Goal: Task Accomplishment & Management: Manage account settings

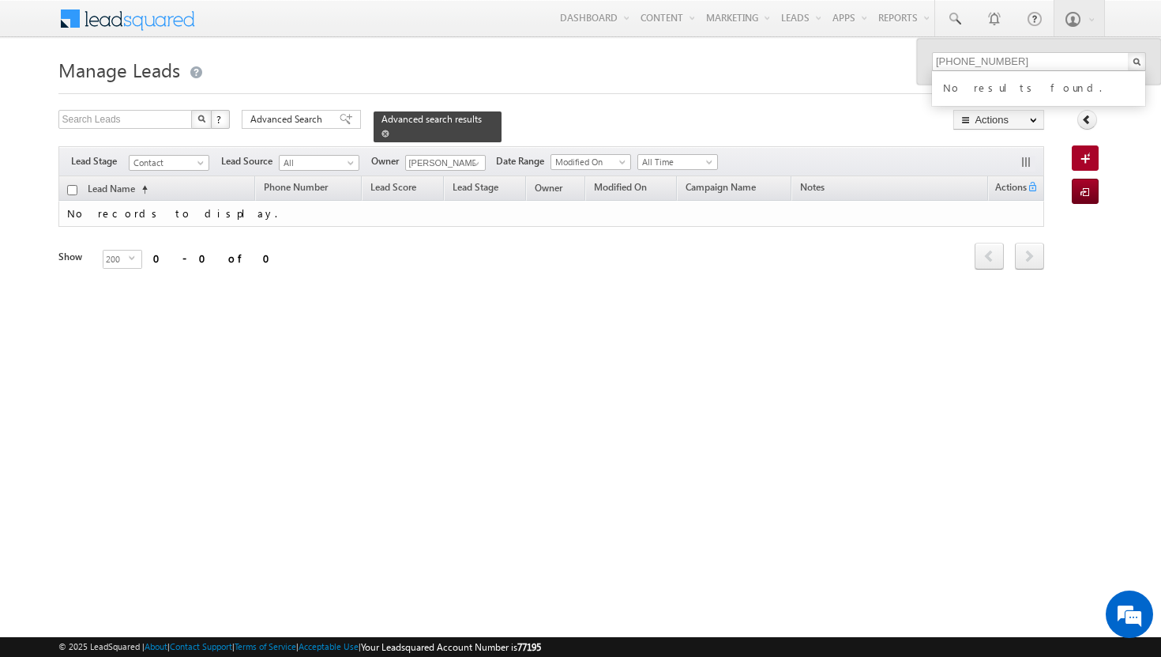
click at [390, 130] on span at bounding box center [386, 134] width 8 height 8
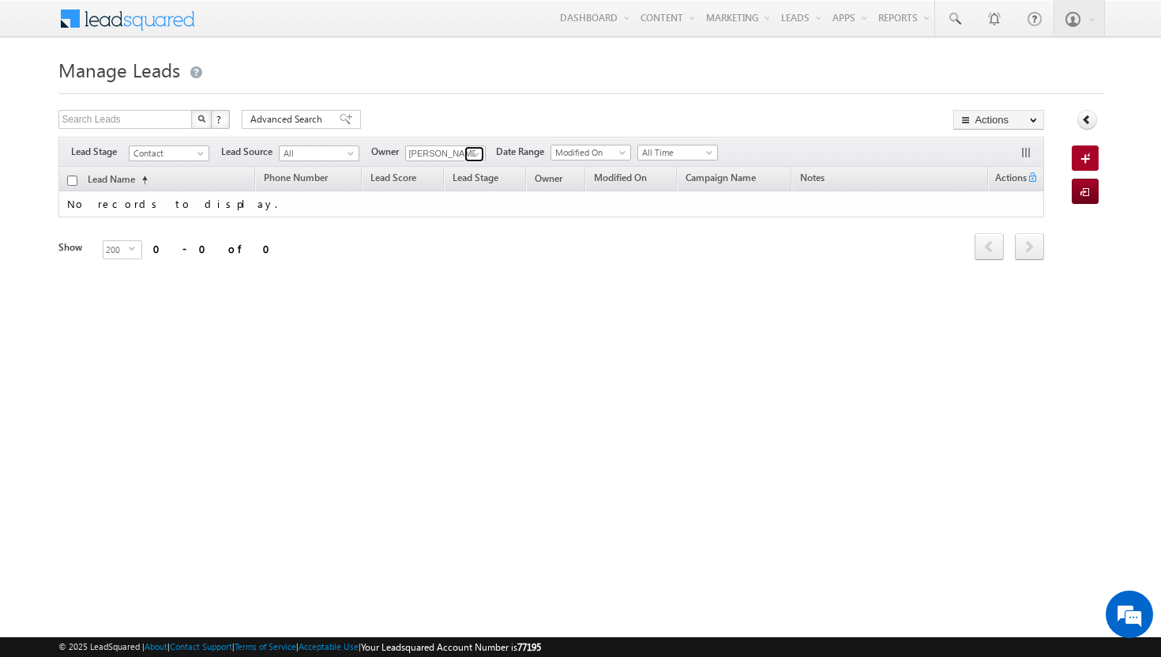
click at [476, 153] on span at bounding box center [476, 154] width 13 height 13
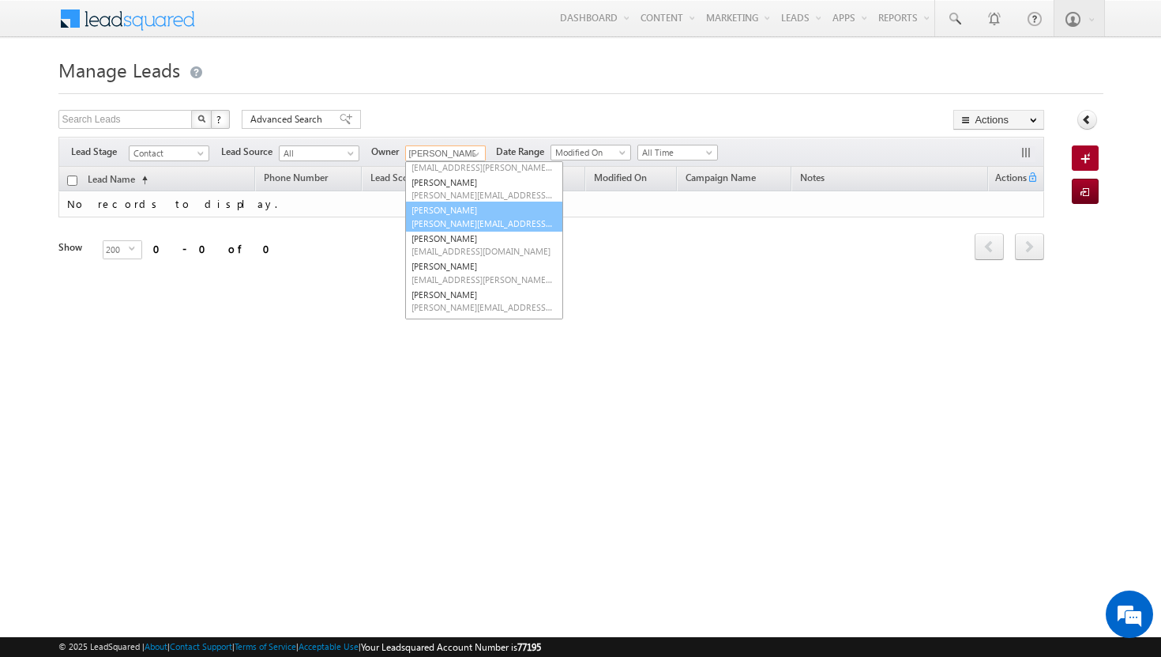
scroll to position [77, 0]
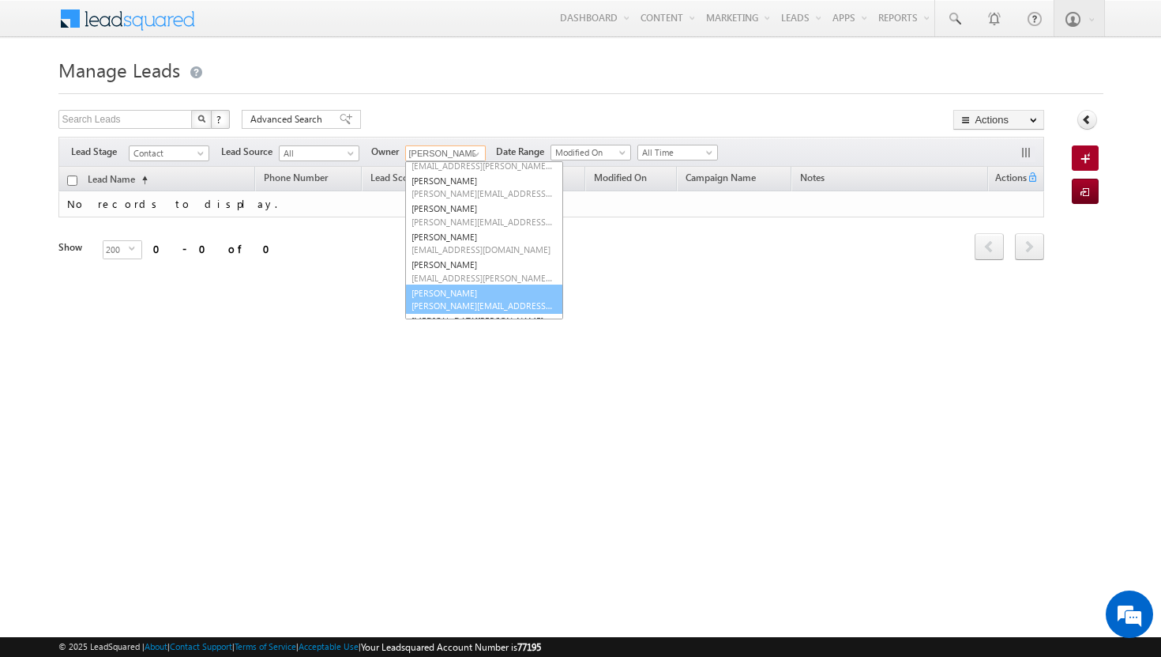
click at [479, 293] on link "[PERSON_NAME] [PERSON_NAME][EMAIL_ADDRESS][PERSON_NAME][DOMAIN_NAME]" at bounding box center [484, 299] width 158 height 30
type input "[PERSON_NAME]"
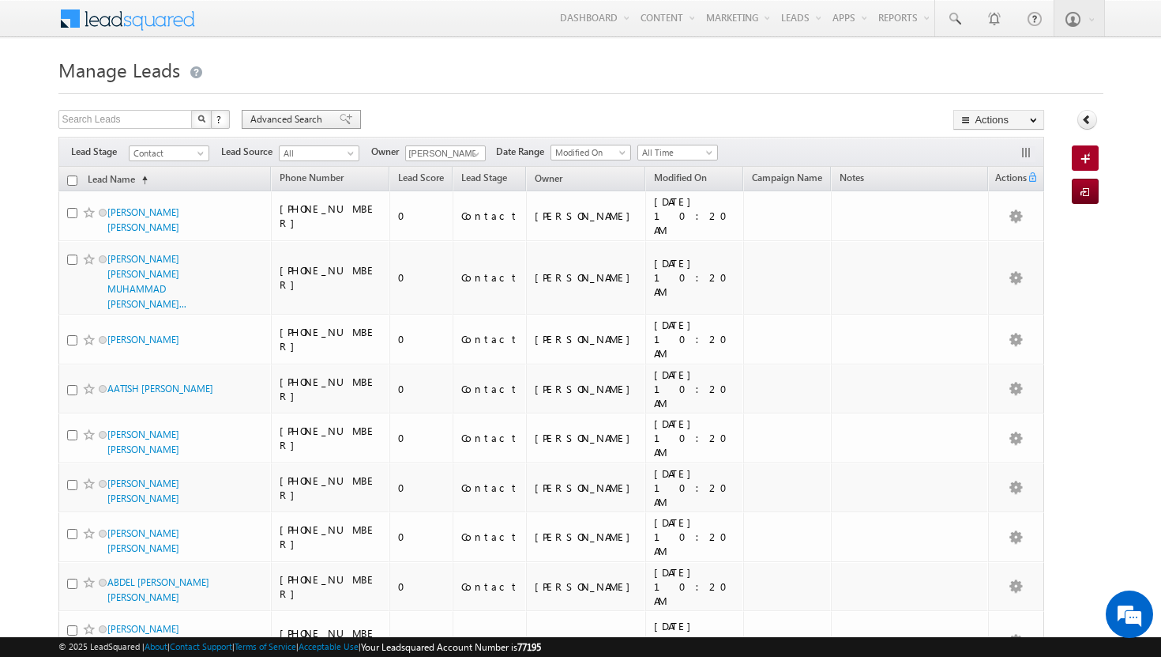
click at [303, 119] on span "Advanced Search" at bounding box center [288, 119] width 77 height 14
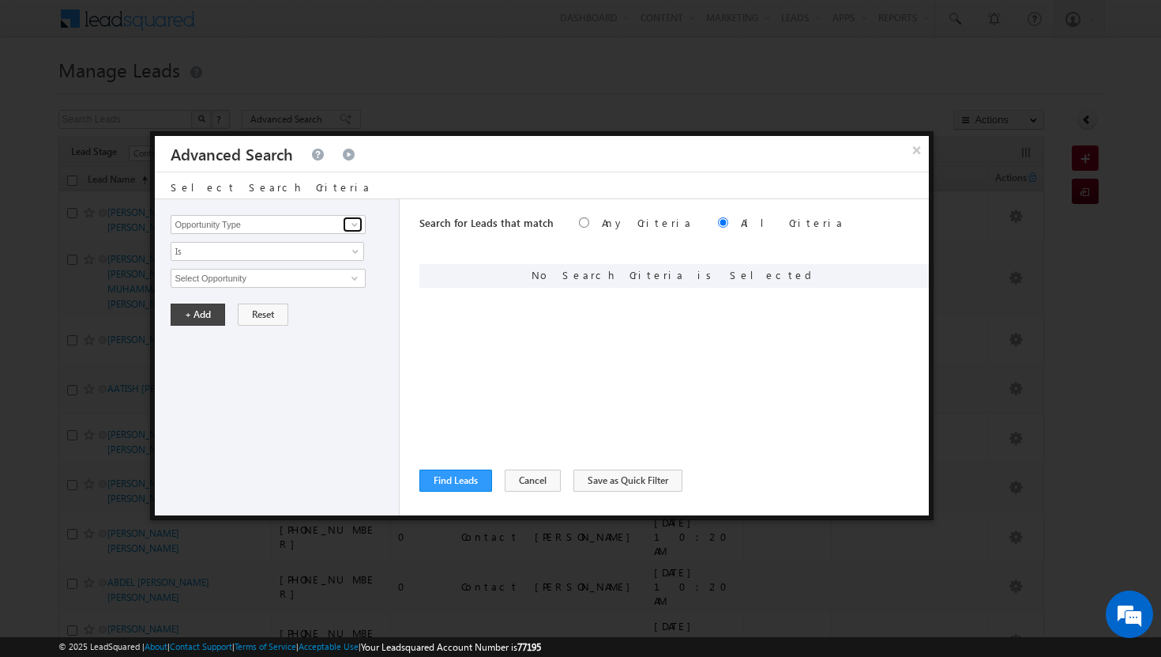
click at [353, 224] on span at bounding box center [354, 224] width 13 height 13
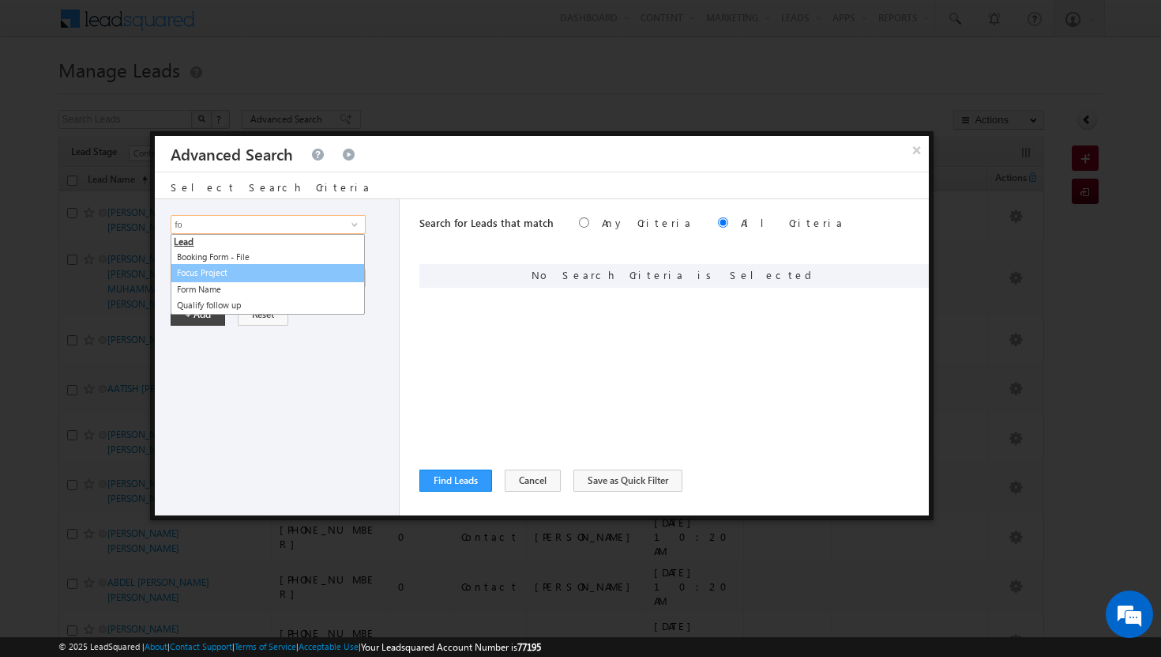
click at [273, 273] on link "Focus Project" at bounding box center [268, 273] width 194 height 18
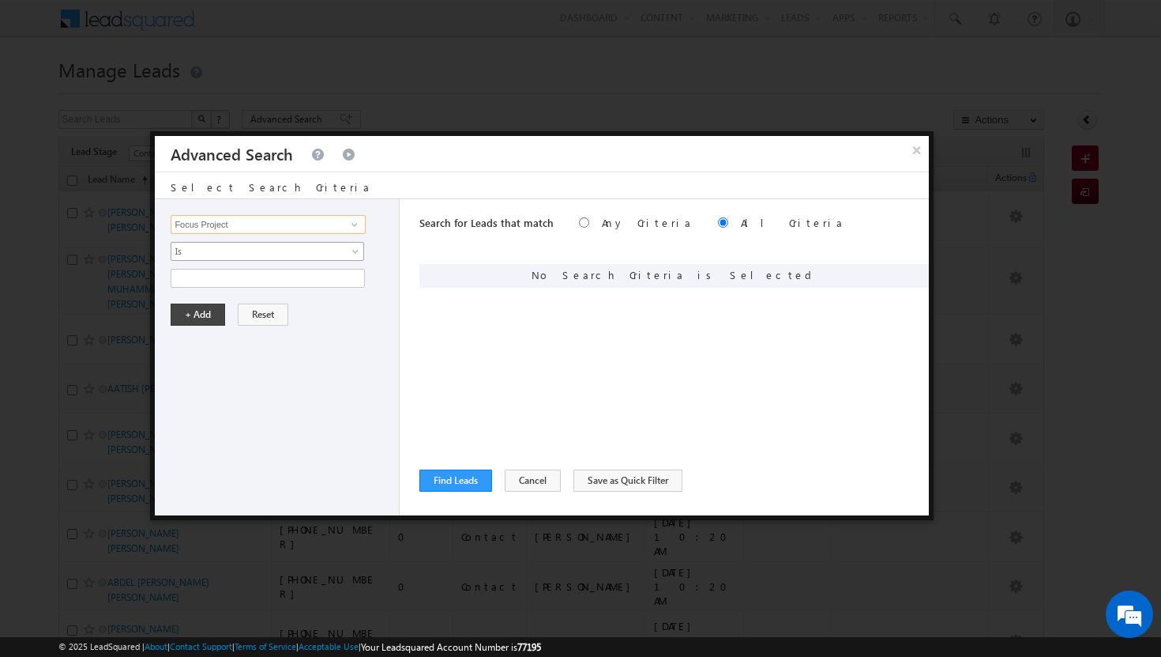
type input "Focus Project"
click at [351, 243] on link "Is" at bounding box center [268, 251] width 194 height 19
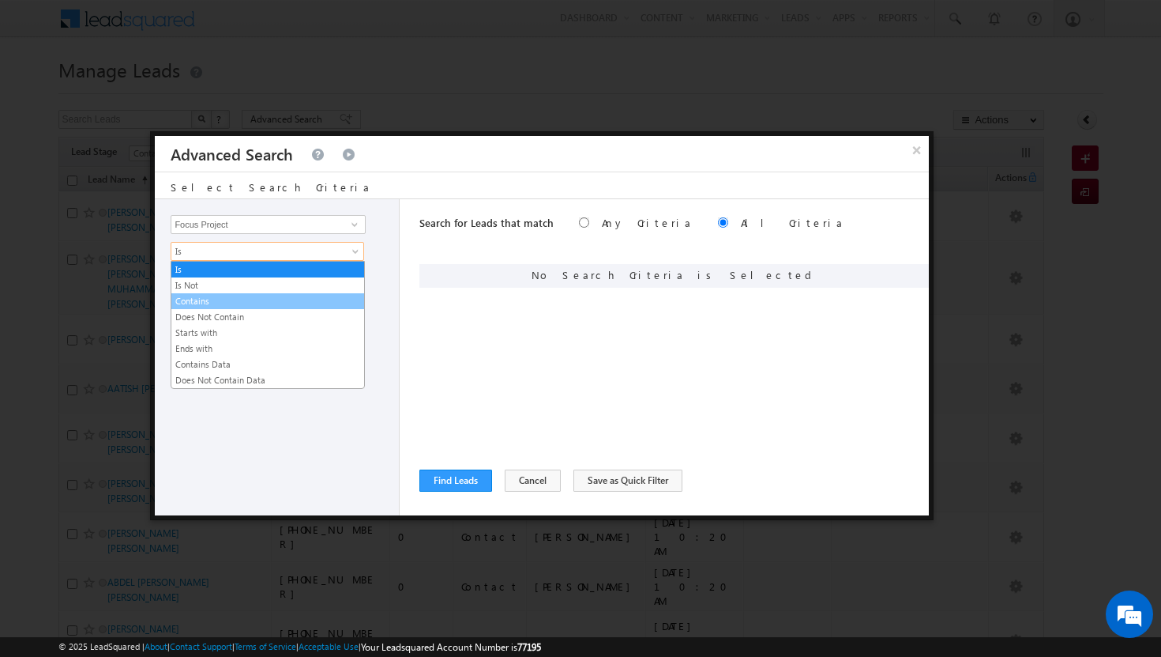
click at [310, 303] on link "Contains" at bounding box center [267, 301] width 193 height 14
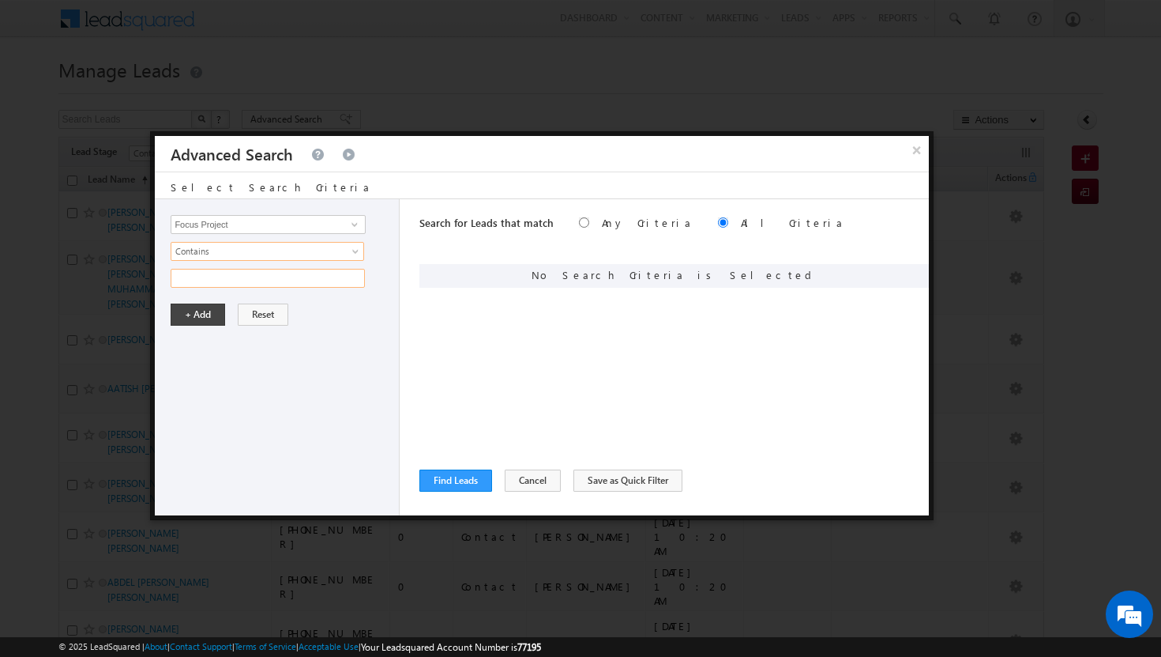
click at [337, 280] on input "text" at bounding box center [268, 278] width 194 height 19
type input "p1"
click at [188, 318] on button "+ Add" at bounding box center [198, 314] width 55 height 22
click at [364, 224] on input "Opportunity Type" at bounding box center [268, 224] width 194 height 19
click at [356, 224] on span at bounding box center [354, 224] width 13 height 13
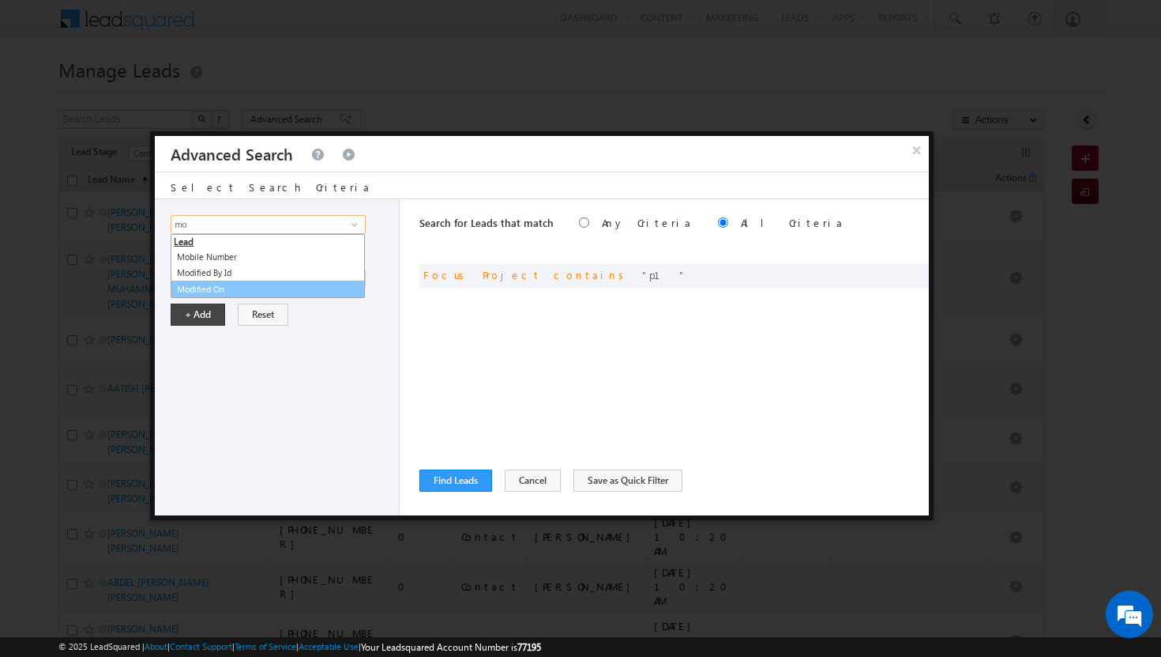
click at [308, 295] on link "Modified On" at bounding box center [268, 289] width 194 height 18
type input "Modified On"
click at [355, 275] on span at bounding box center [357, 281] width 13 height 13
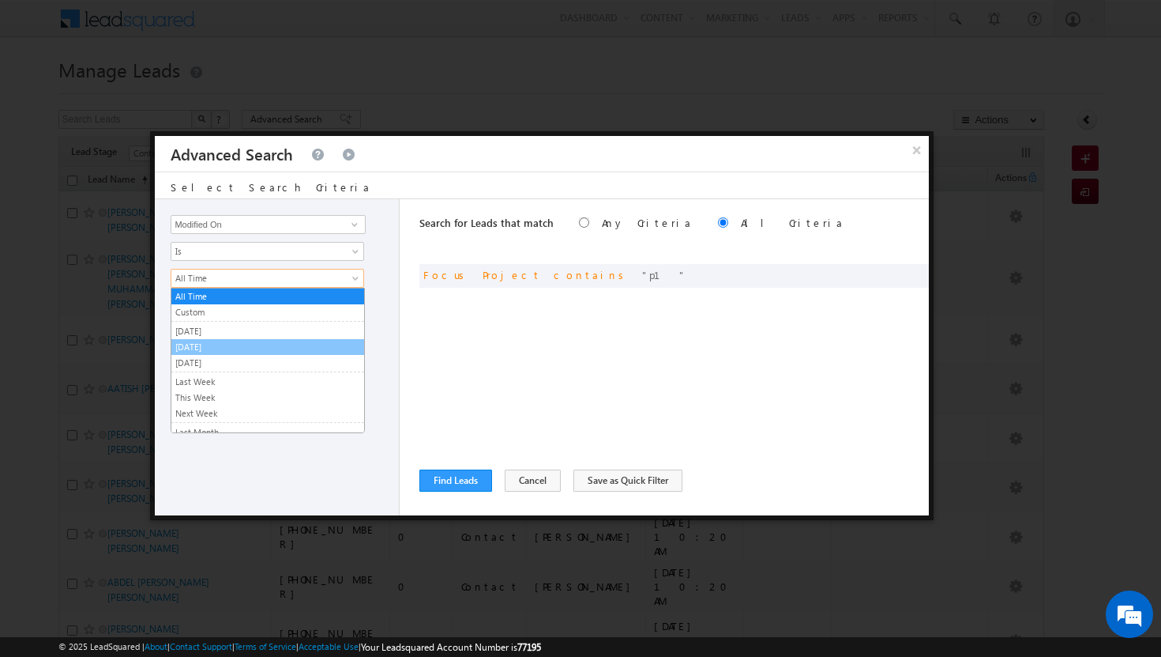
click at [295, 347] on link "[DATE]" at bounding box center [267, 347] width 193 height 14
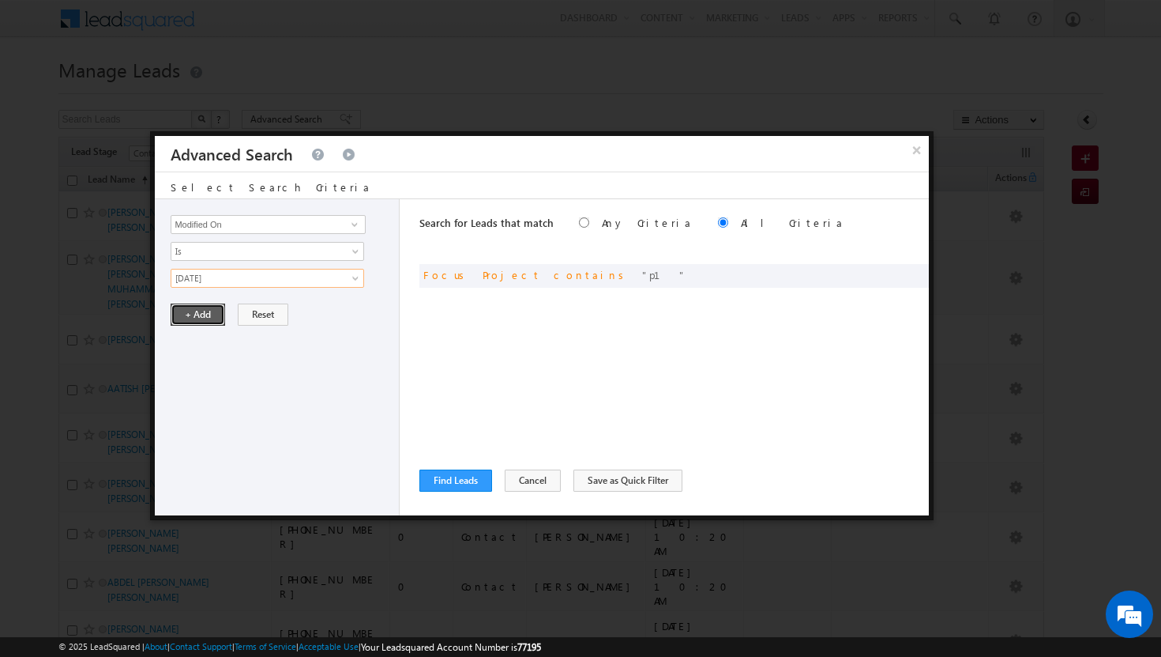
click at [185, 313] on button "+ Add" at bounding box center [198, 314] width 55 height 22
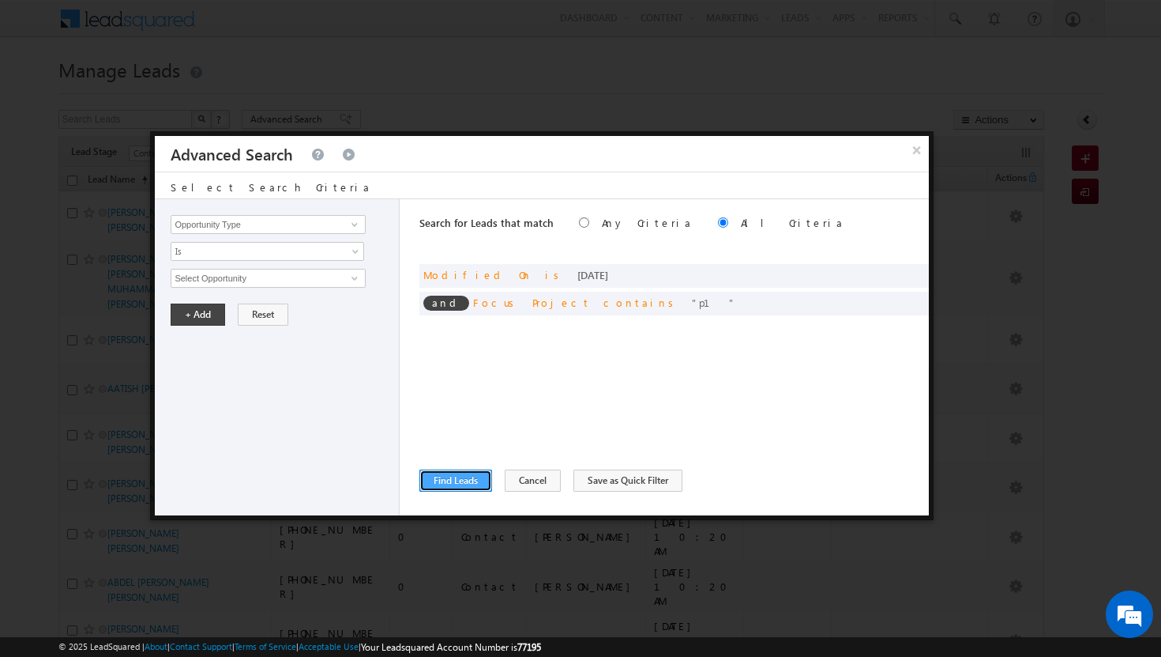
click at [469, 480] on button "Find Leads" at bounding box center [456, 480] width 73 height 22
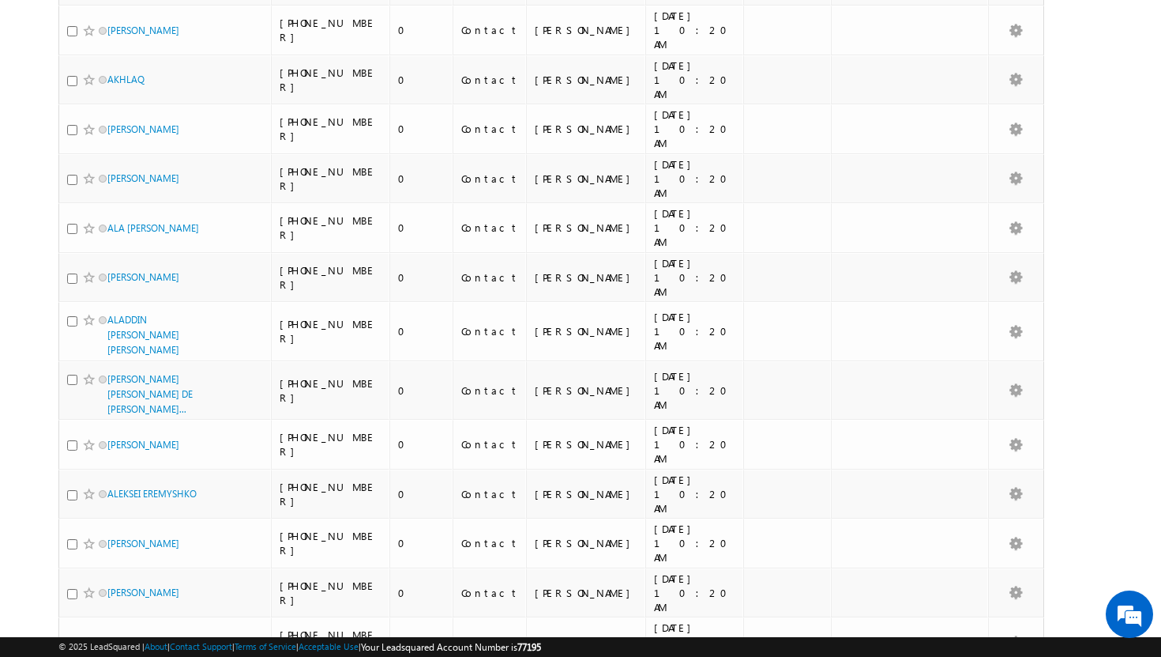
scroll to position [8484, 0]
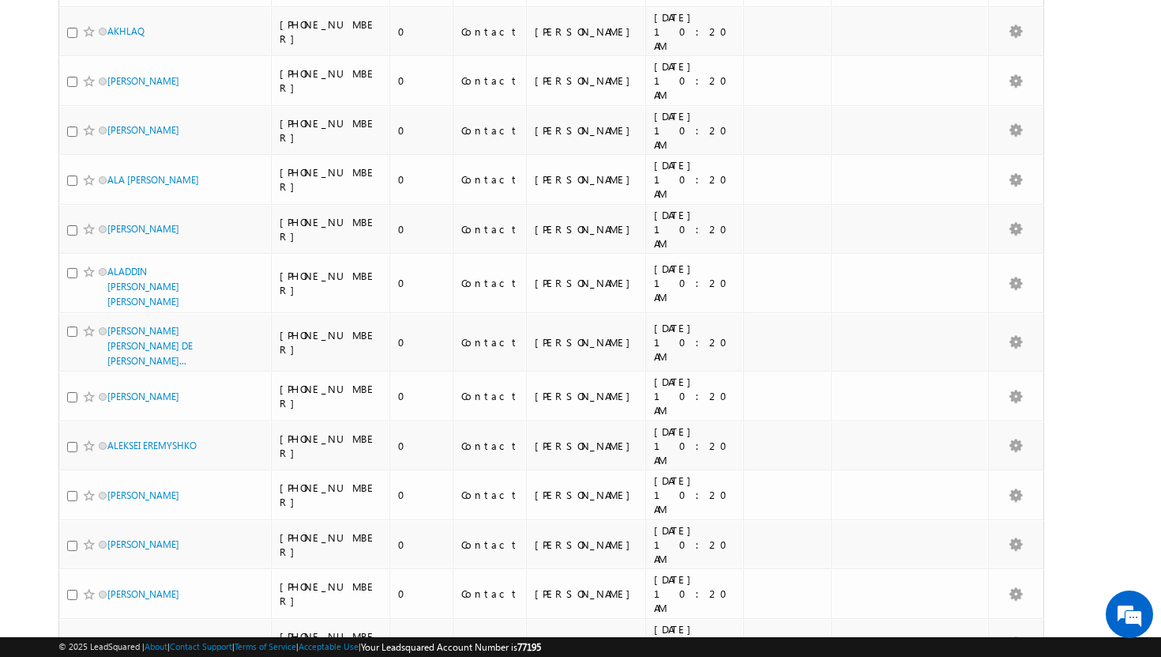
click at [113, 630] on li "100" at bounding box center [112, 628] width 38 height 16
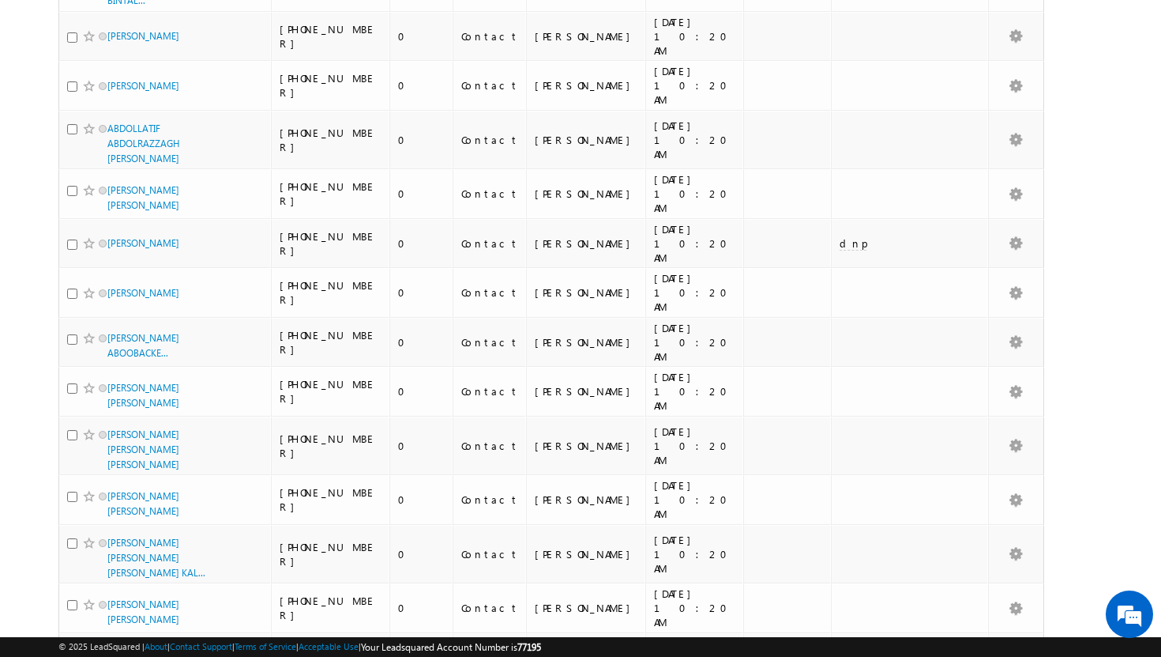
scroll to position [0, 0]
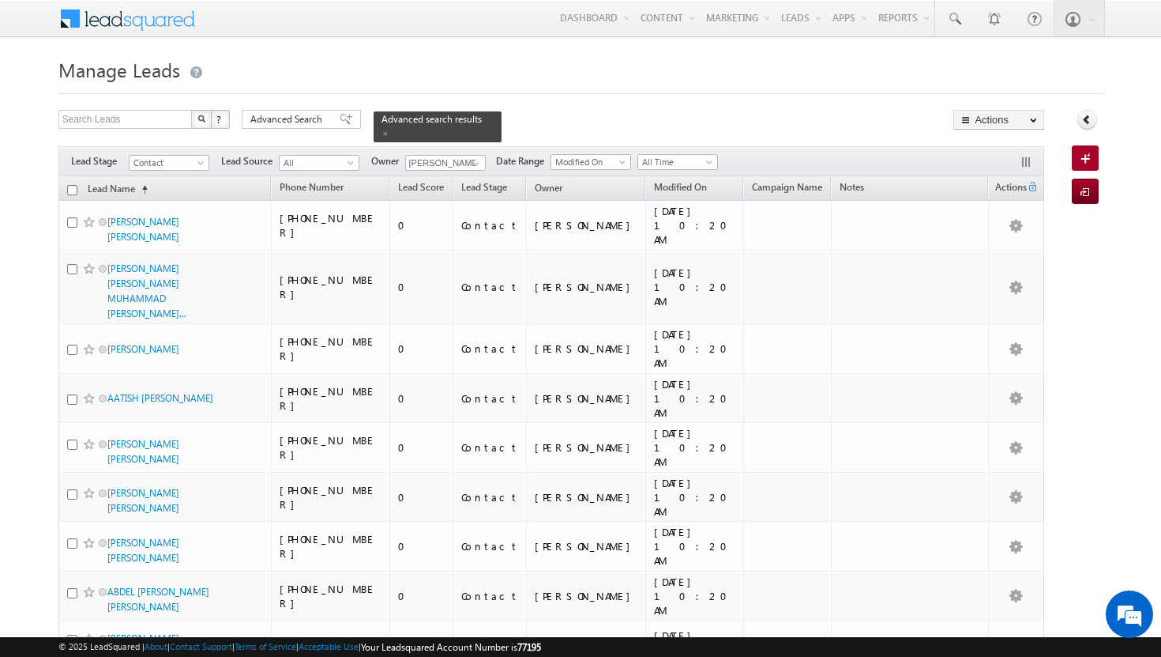
click at [71, 185] on input "checkbox" at bounding box center [72, 190] width 10 height 10
checkbox input "true"
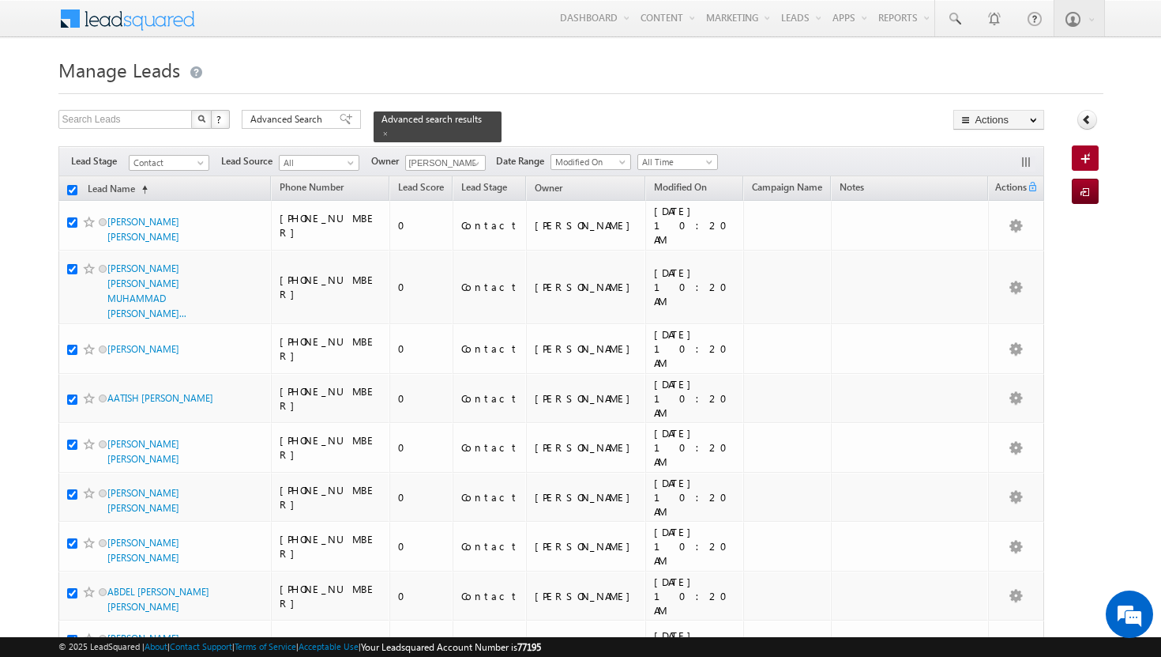
checkbox input "true"
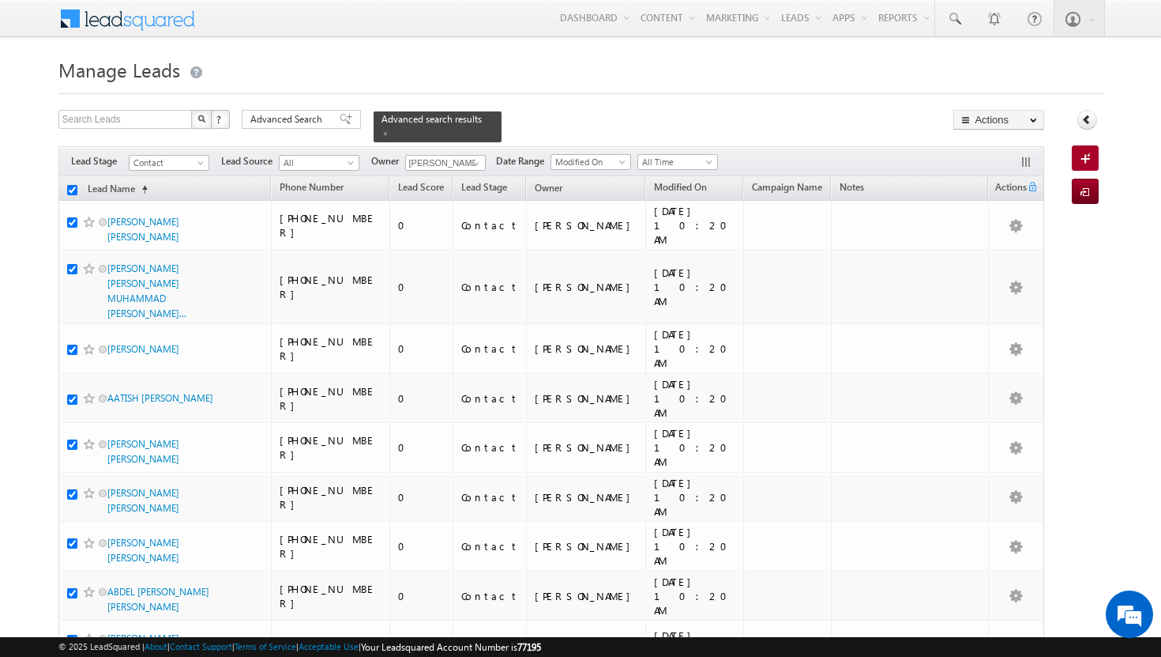
checkbox input "true"
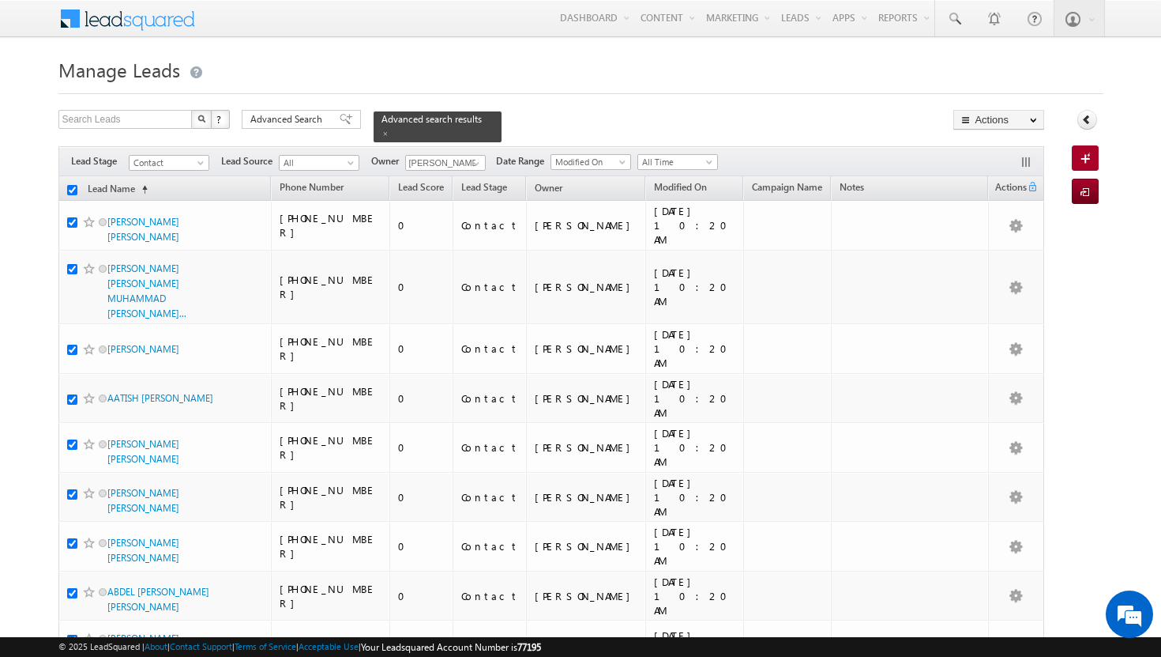
checkbox input "true"
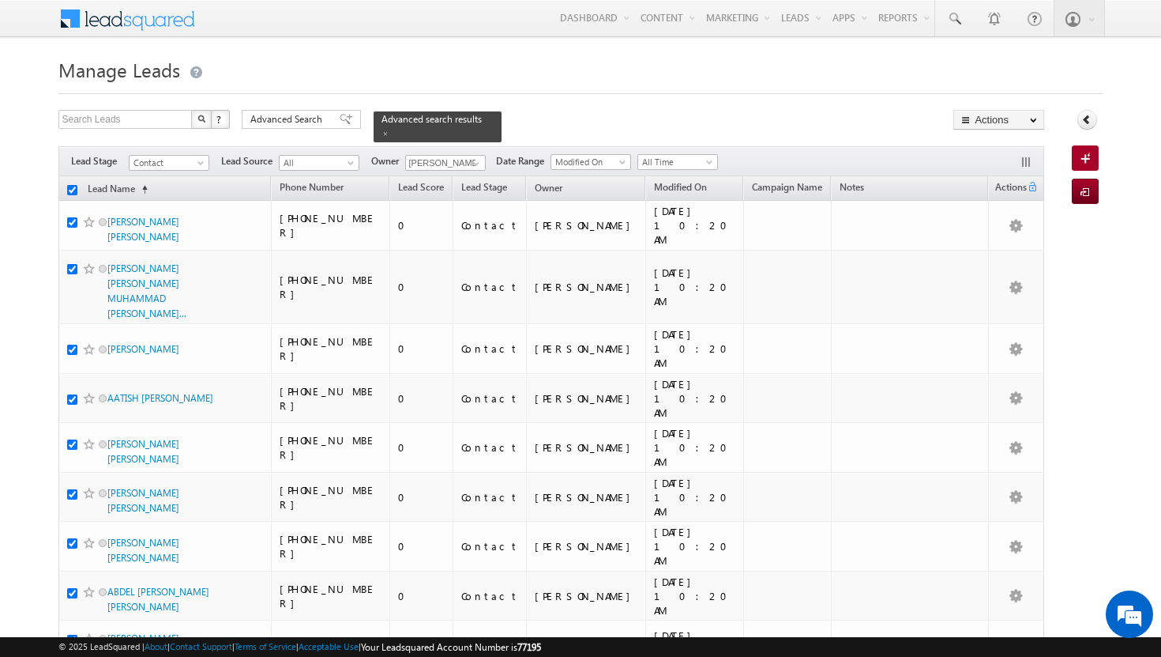
checkbox input "true"
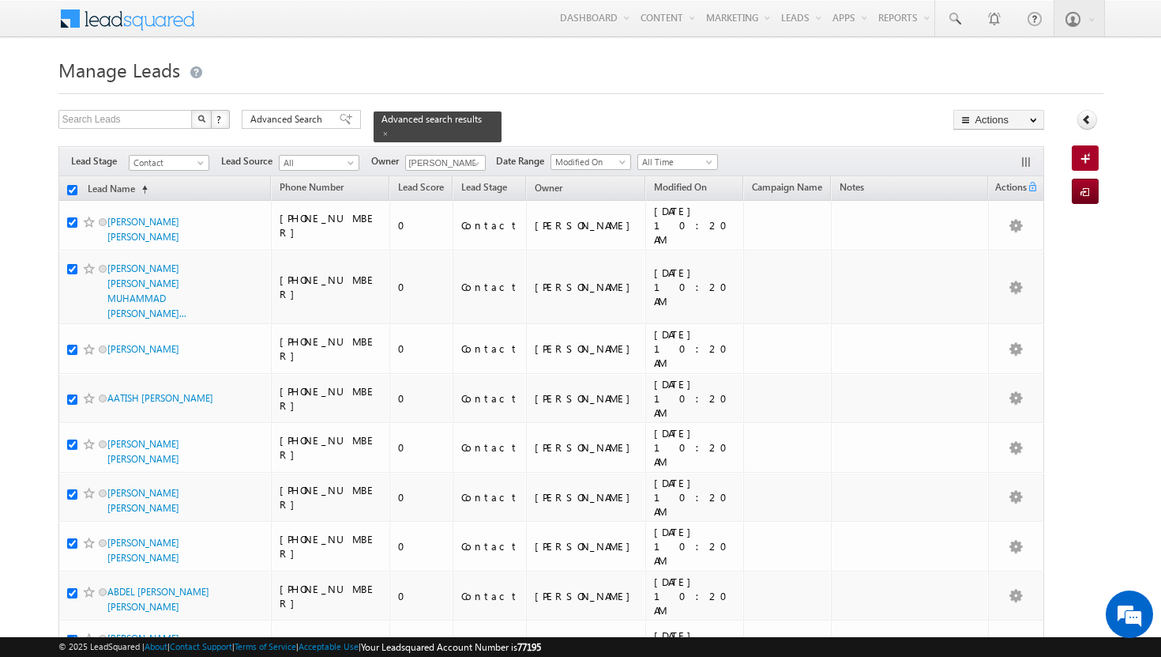
checkbox input "true"
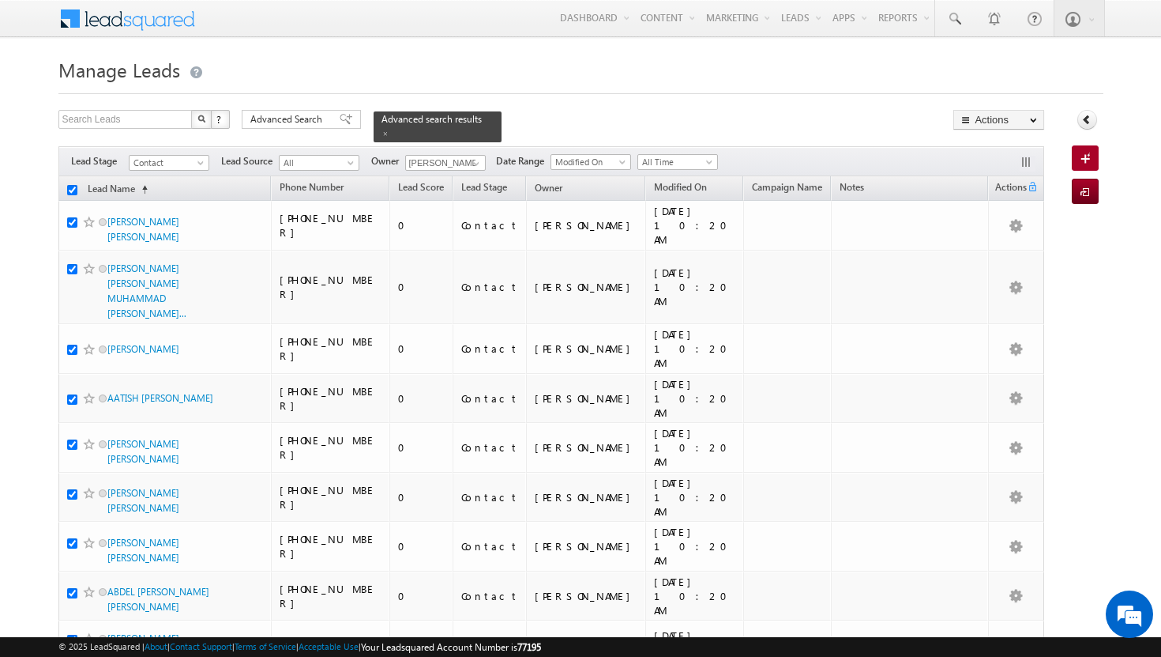
checkbox input "true"
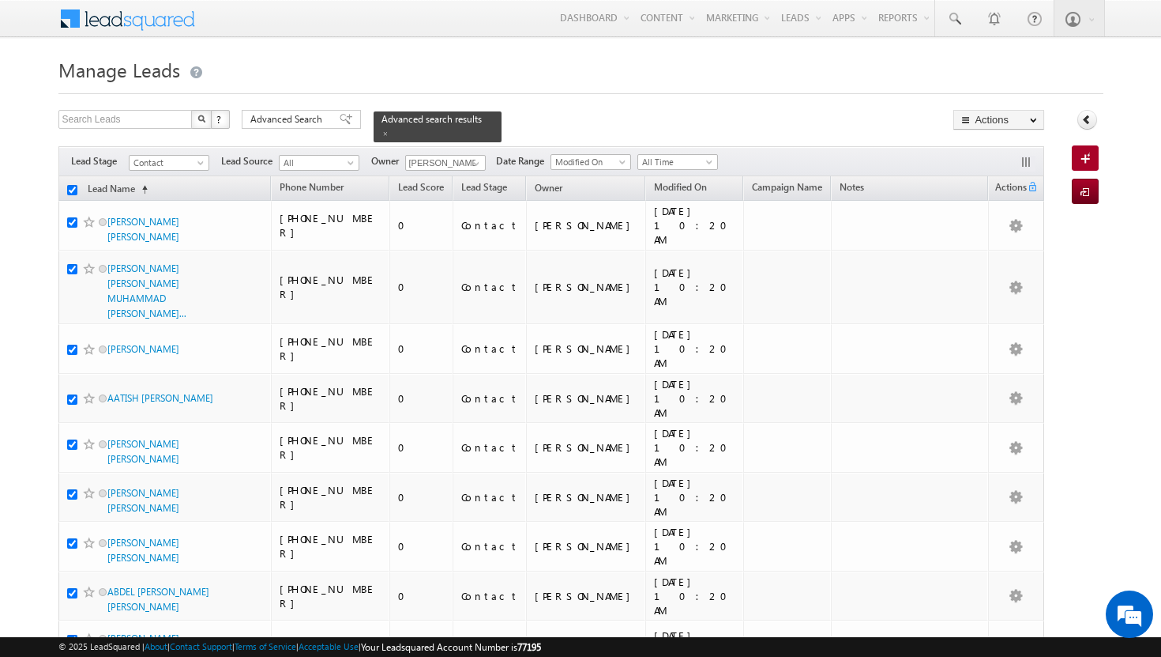
checkbox input "true"
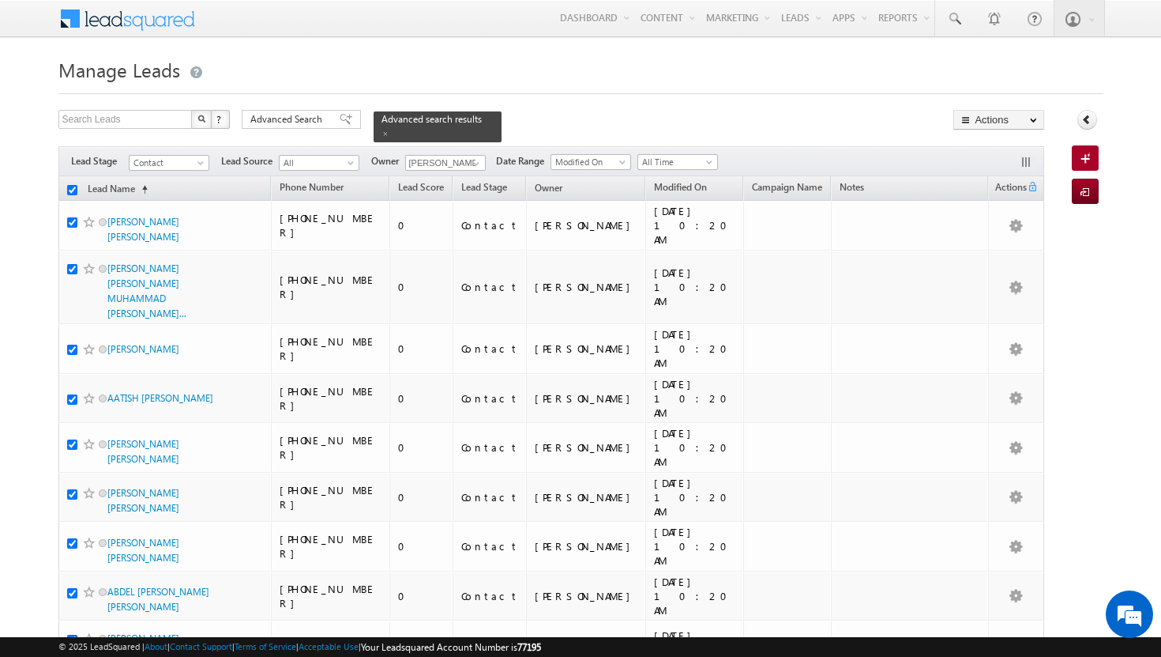
checkbox input "true"
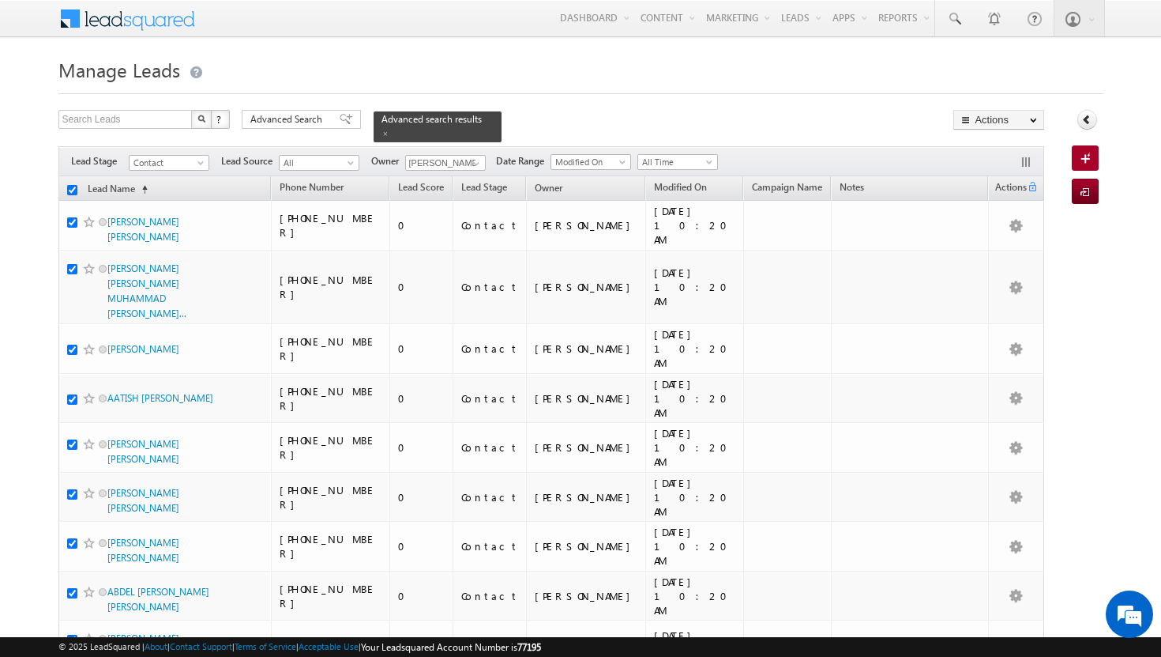
checkbox input "true"
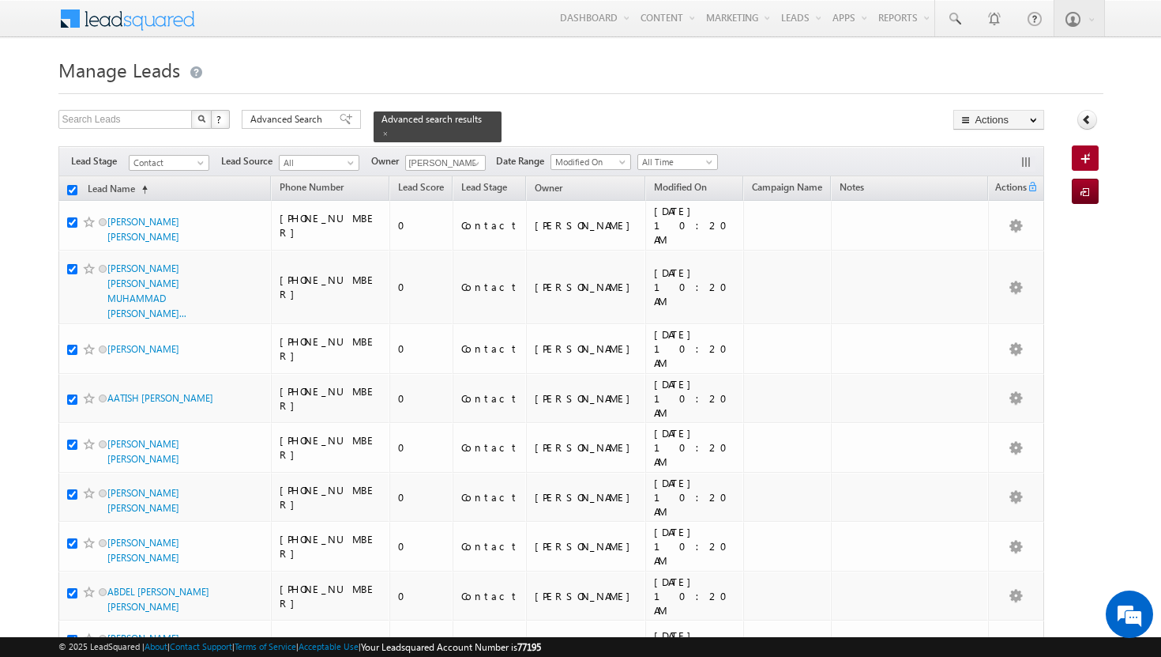
checkbox input "true"
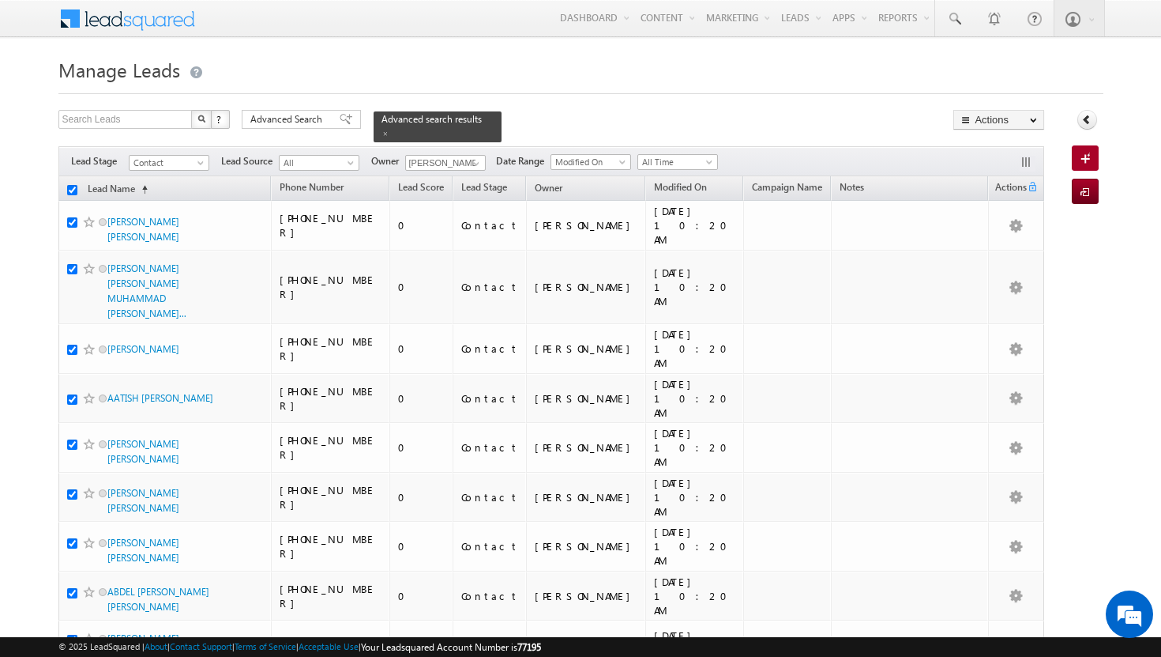
checkbox input "true"
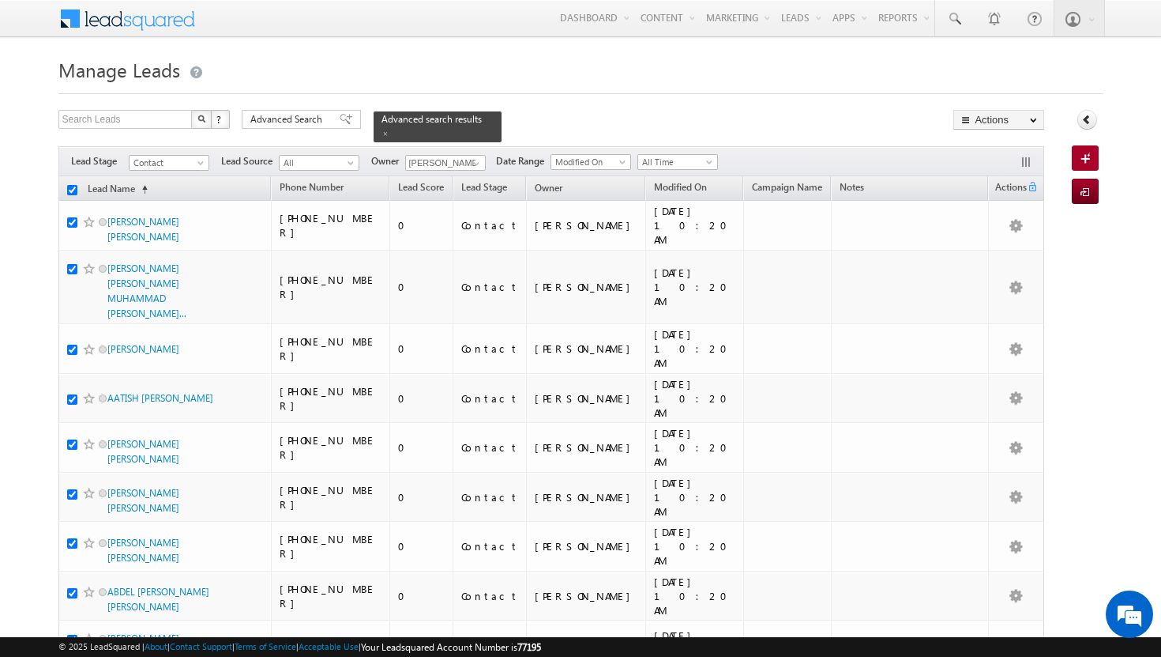
checkbox input "true"
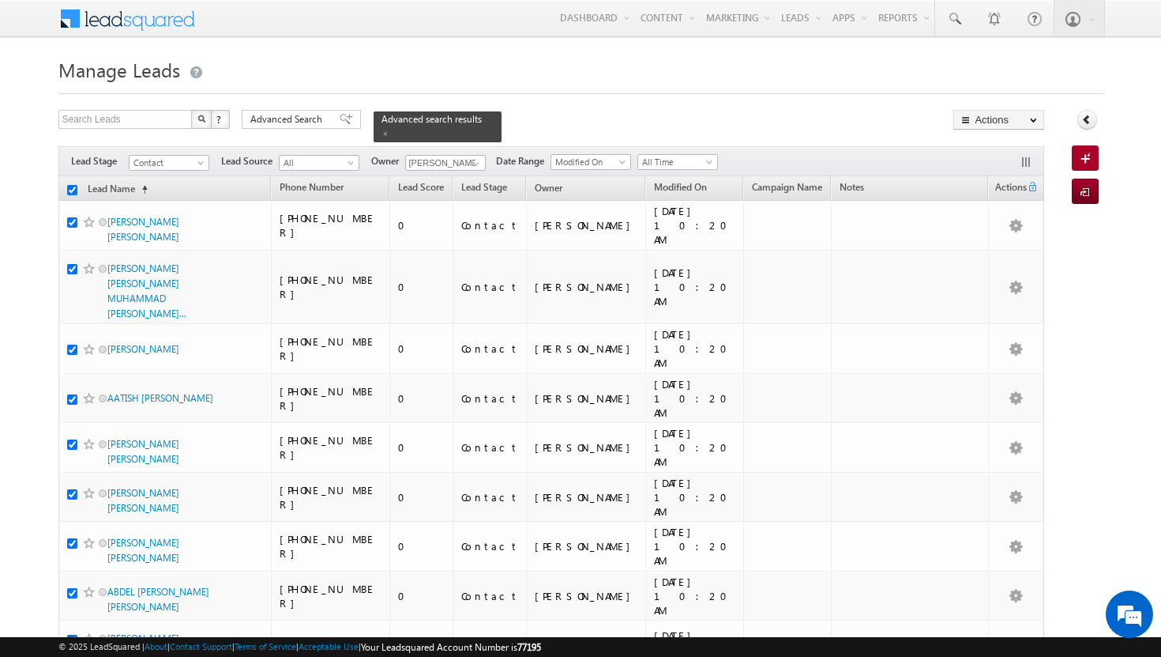
checkbox input "true"
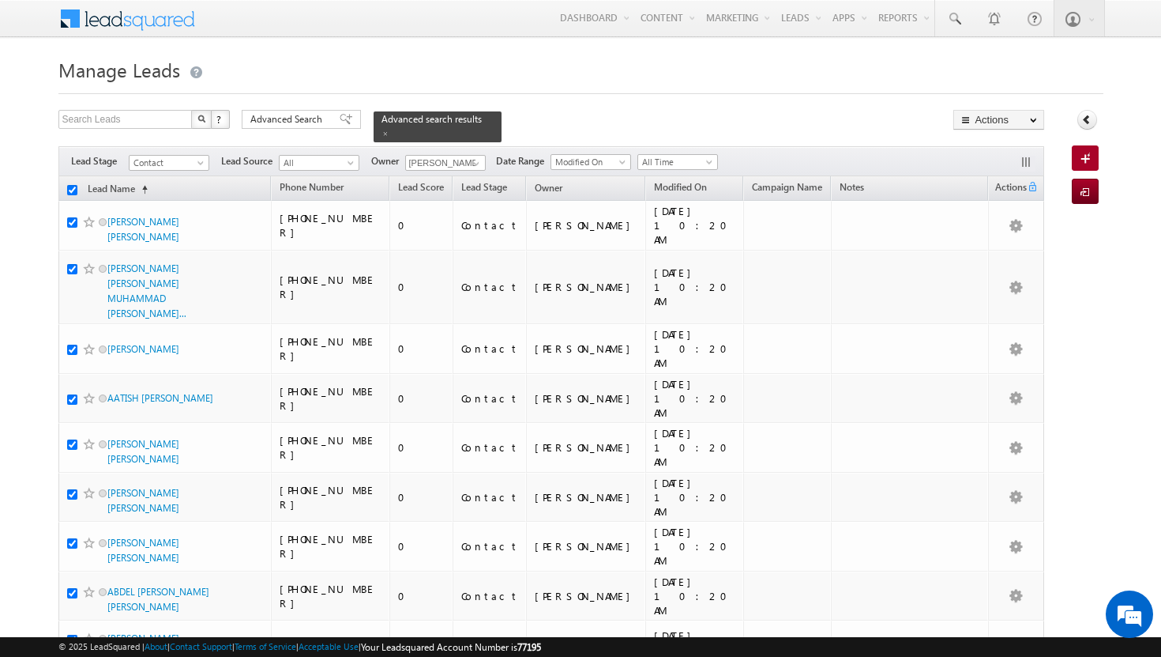
checkbox input "true"
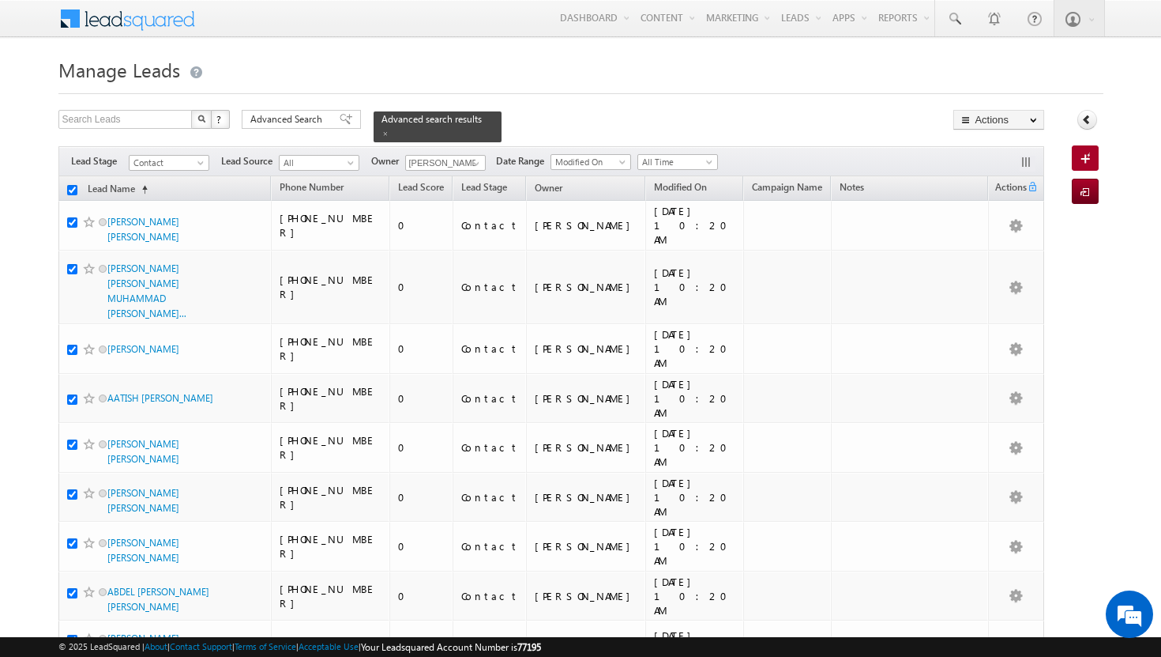
checkbox input "true"
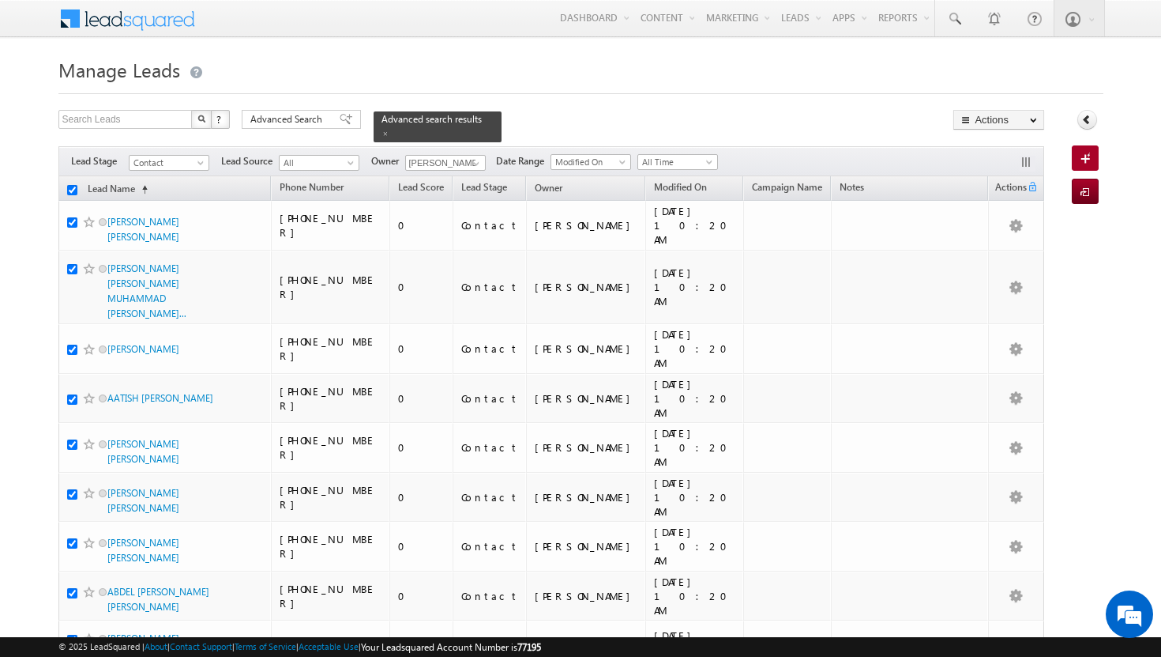
checkbox input "true"
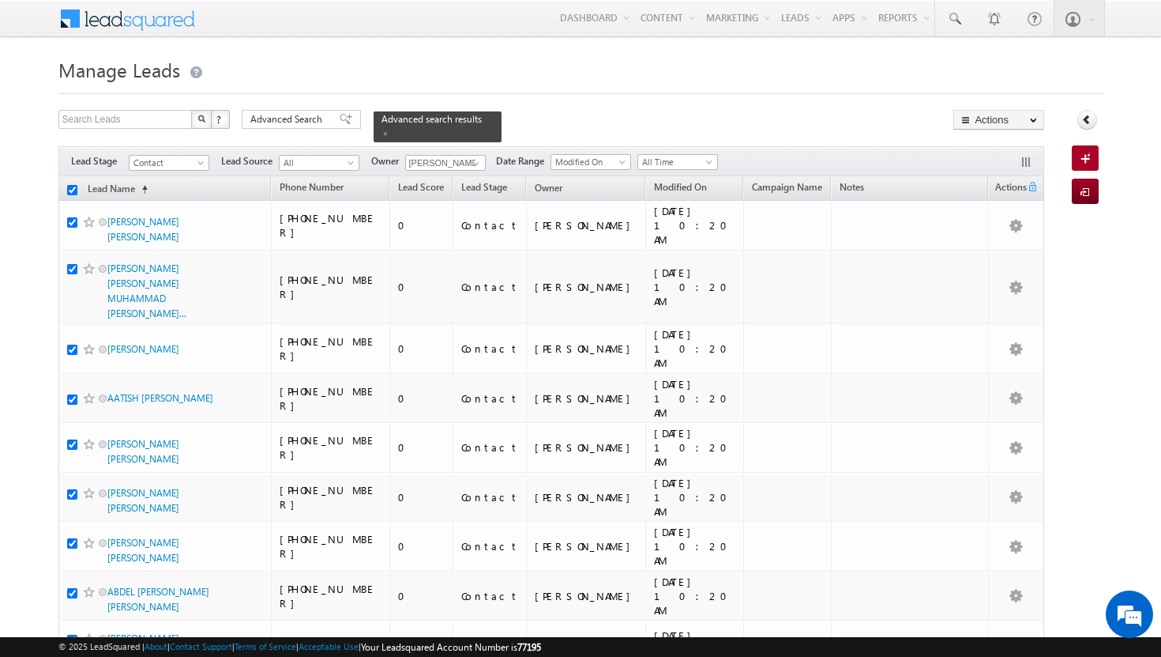
checkbox input "true"
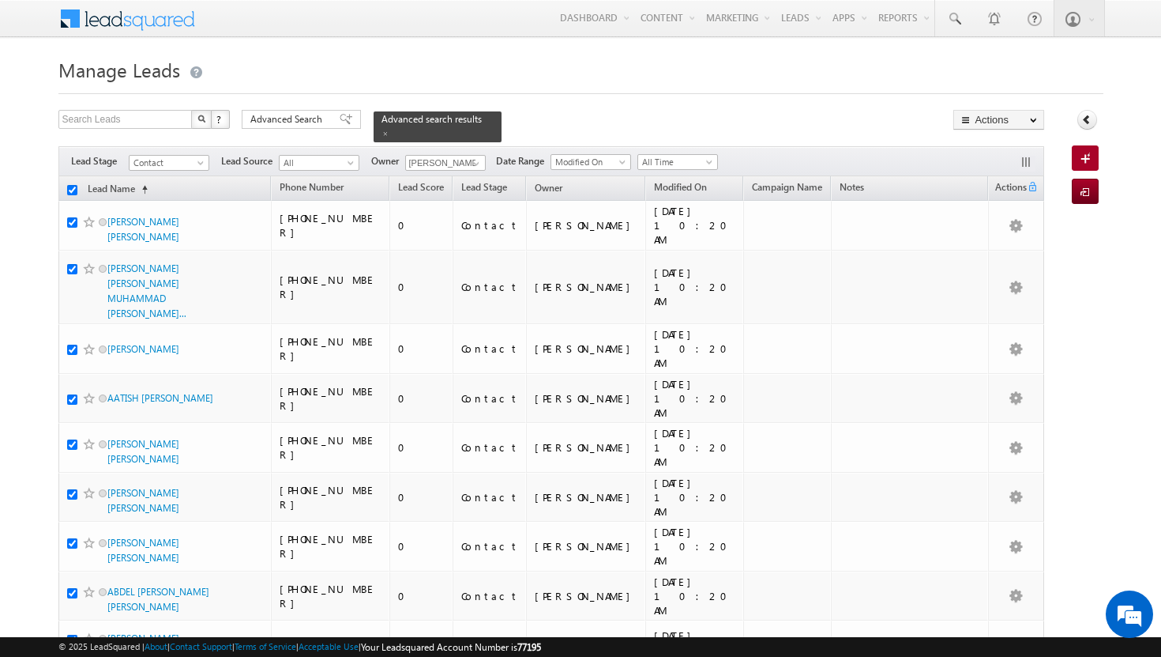
checkbox input "true"
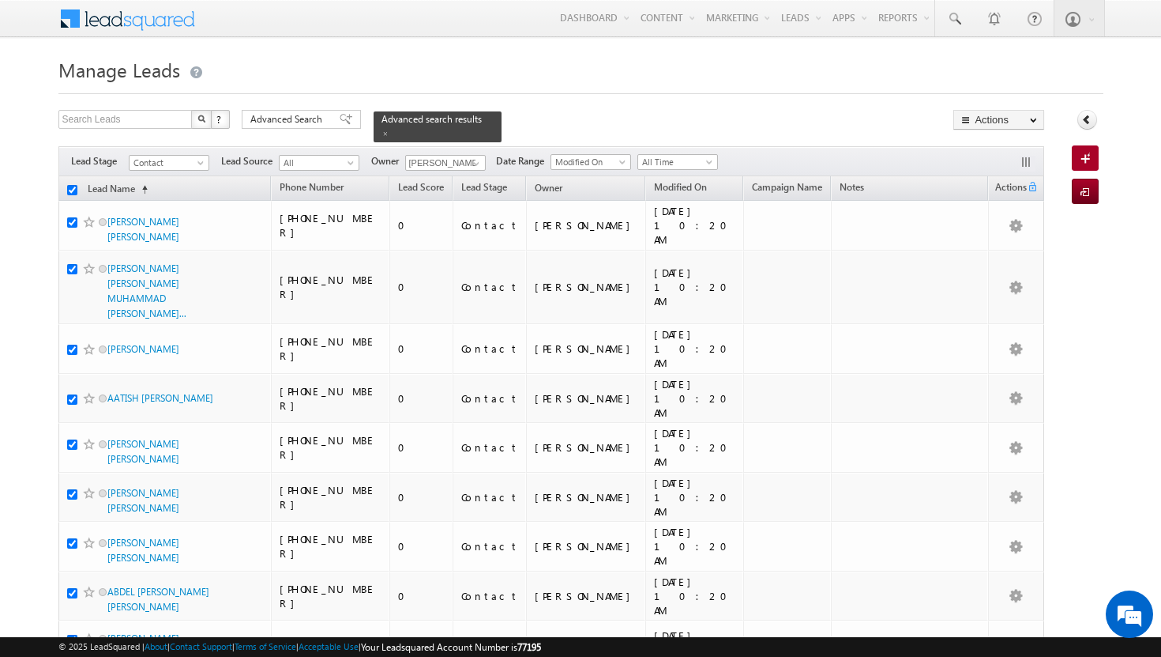
checkbox input "true"
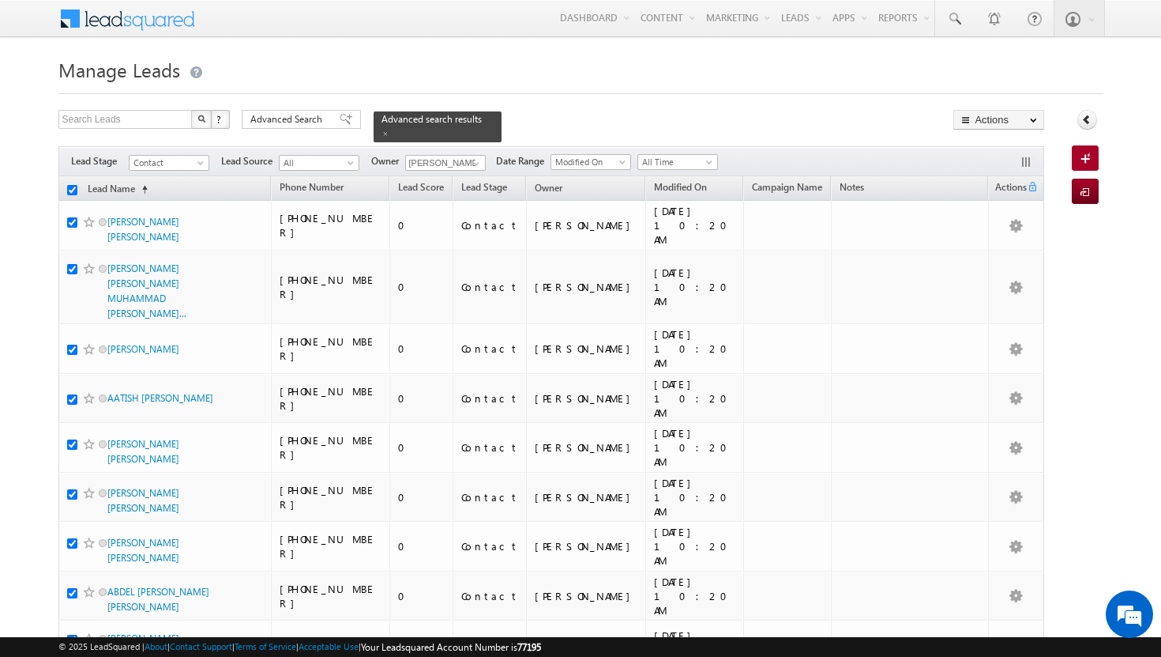
checkbox input "true"
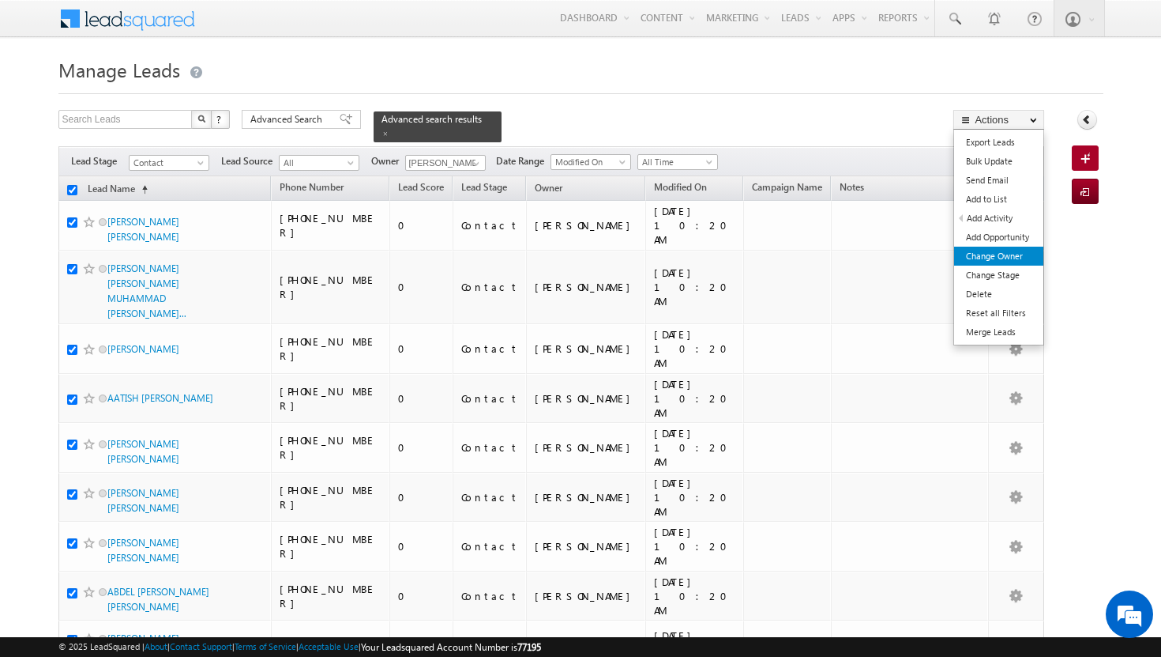
click at [1008, 258] on link "Change Owner" at bounding box center [998, 256] width 89 height 19
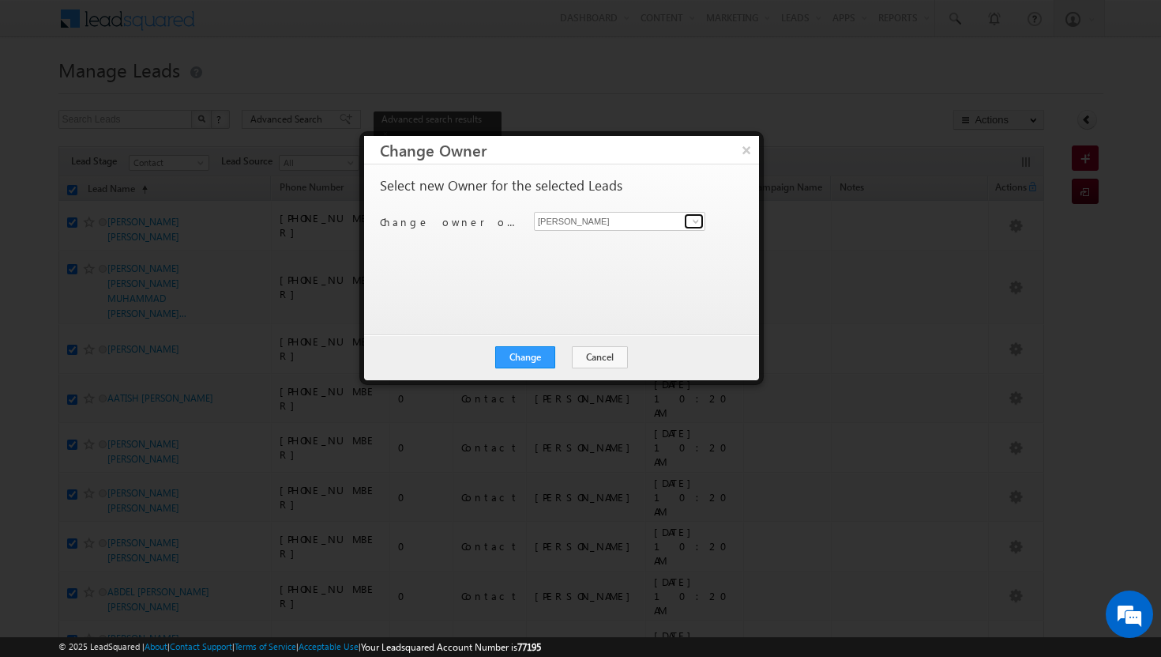
click at [693, 224] on span at bounding box center [696, 221] width 13 height 13
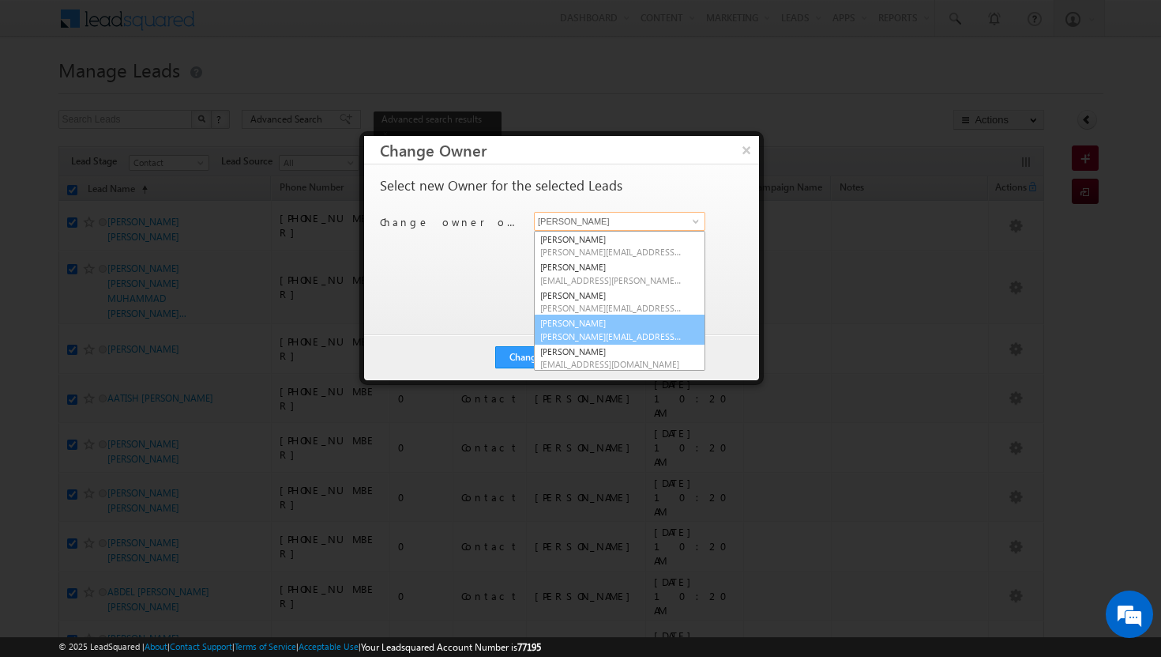
click at [541, 321] on link "[PERSON_NAME] Tp [EMAIL_ADDRESS][DOMAIN_NAME]" at bounding box center [619, 329] width 171 height 30
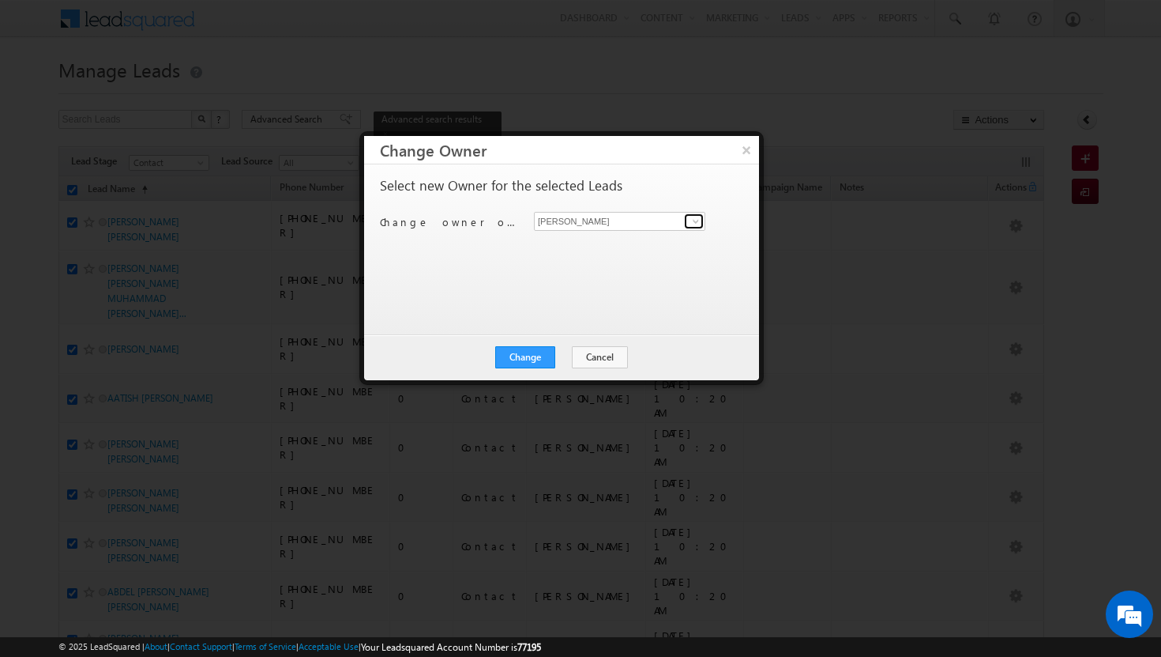
click at [695, 222] on span at bounding box center [696, 221] width 13 height 13
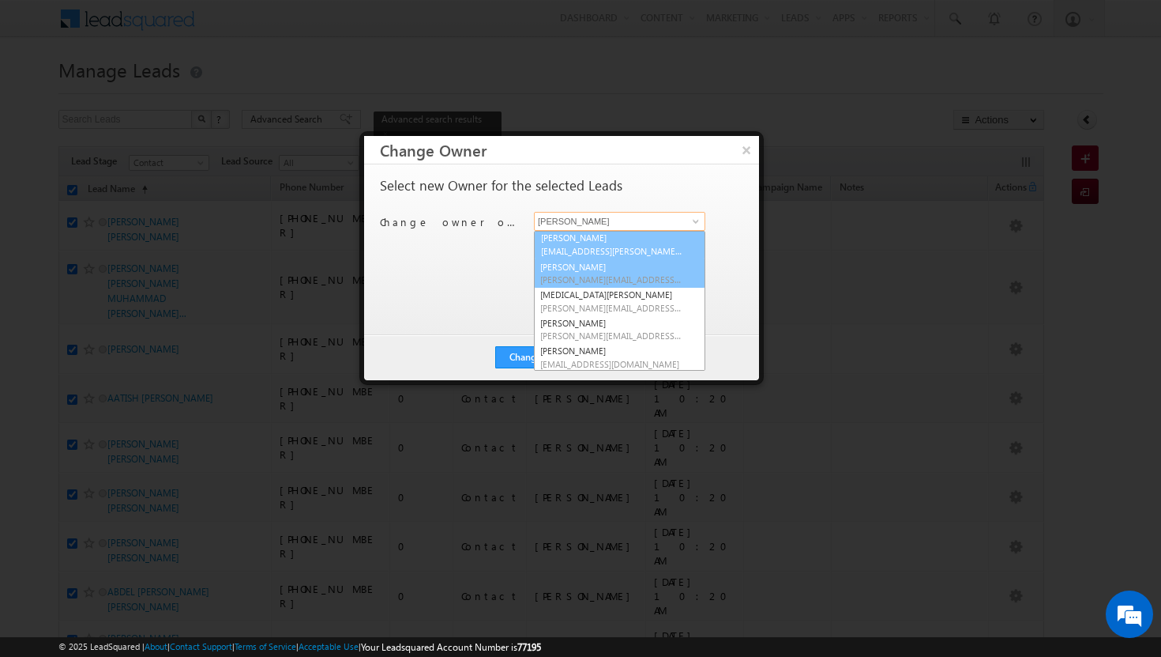
scroll to position [140, 0]
click at [624, 247] on span "[EMAIL_ADDRESS][PERSON_NAME][DOMAIN_NAME]" at bounding box center [611, 253] width 142 height 12
type input "[PERSON_NAME]"
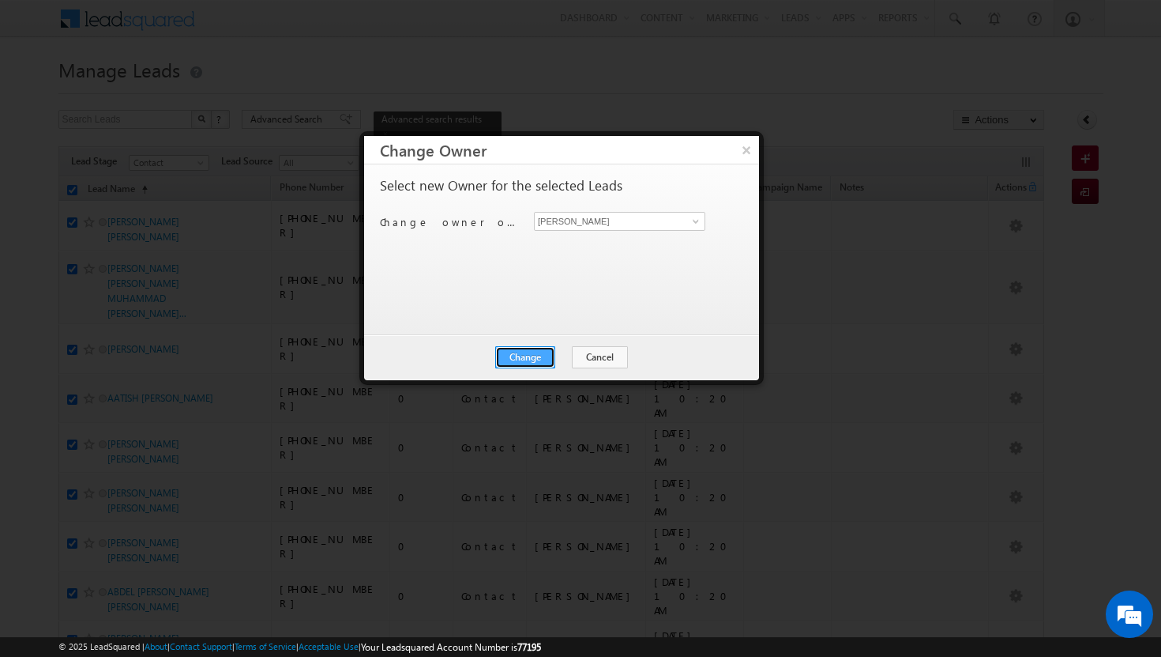
click at [540, 352] on button "Change" at bounding box center [525, 357] width 60 height 22
click at [577, 351] on button "Close" at bounding box center [564, 357] width 51 height 22
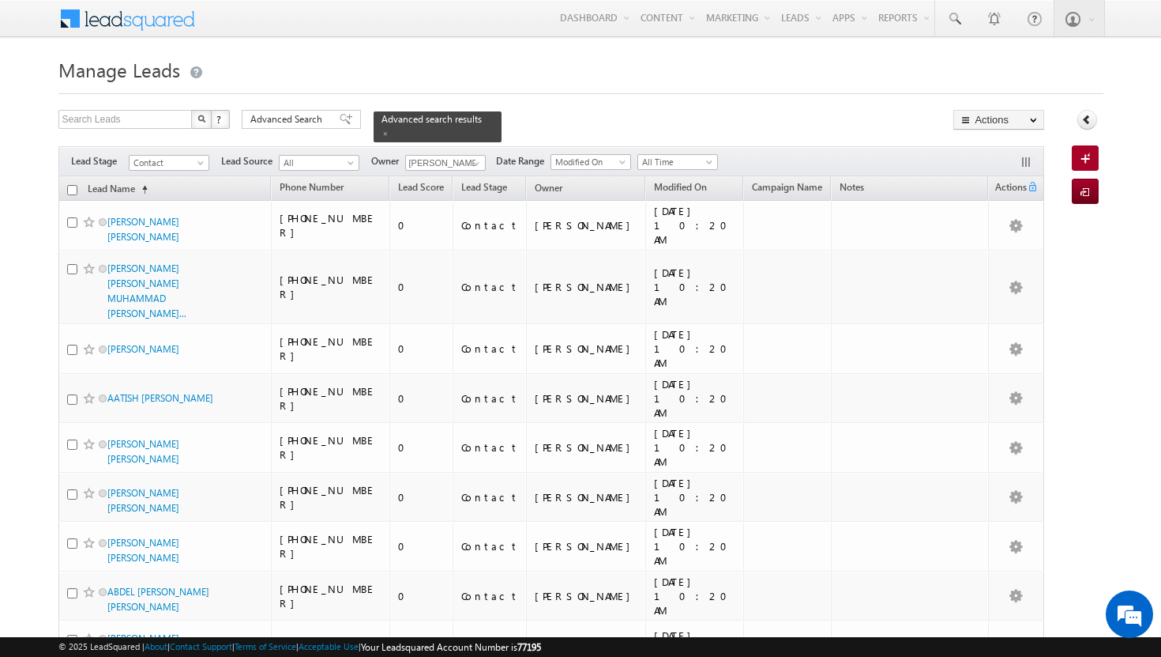
click at [71, 185] on input "checkbox" at bounding box center [72, 190] width 10 height 10
checkbox input "true"
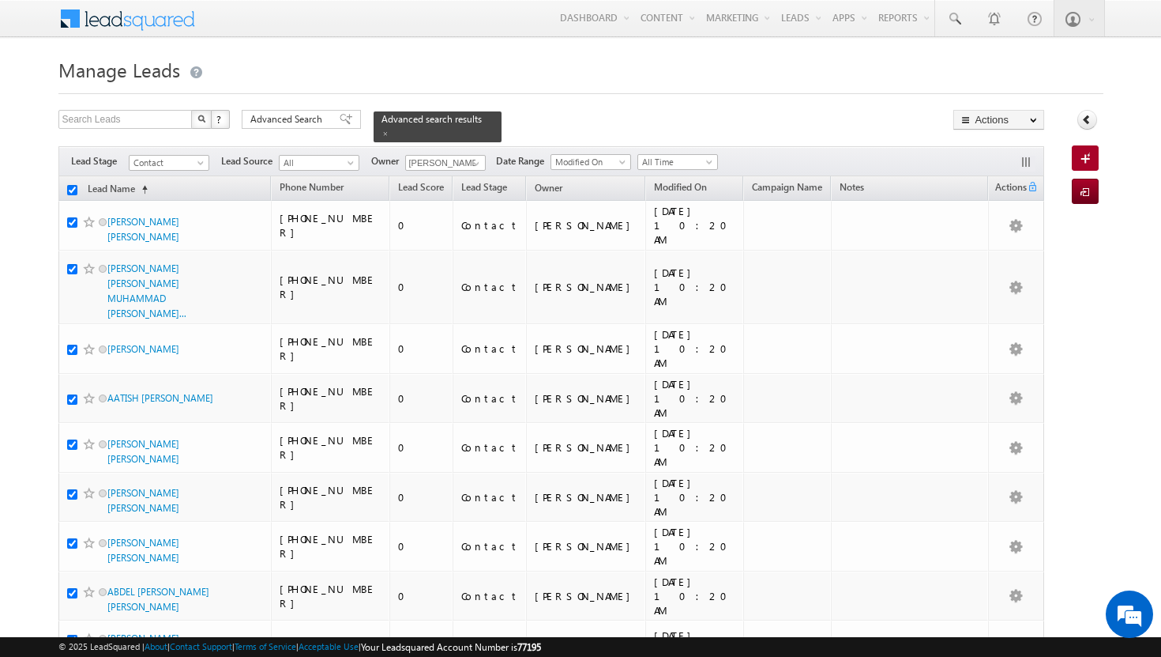
checkbox input "true"
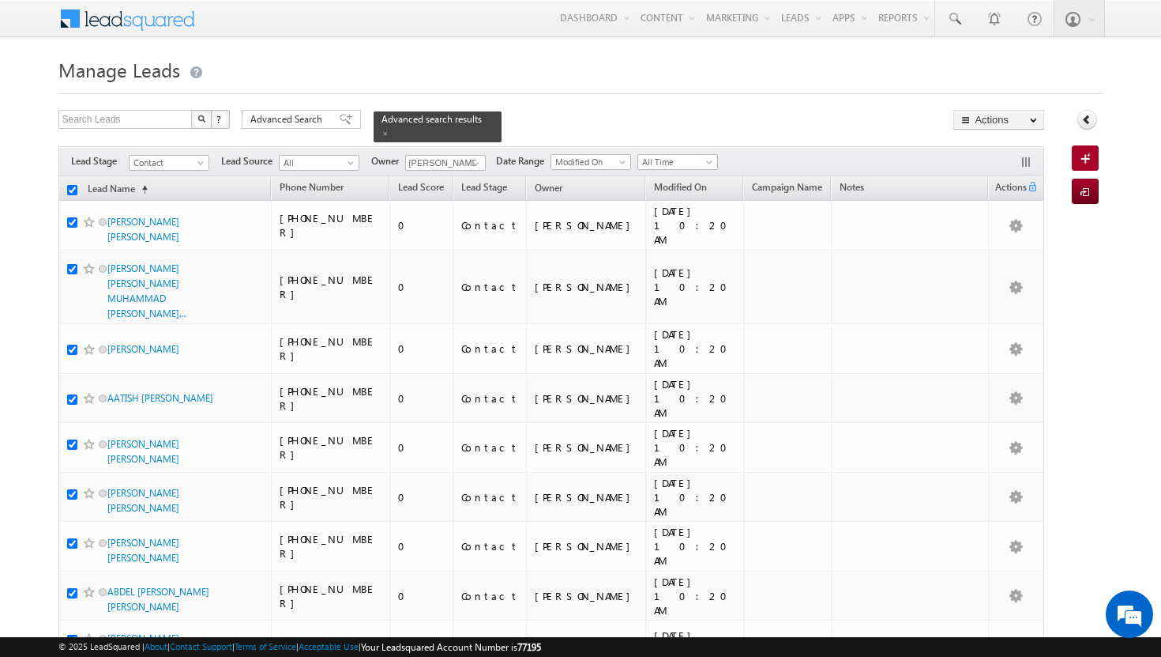
checkbox input "true"
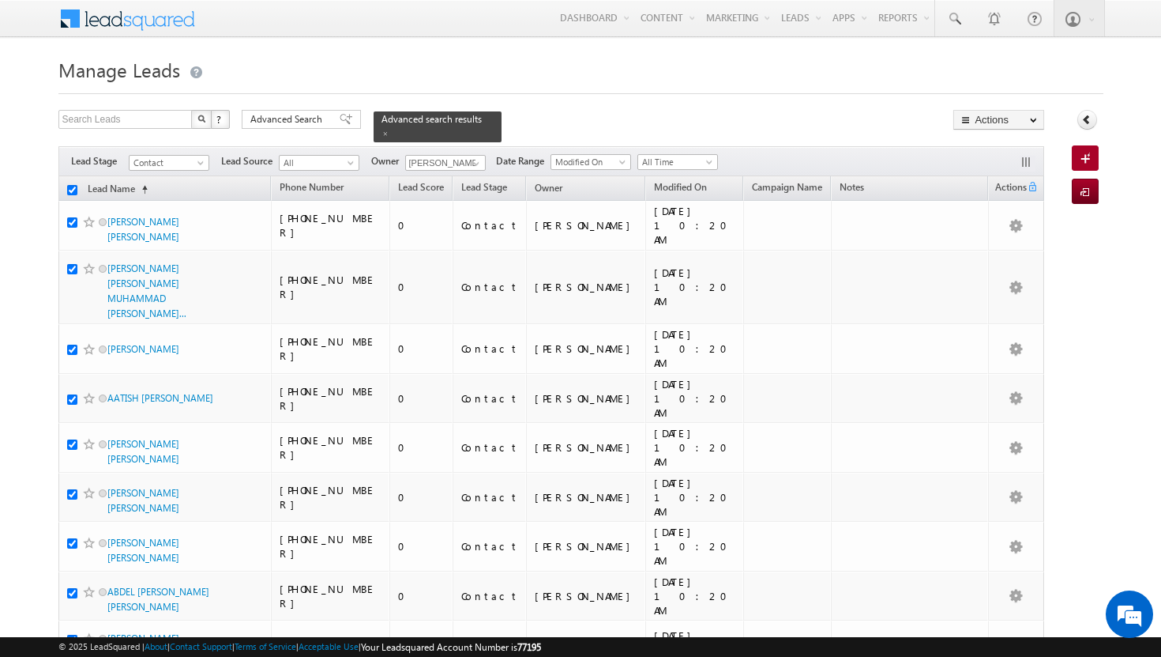
checkbox input "true"
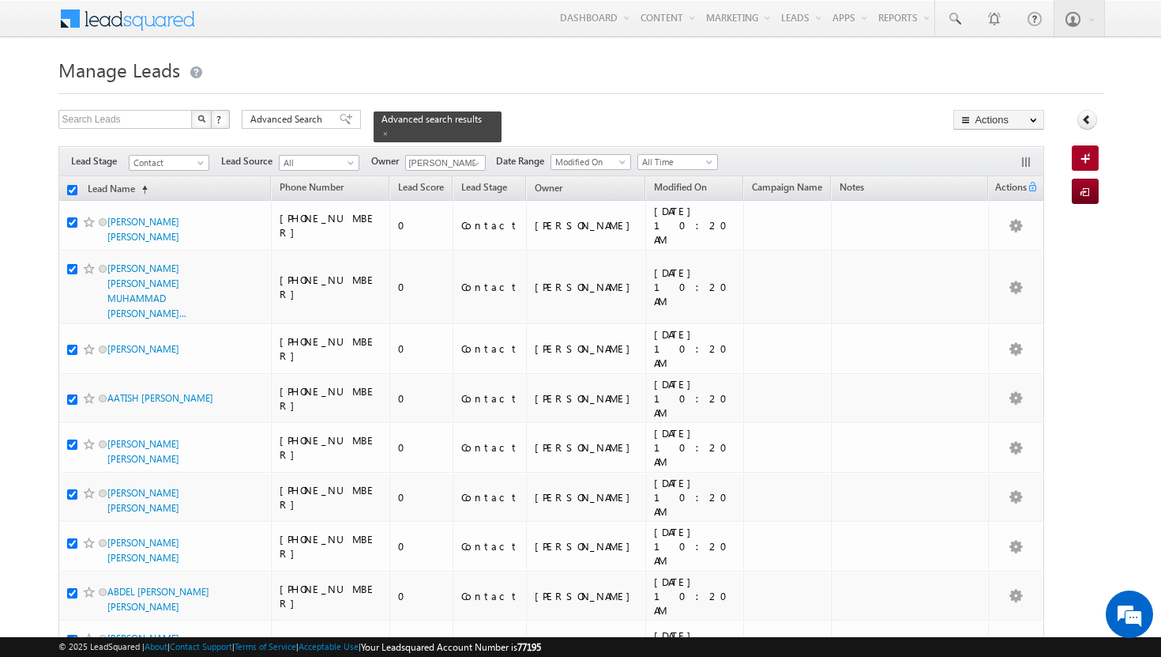
checkbox input "true"
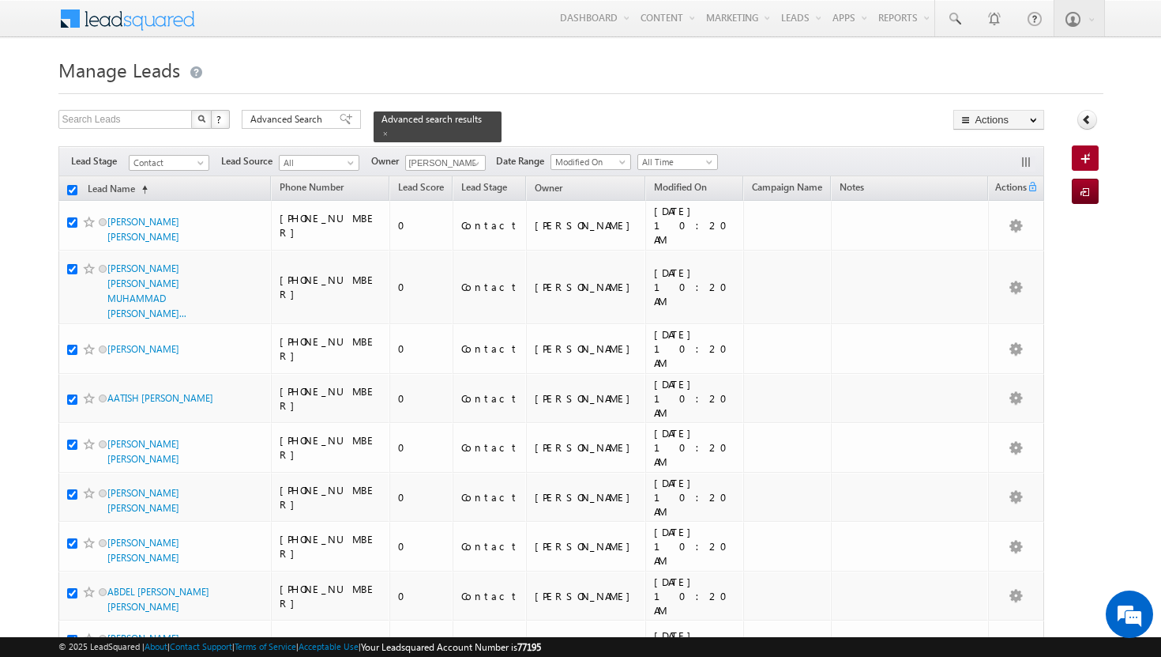
checkbox input "true"
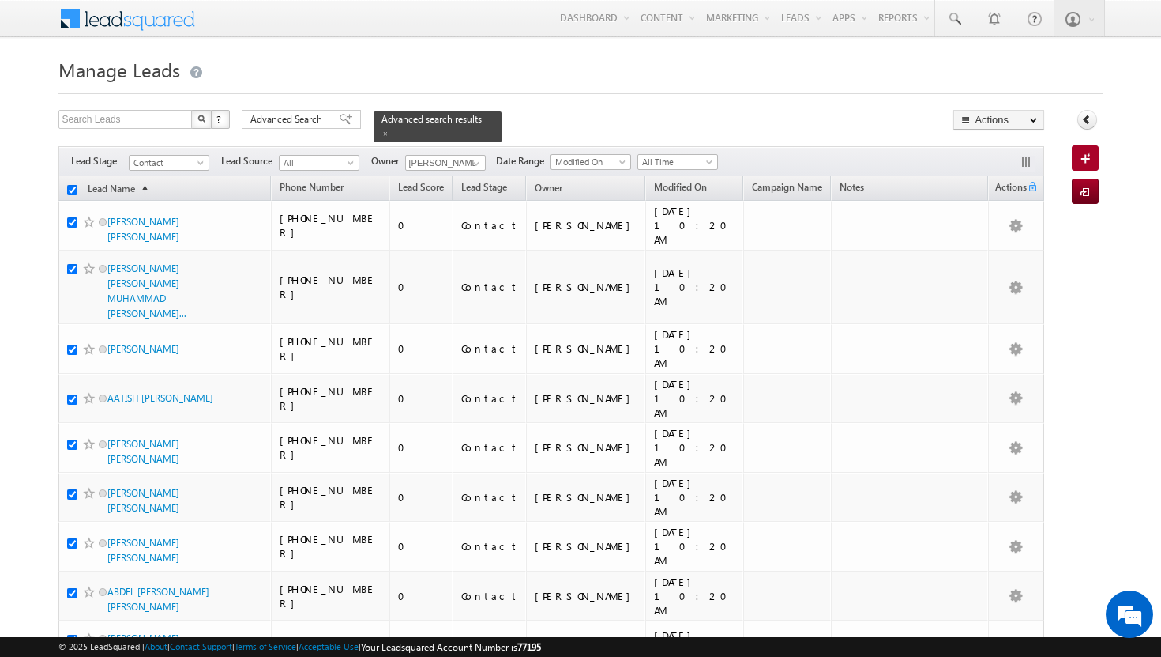
checkbox input "true"
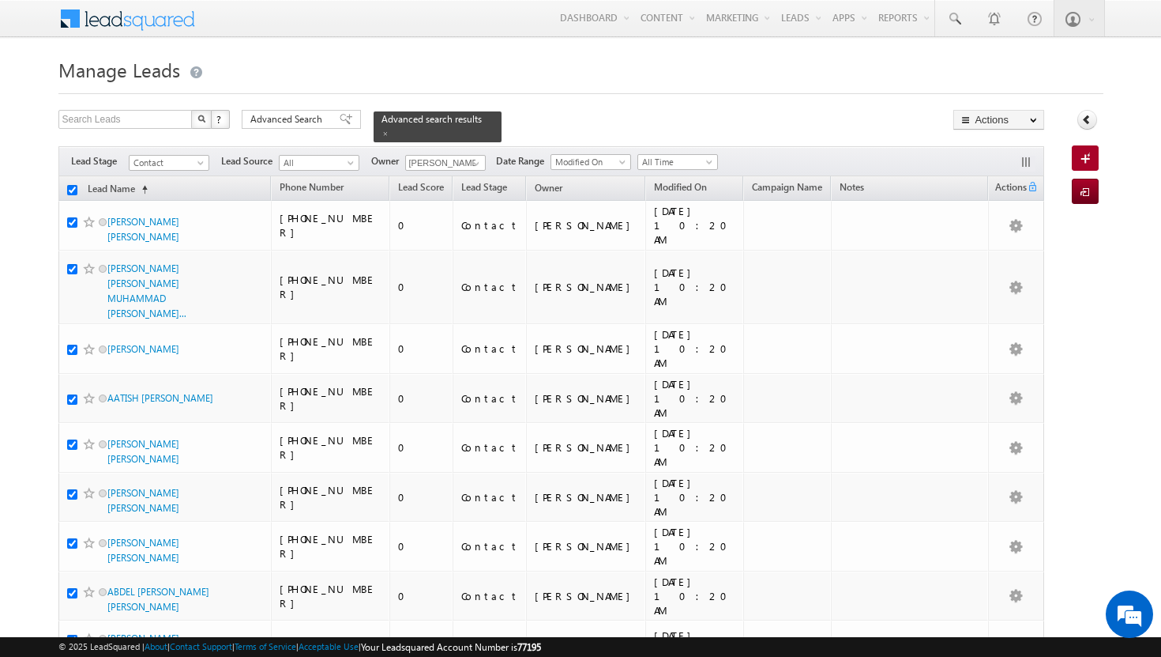
checkbox input "true"
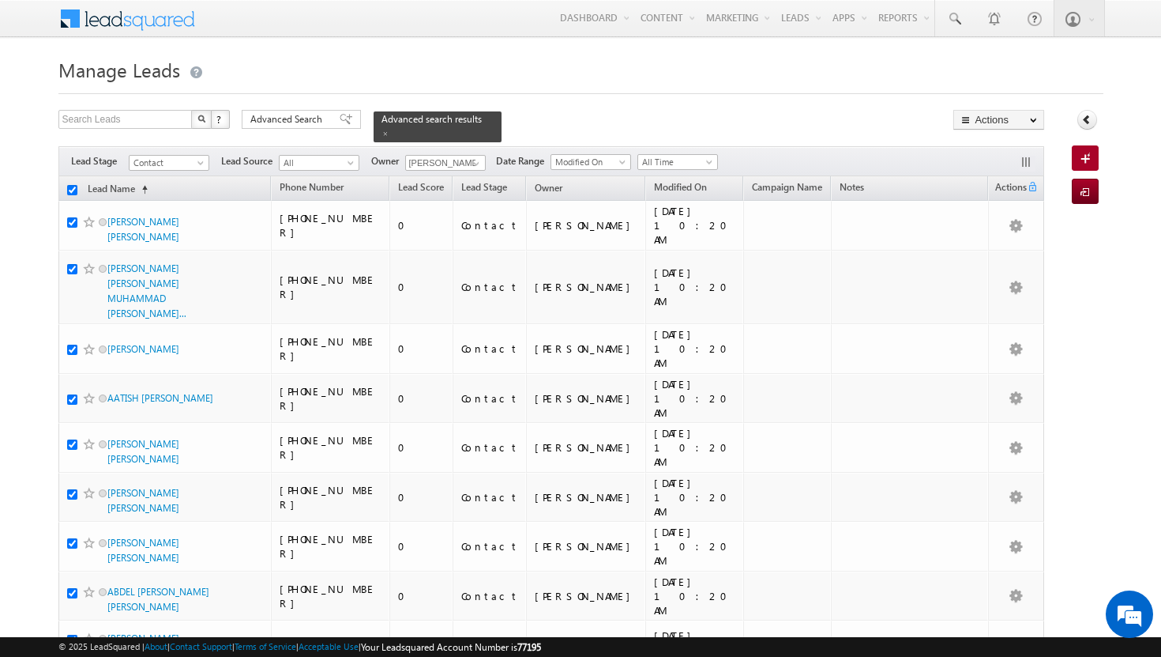
checkbox input "true"
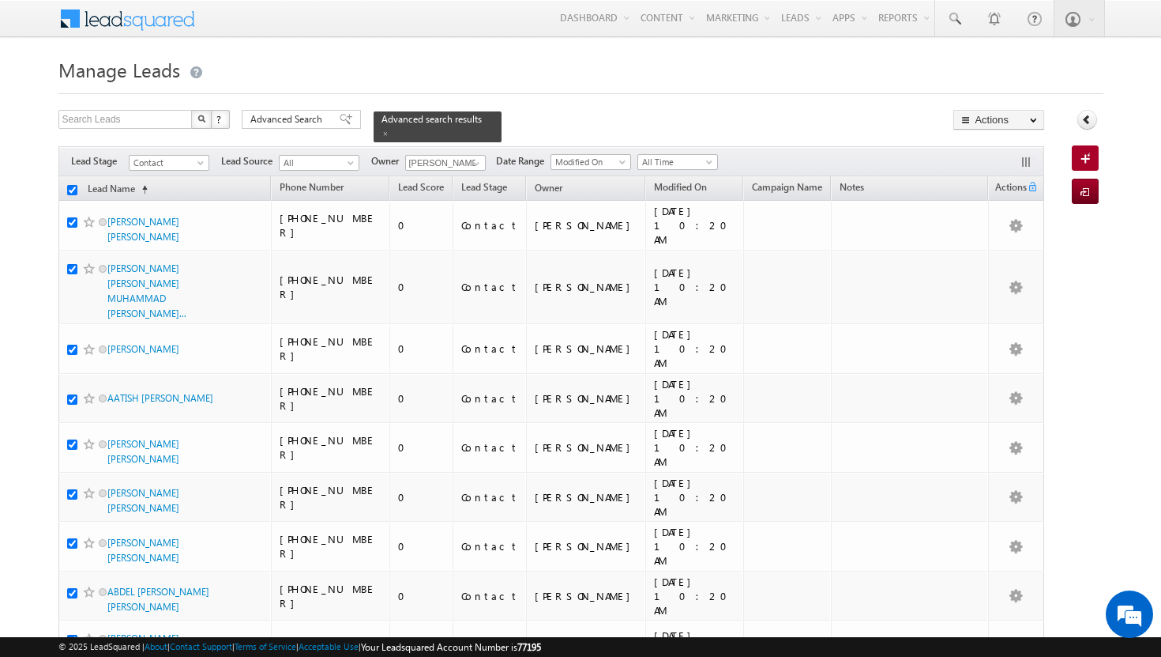
checkbox input "true"
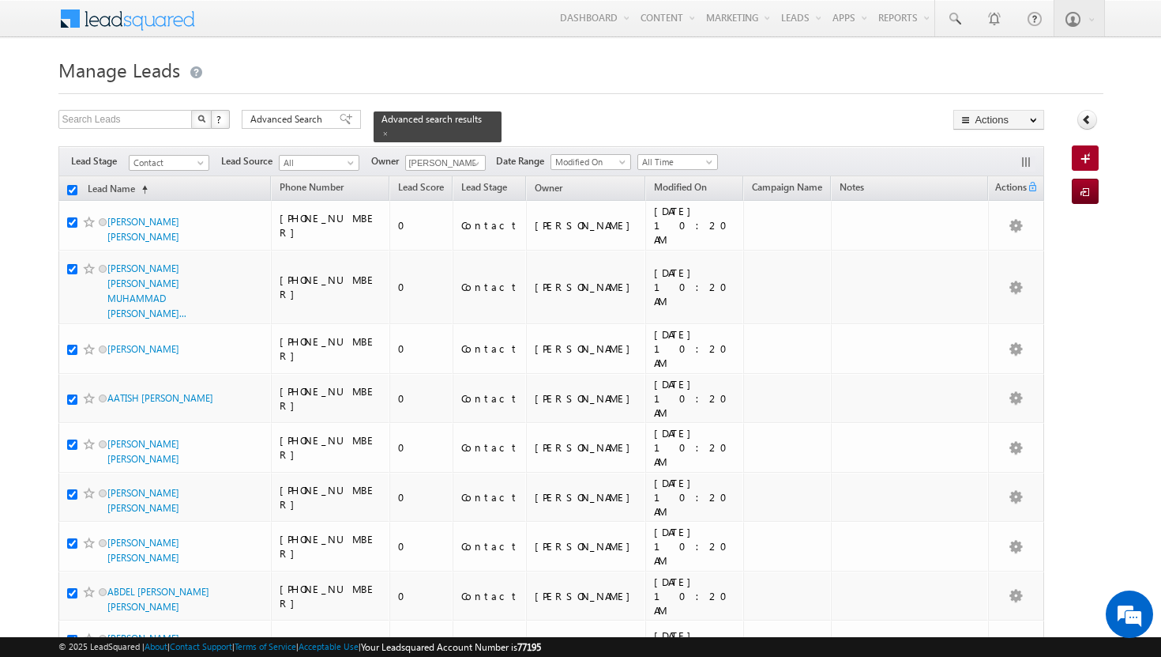
checkbox input "true"
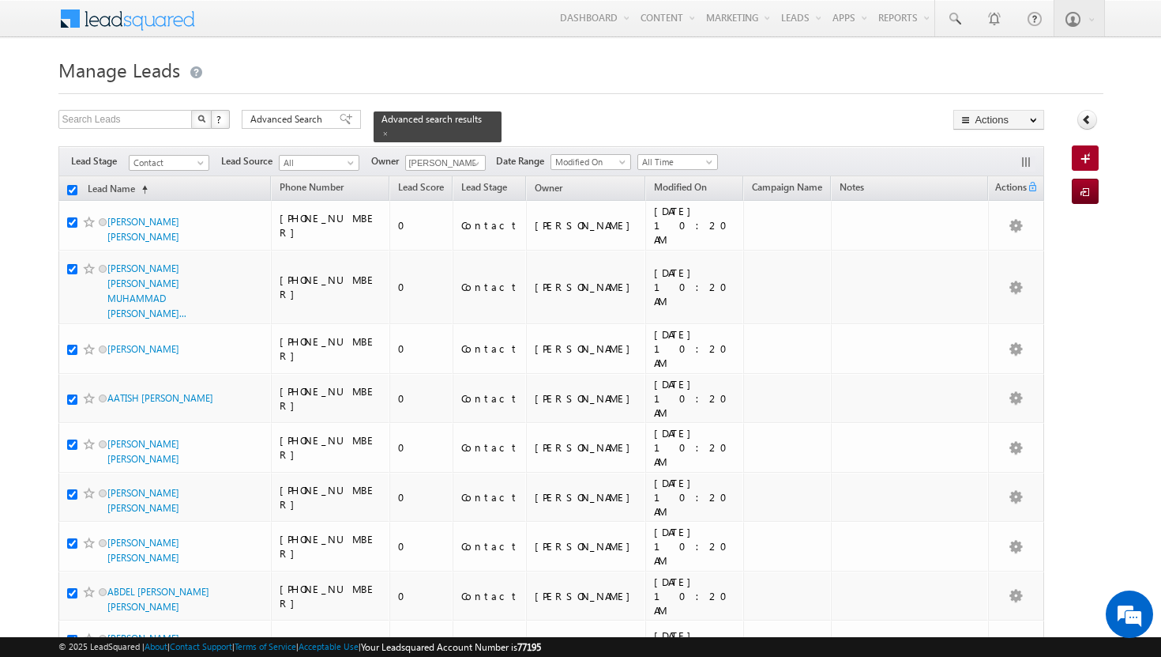
checkbox input "true"
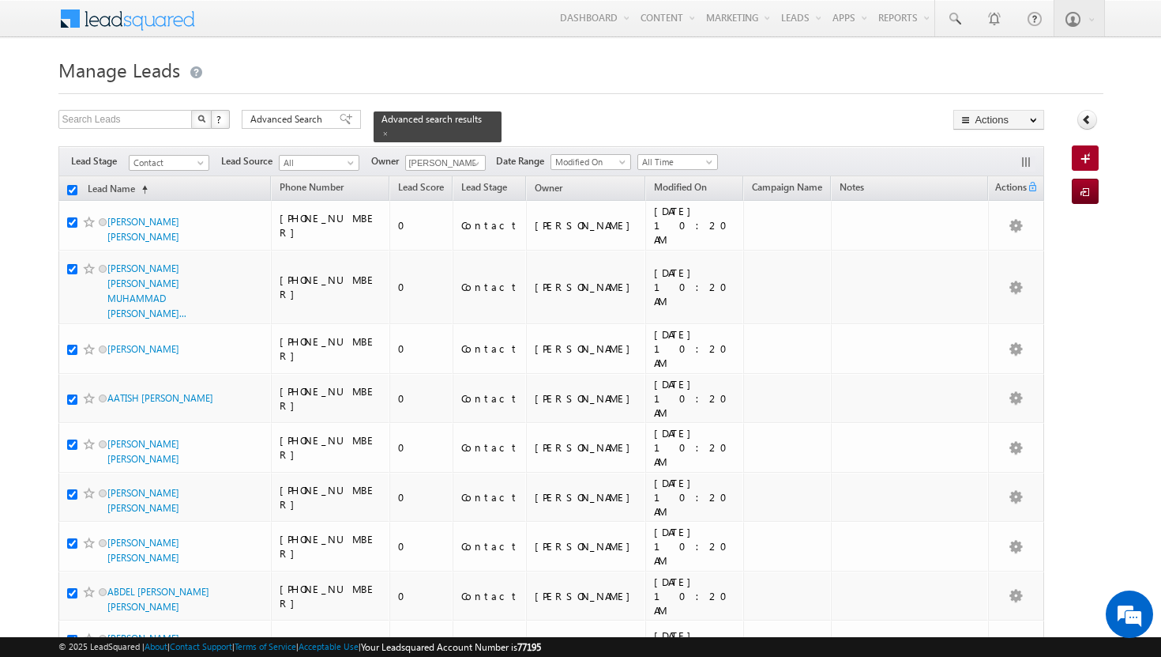
checkbox input "true"
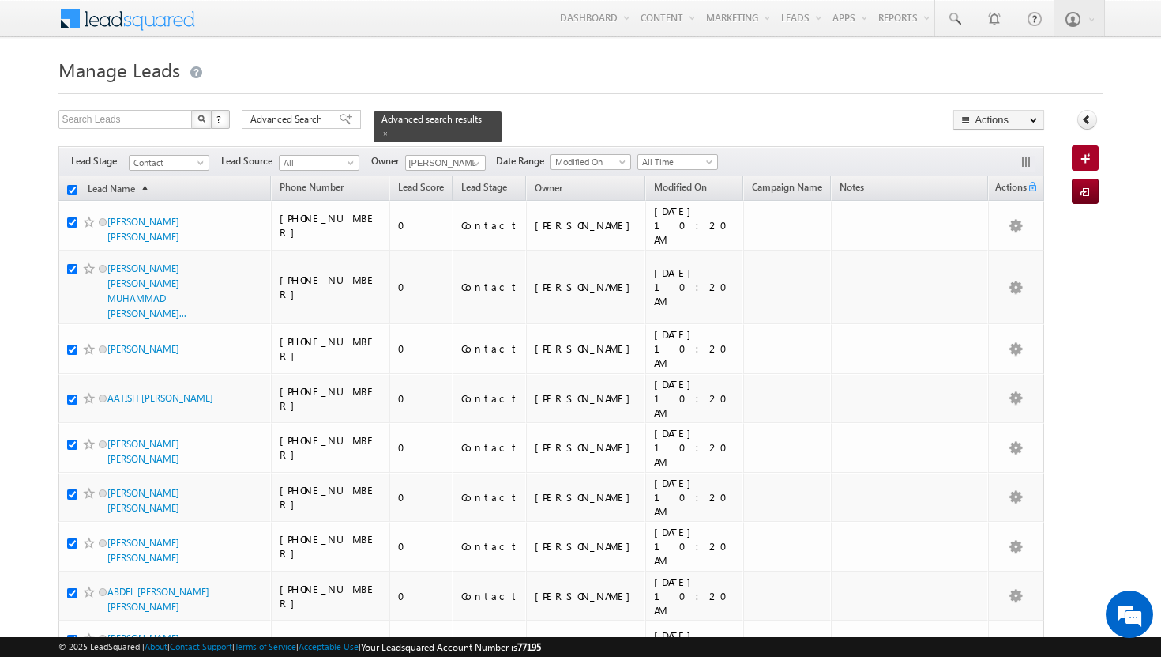
checkbox input "true"
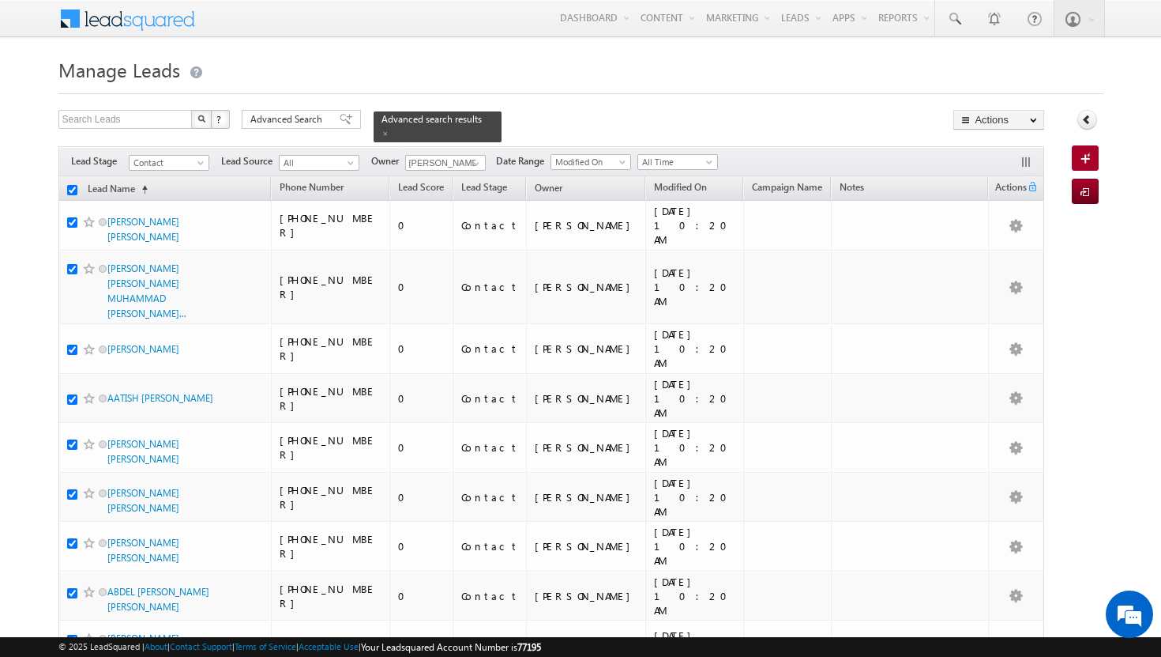
checkbox input "true"
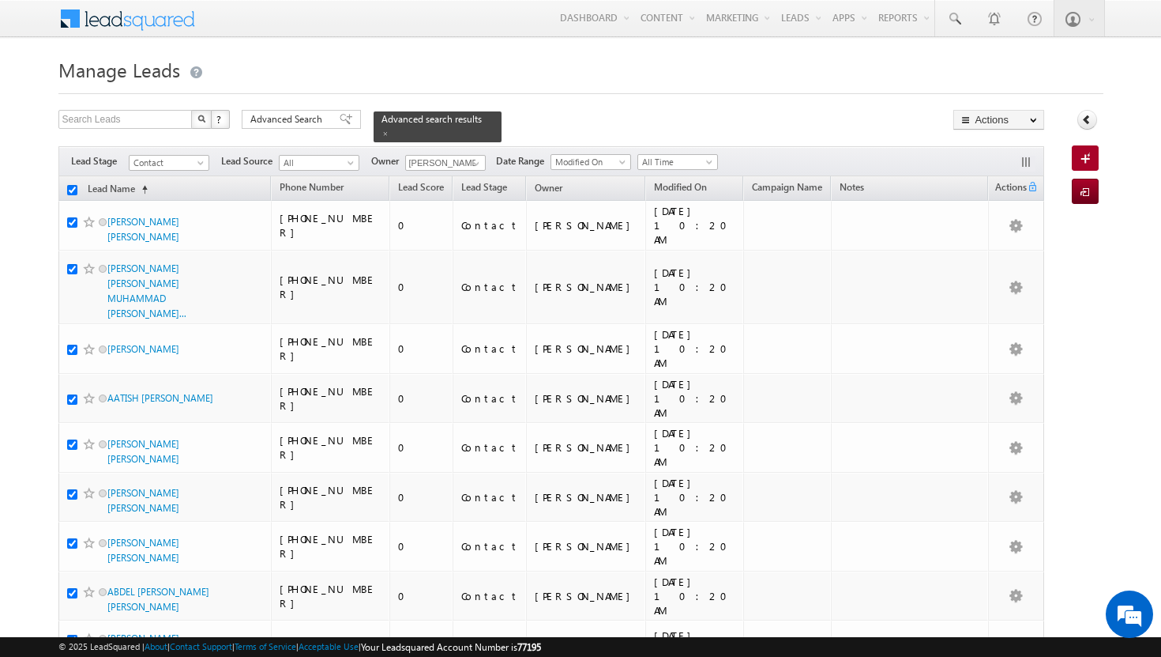
checkbox input "true"
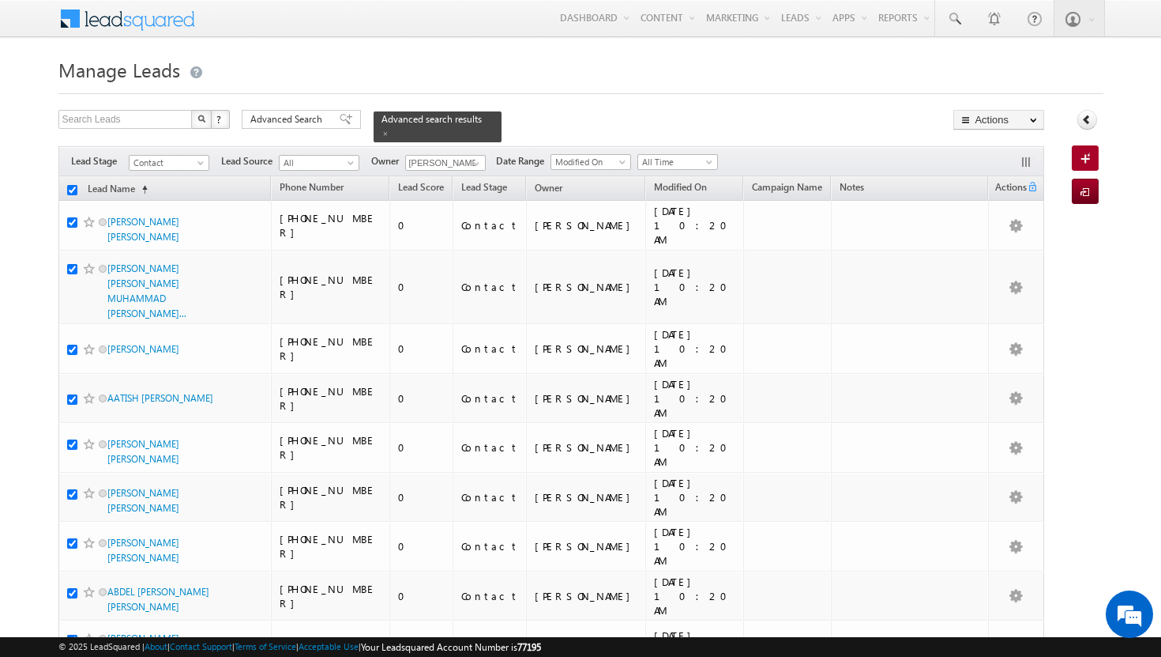
checkbox input "true"
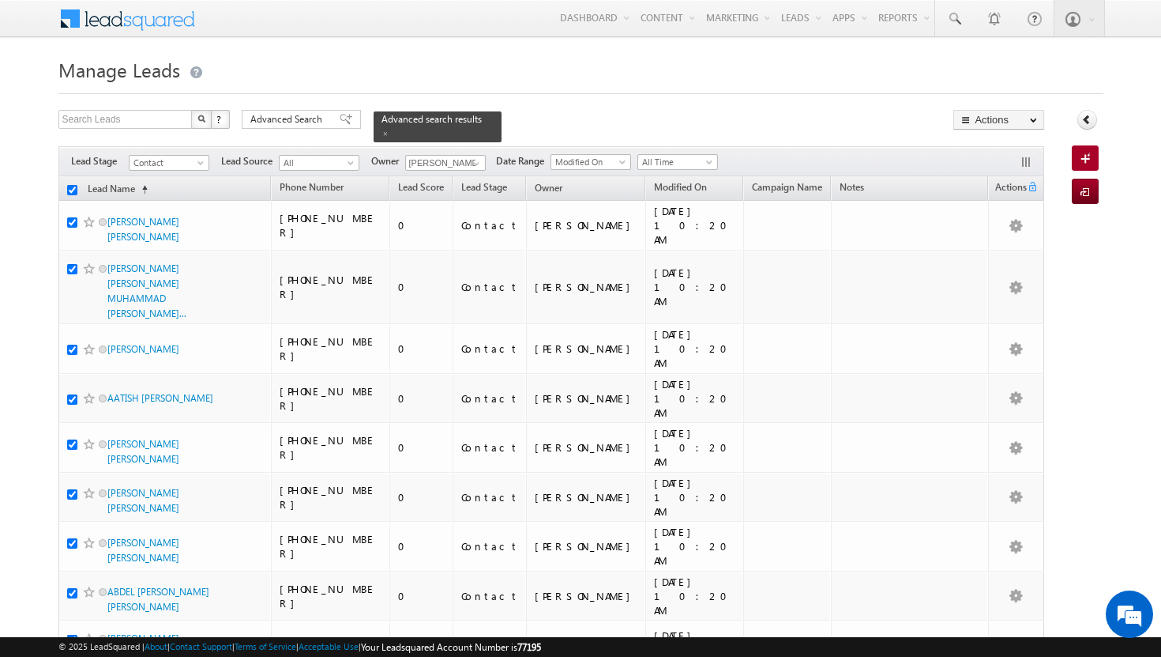
checkbox input "true"
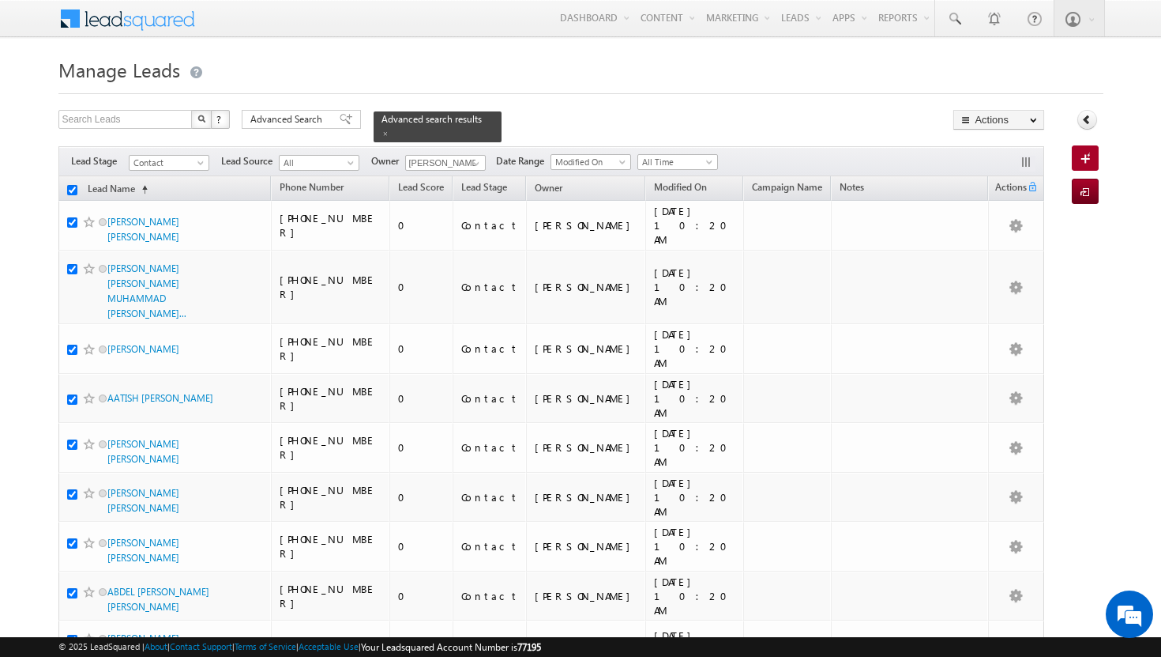
checkbox input "true"
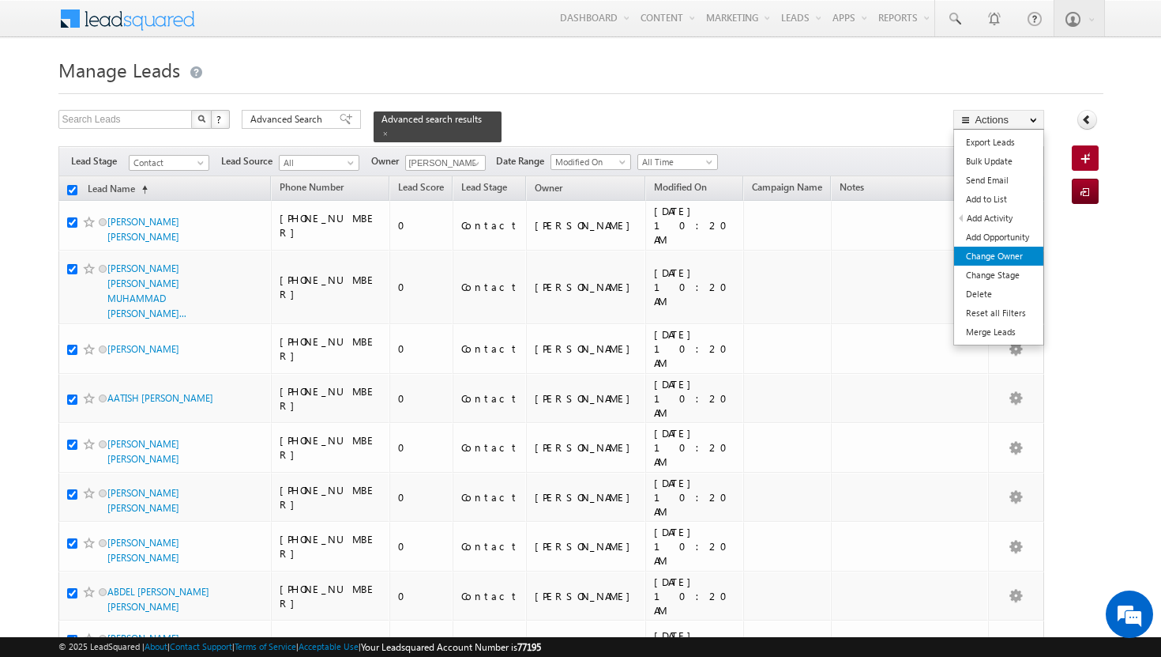
click at [987, 258] on link "Change Owner" at bounding box center [998, 256] width 89 height 19
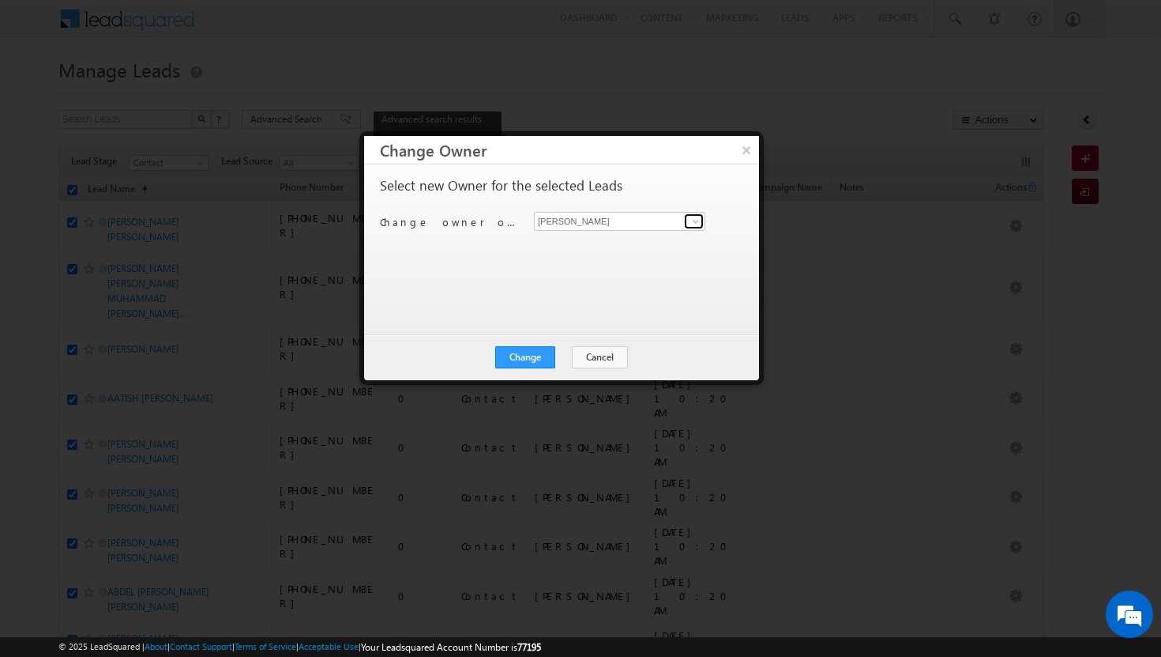
click at [697, 221] on span at bounding box center [696, 221] width 13 height 13
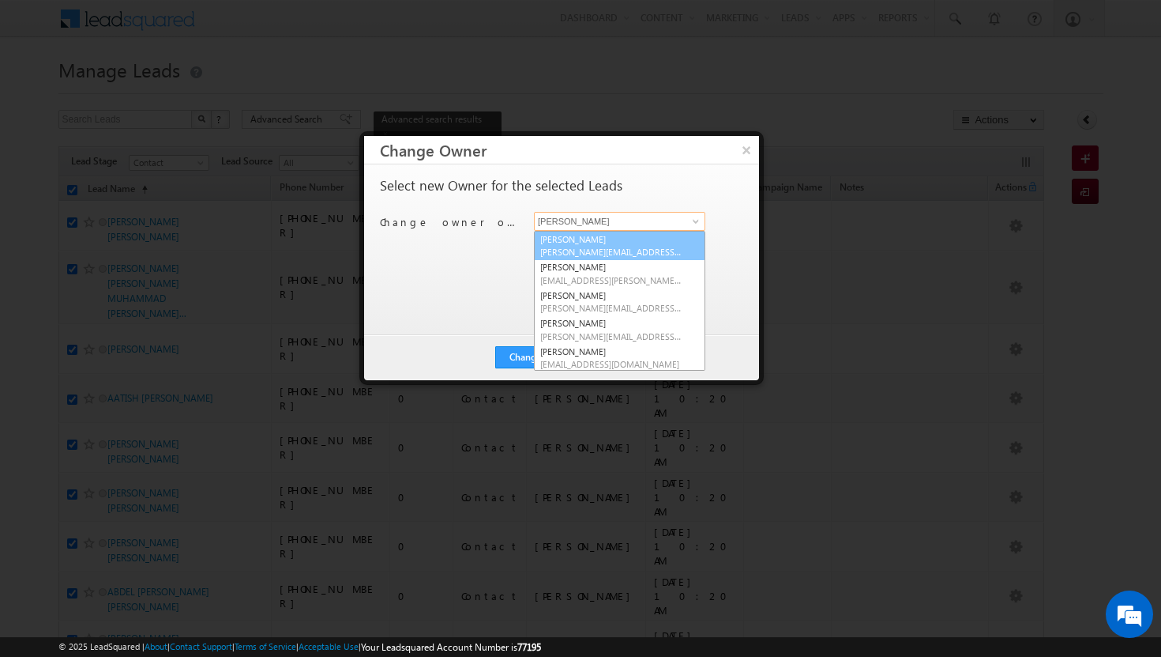
click at [677, 235] on link "[PERSON_NAME][DEMOGRAPHIC_DATA] [PERSON_NAME][EMAIL_ADDRESS][DOMAIN_NAME]" at bounding box center [619, 246] width 171 height 30
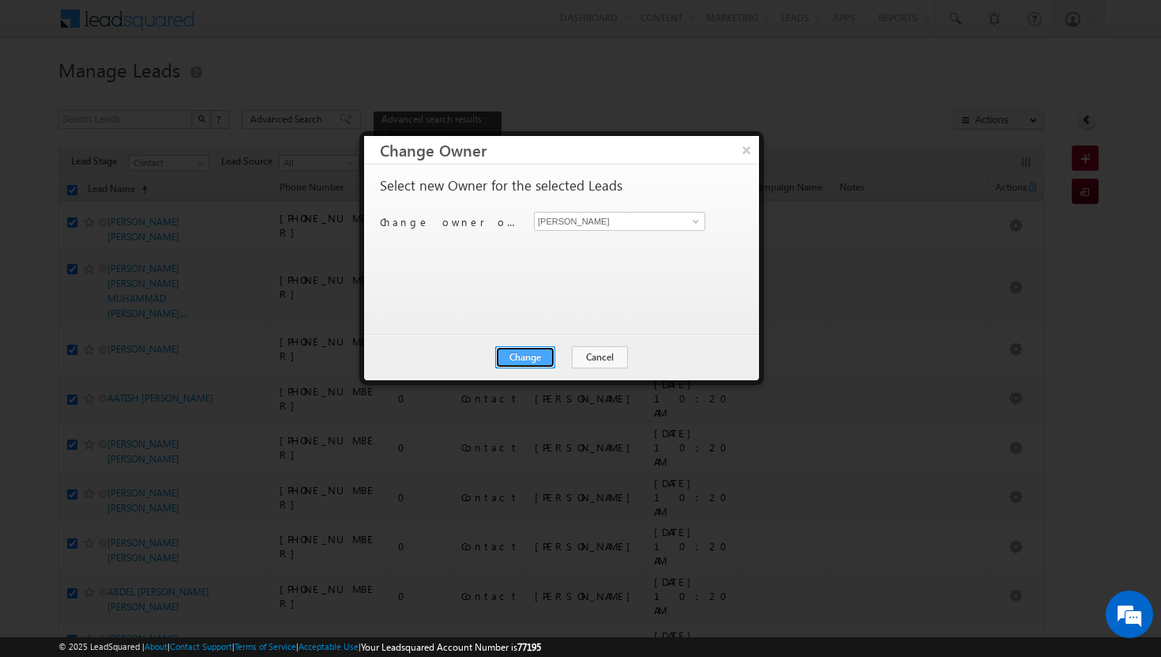
click at [539, 354] on button "Change" at bounding box center [525, 357] width 60 height 22
click at [555, 353] on button "Close" at bounding box center [564, 357] width 51 height 22
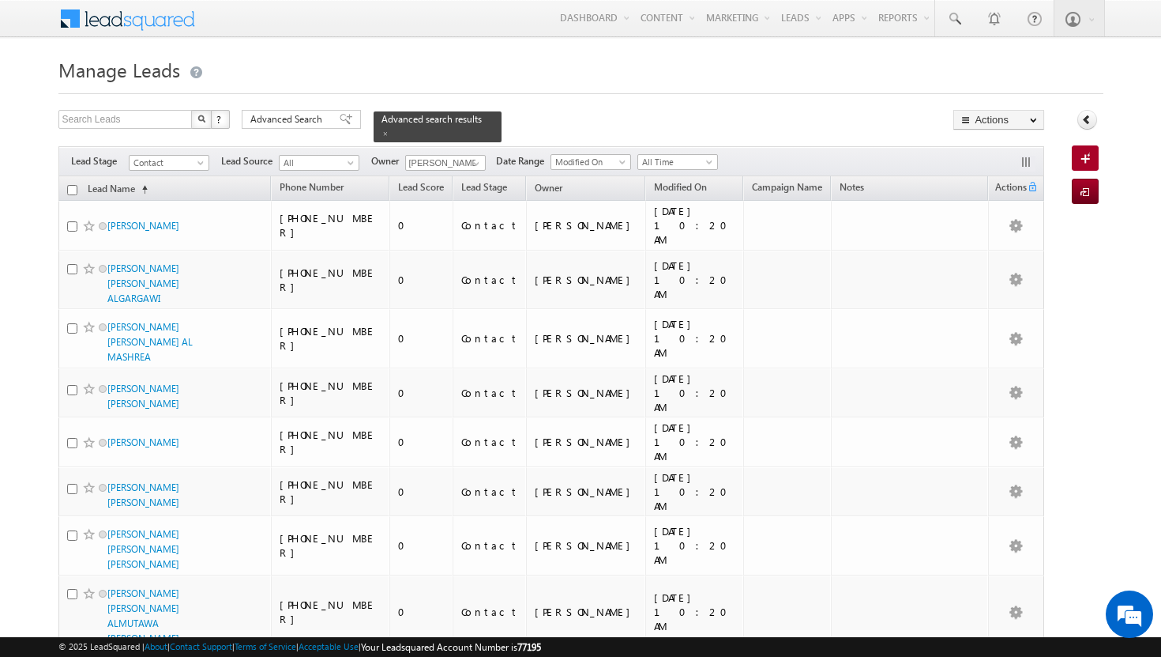
click at [73, 185] on input "checkbox" at bounding box center [72, 190] width 10 height 10
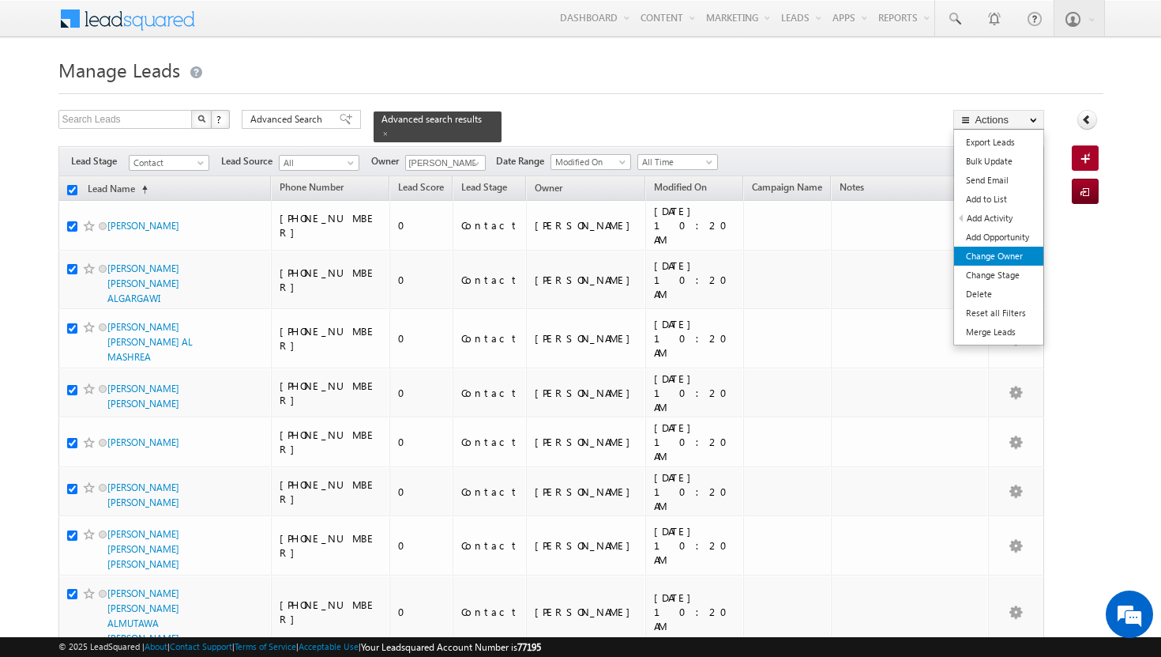
click at [1015, 249] on link "Change Owner" at bounding box center [998, 256] width 89 height 19
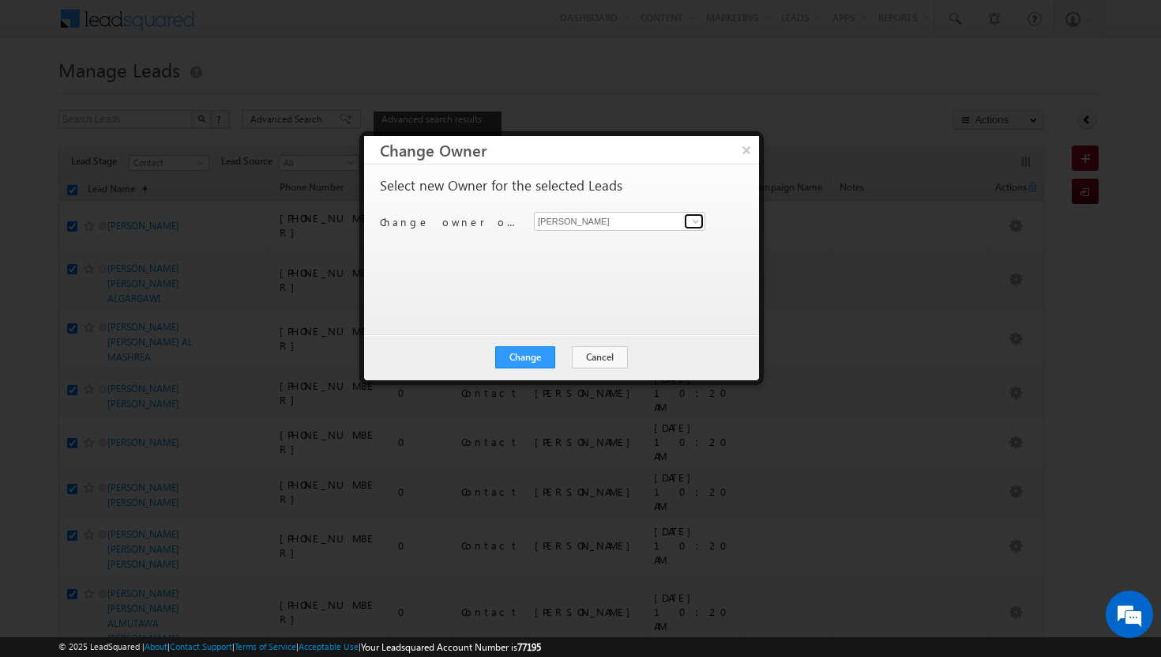
click at [700, 217] on span at bounding box center [696, 221] width 13 height 13
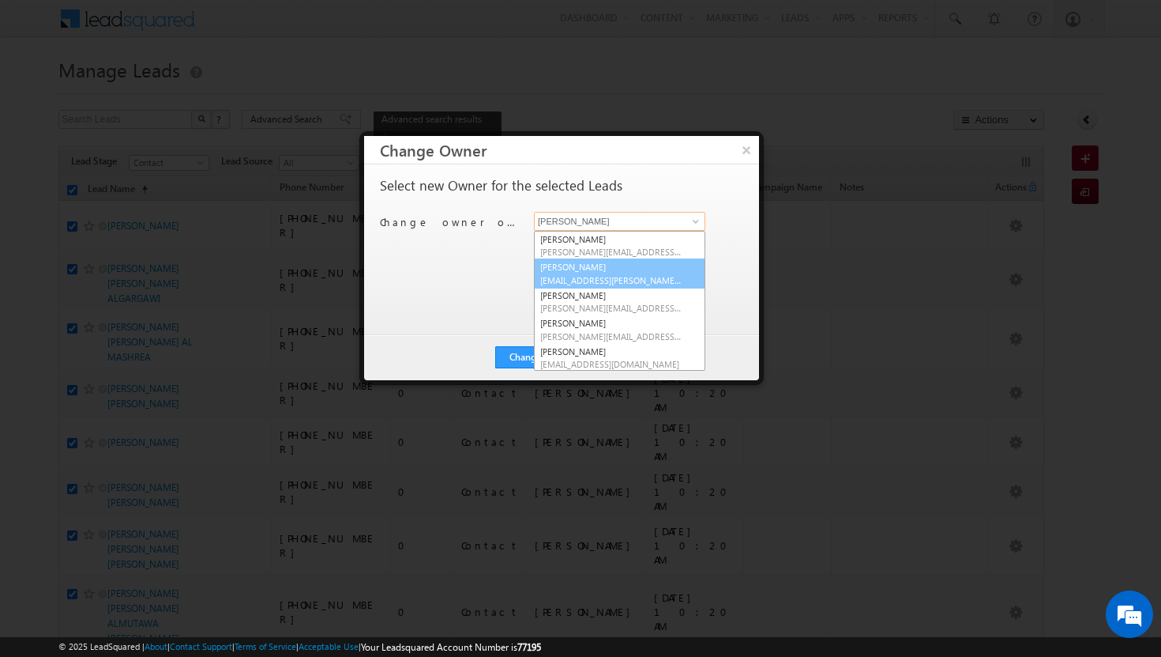
click at [668, 276] on span "[EMAIL_ADDRESS][PERSON_NAME][DOMAIN_NAME]" at bounding box center [611, 280] width 142 height 12
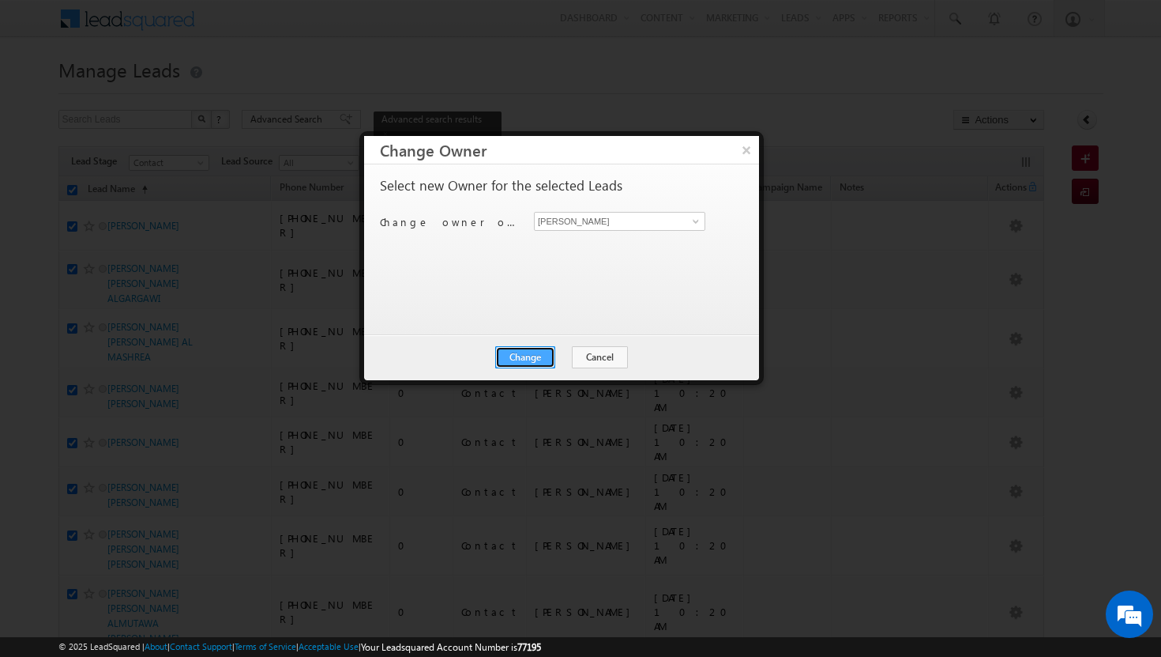
click at [506, 360] on button "Change" at bounding box center [525, 357] width 60 height 22
click at [558, 351] on button "Close" at bounding box center [564, 357] width 51 height 22
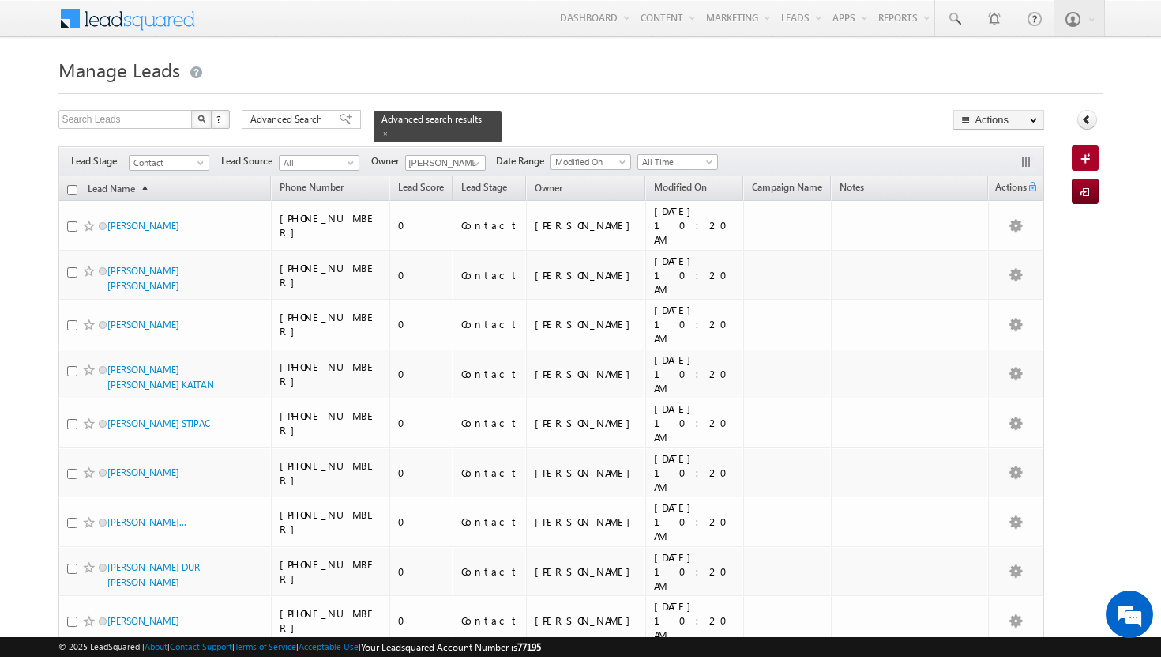
click at [72, 185] on input "checkbox" at bounding box center [72, 190] width 10 height 10
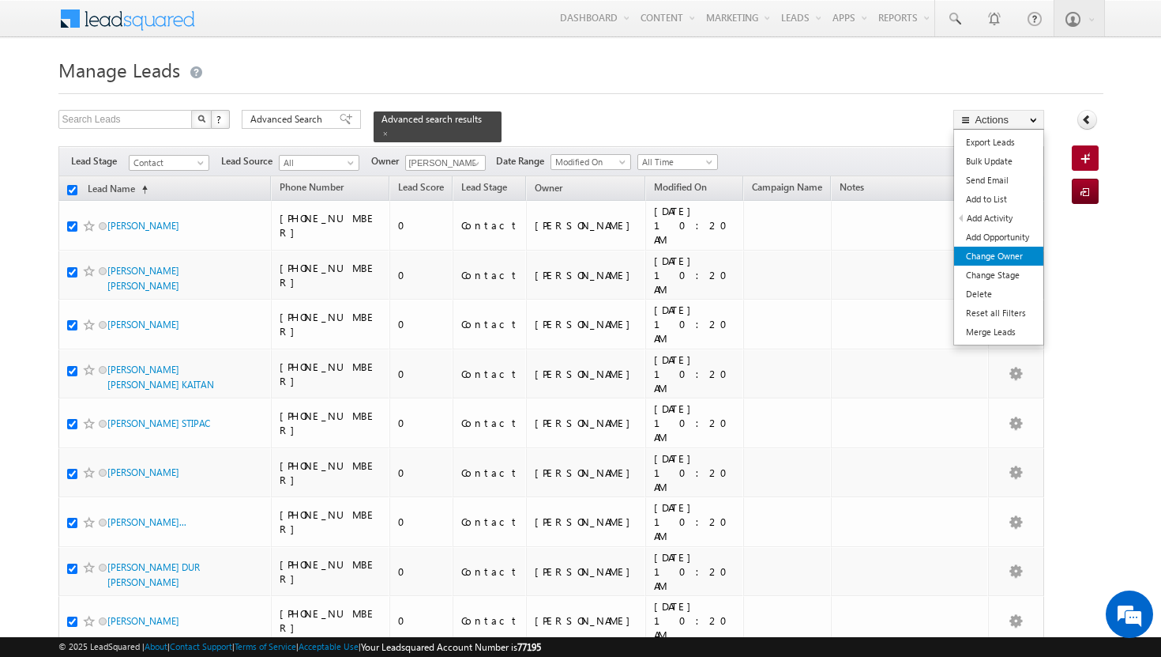
click at [1007, 260] on link "Change Owner" at bounding box center [998, 256] width 89 height 19
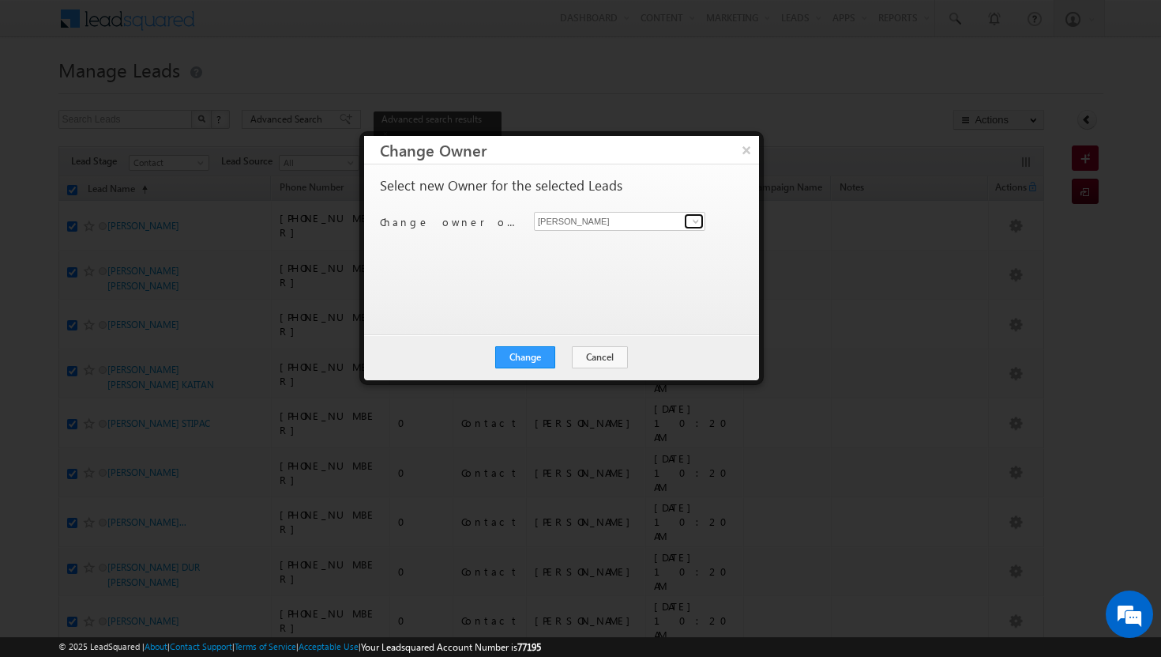
click at [696, 224] on span at bounding box center [696, 221] width 13 height 13
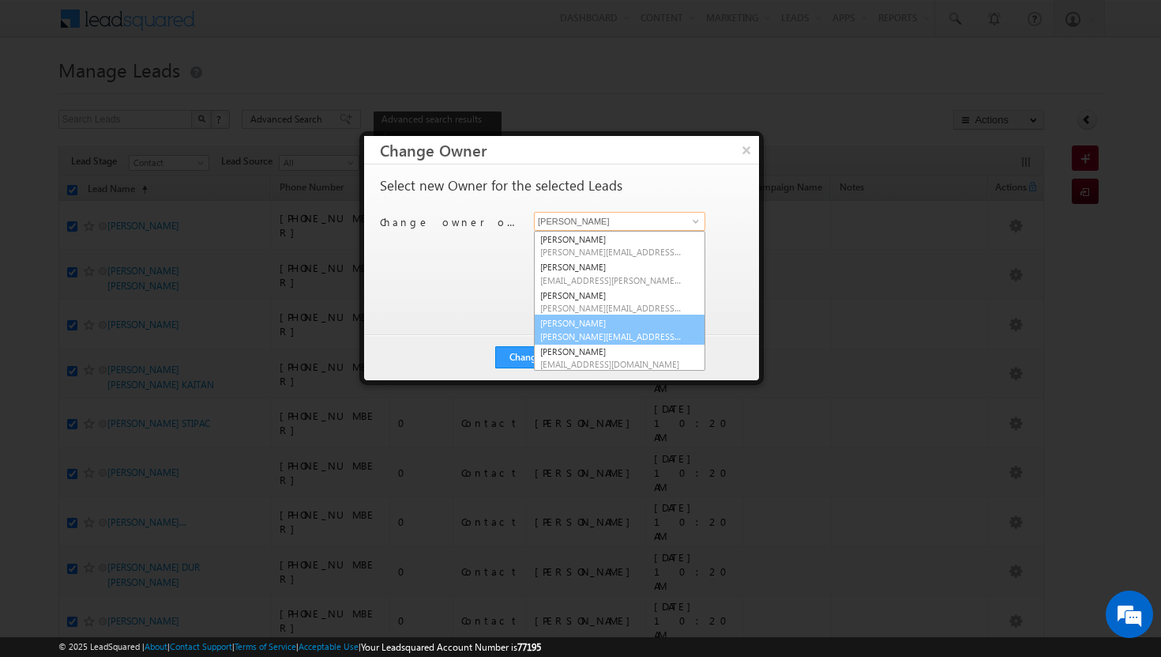
click at [649, 333] on span "[PERSON_NAME][EMAIL_ADDRESS][DOMAIN_NAME]" at bounding box center [611, 336] width 142 height 12
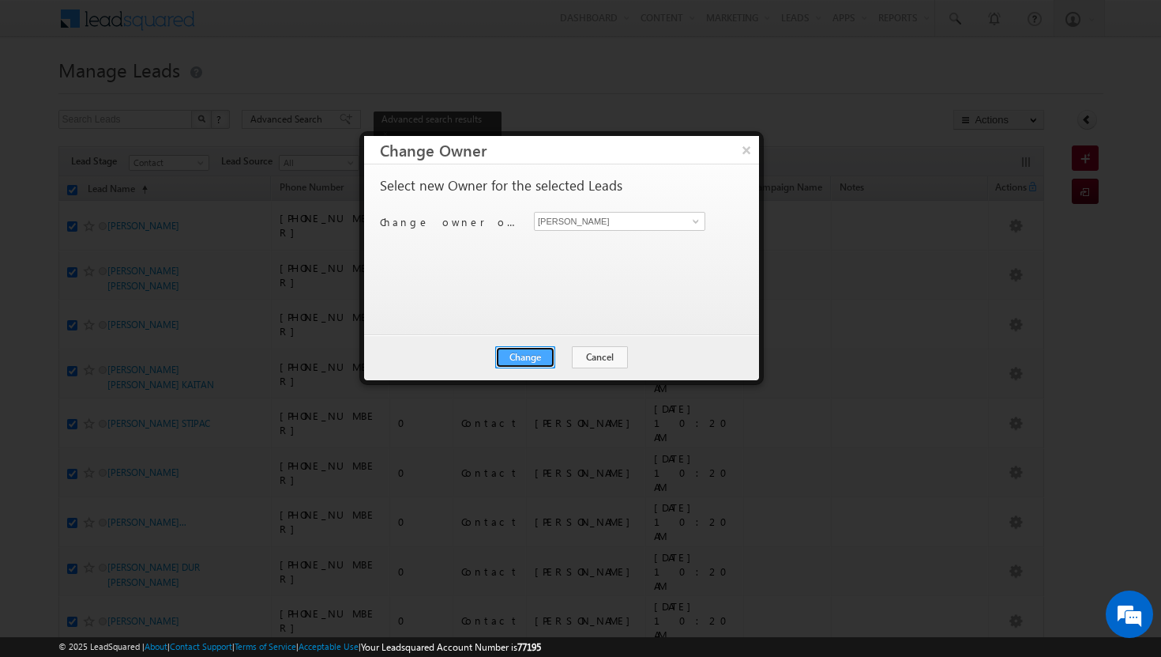
click at [550, 351] on button "Change" at bounding box center [525, 357] width 60 height 22
click at [582, 356] on button "Close" at bounding box center [564, 357] width 51 height 22
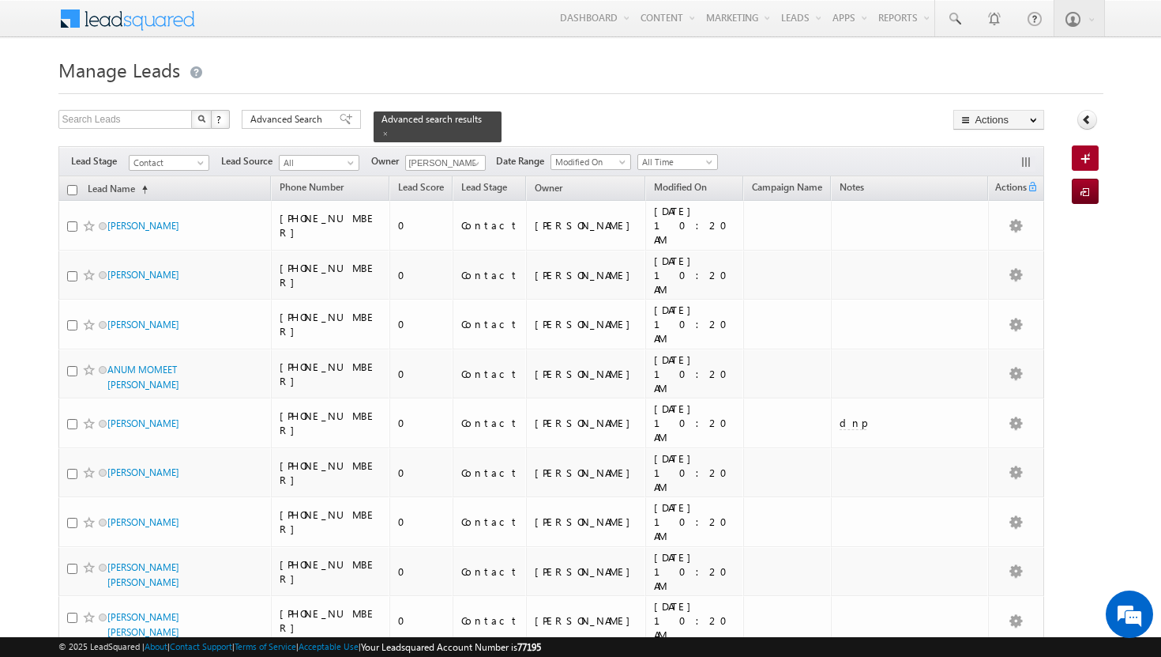
click at [74, 185] on input "checkbox" at bounding box center [72, 190] width 10 height 10
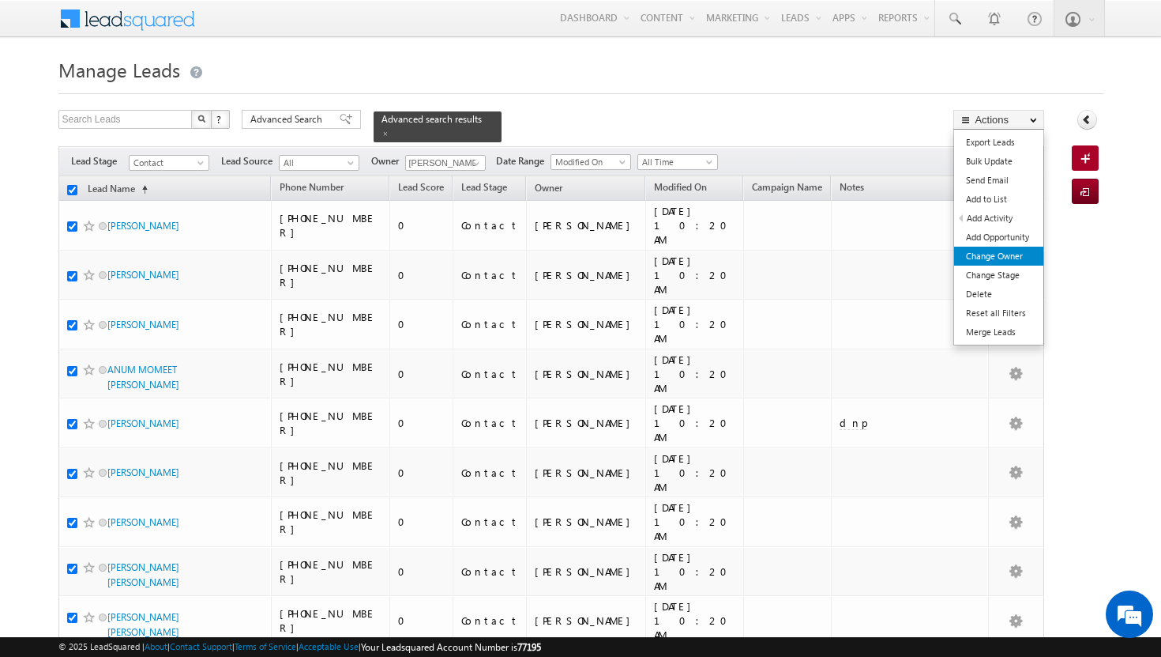
click at [1016, 262] on link "Change Owner" at bounding box center [998, 256] width 89 height 19
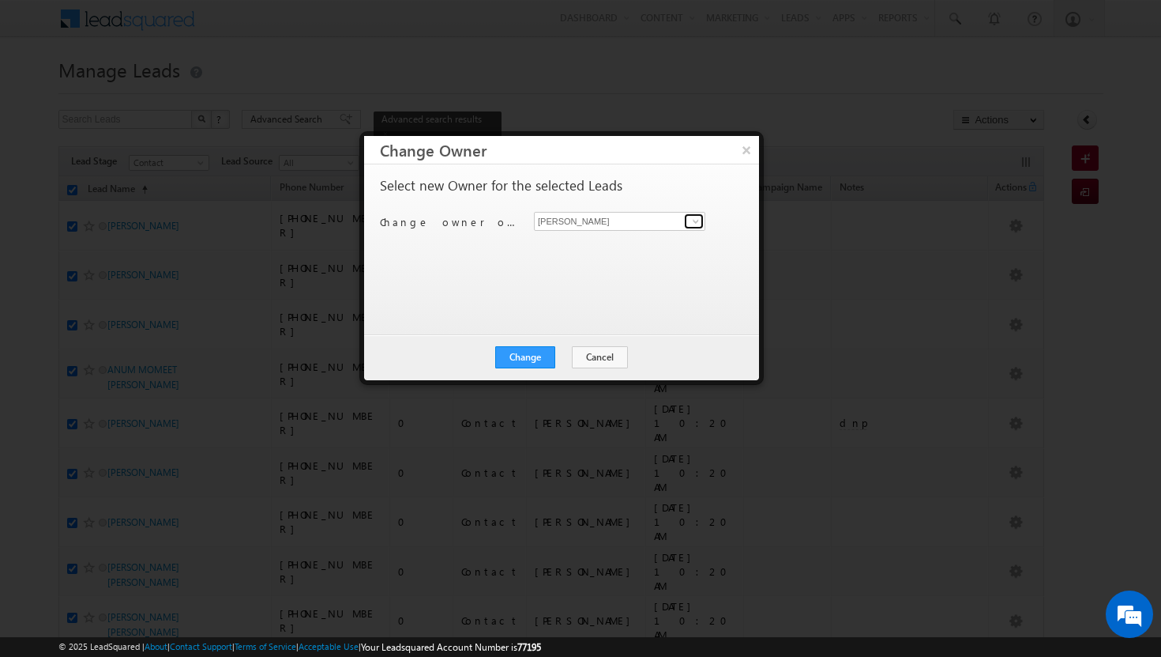
click at [694, 215] on span at bounding box center [696, 221] width 13 height 13
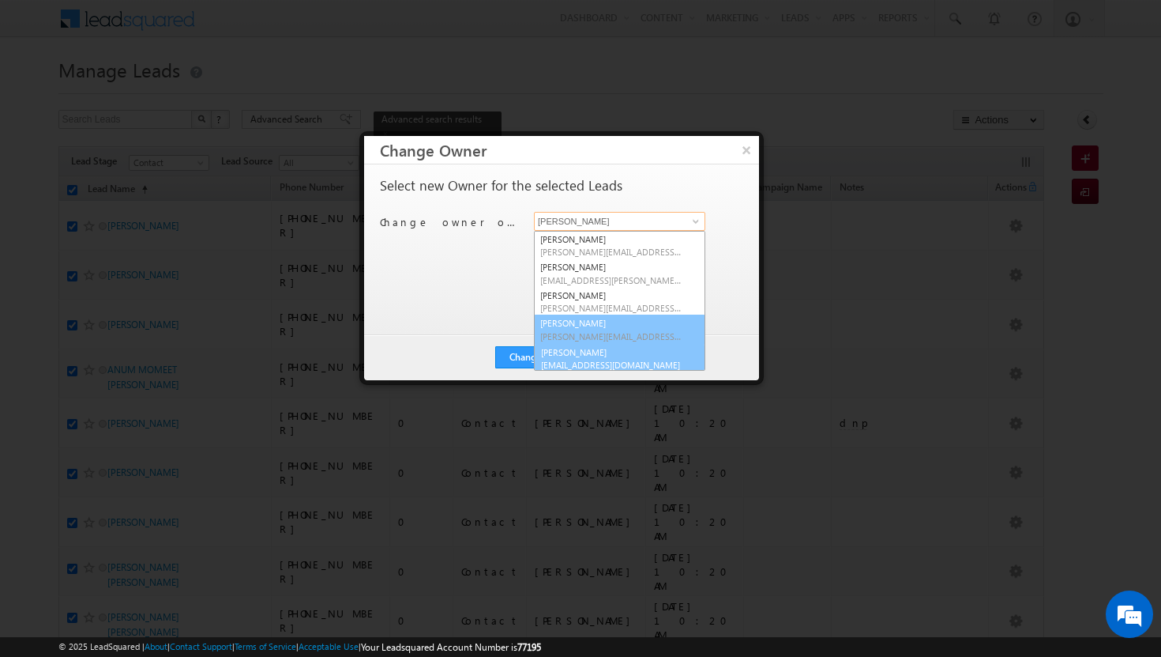
scroll to position [4, 0]
click at [627, 351] on link "[PERSON_NAME] [PERSON_NAME][EMAIL_ADDRESS][DOMAIN_NAME]" at bounding box center [619, 354] width 171 height 30
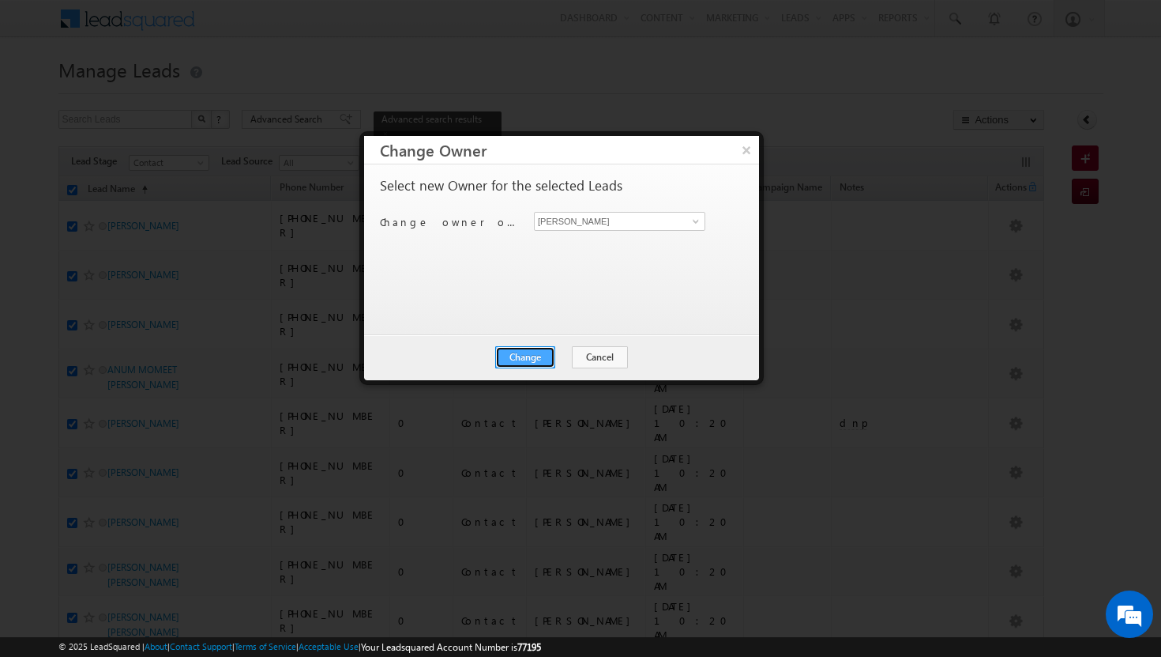
click at [544, 356] on button "Change" at bounding box center [525, 357] width 60 height 22
click at [566, 353] on button "Close" at bounding box center [564, 357] width 51 height 22
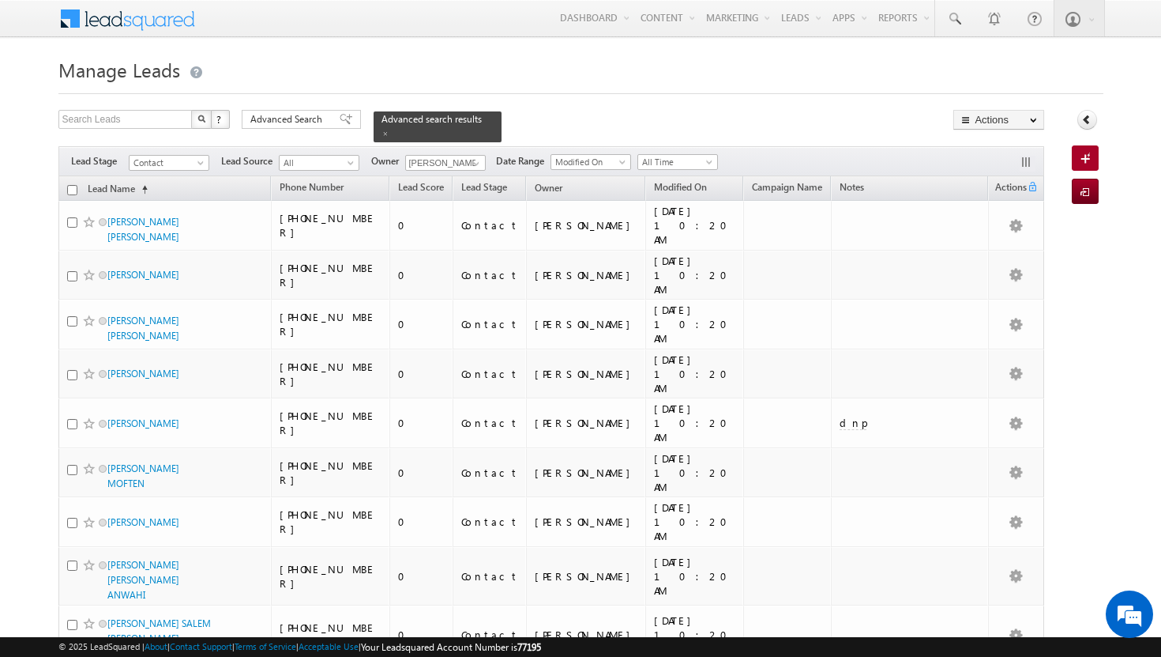
click at [71, 185] on input "checkbox" at bounding box center [72, 190] width 10 height 10
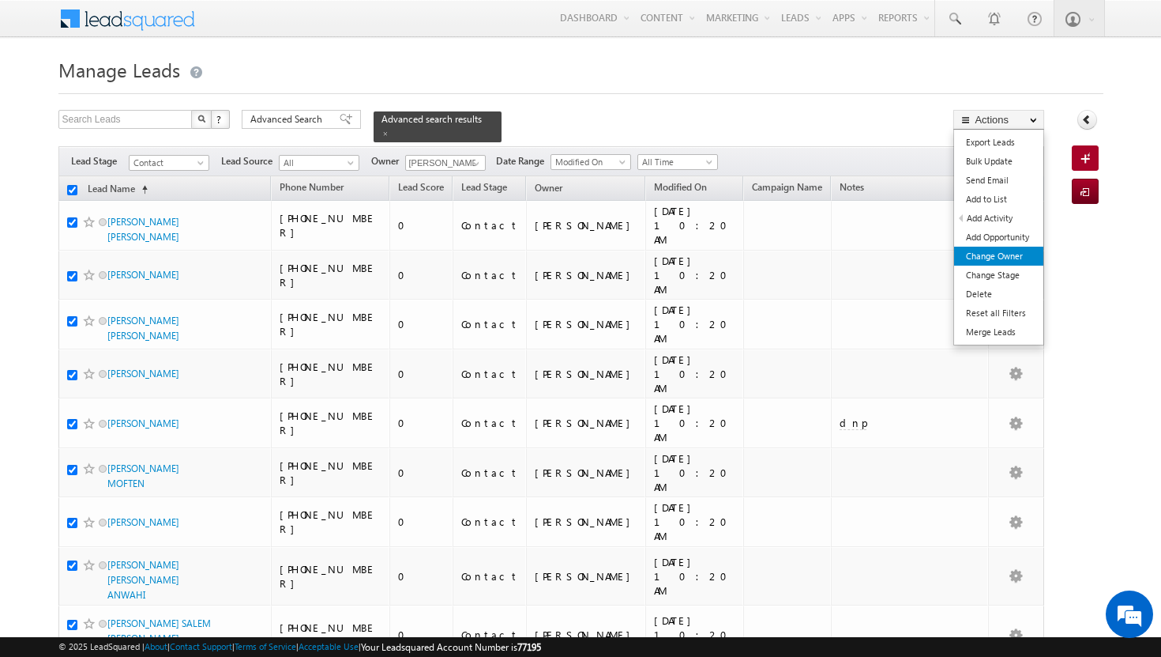
click at [1027, 254] on link "Change Owner" at bounding box center [998, 256] width 89 height 19
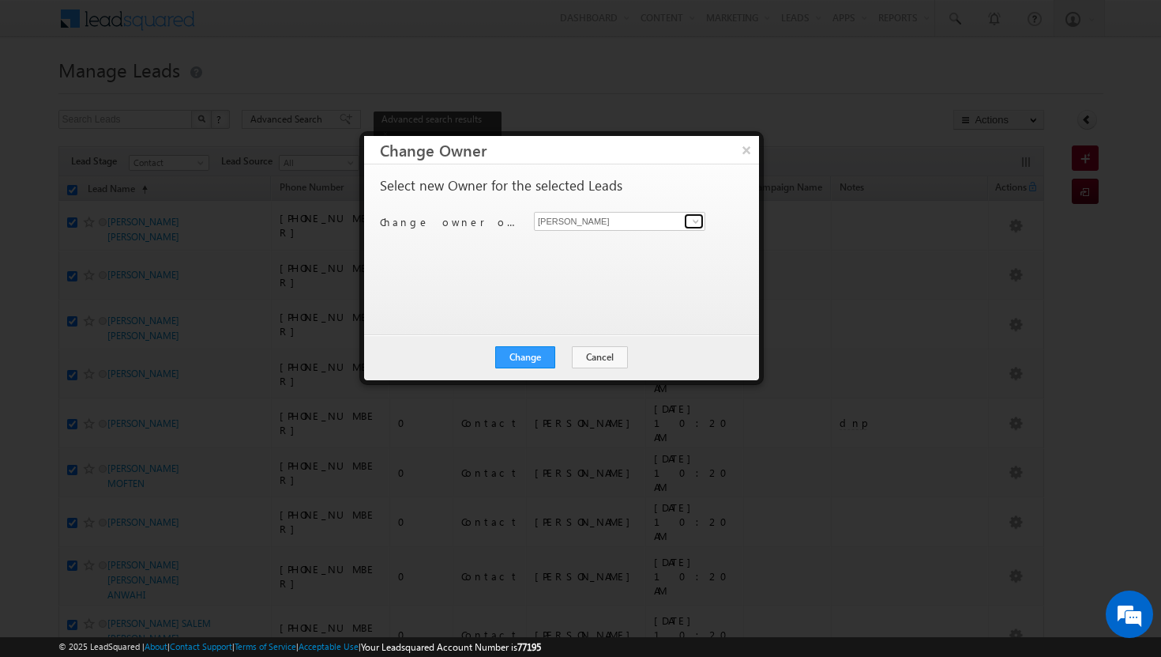
click at [696, 225] on span at bounding box center [696, 221] width 13 height 13
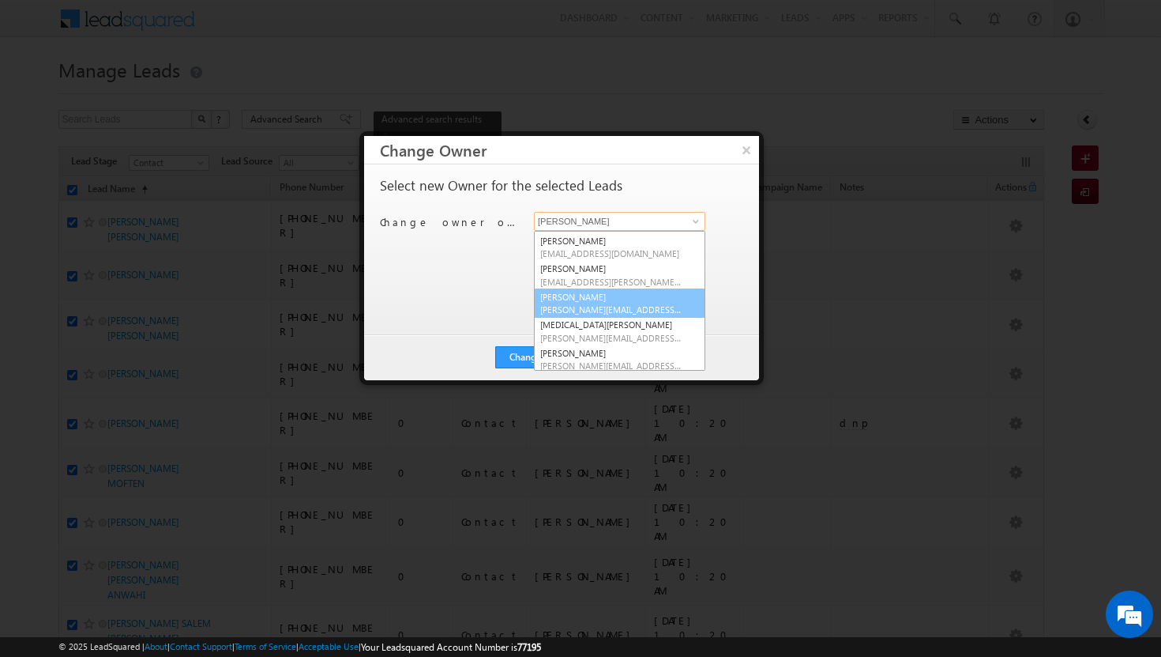
scroll to position [117, 0]
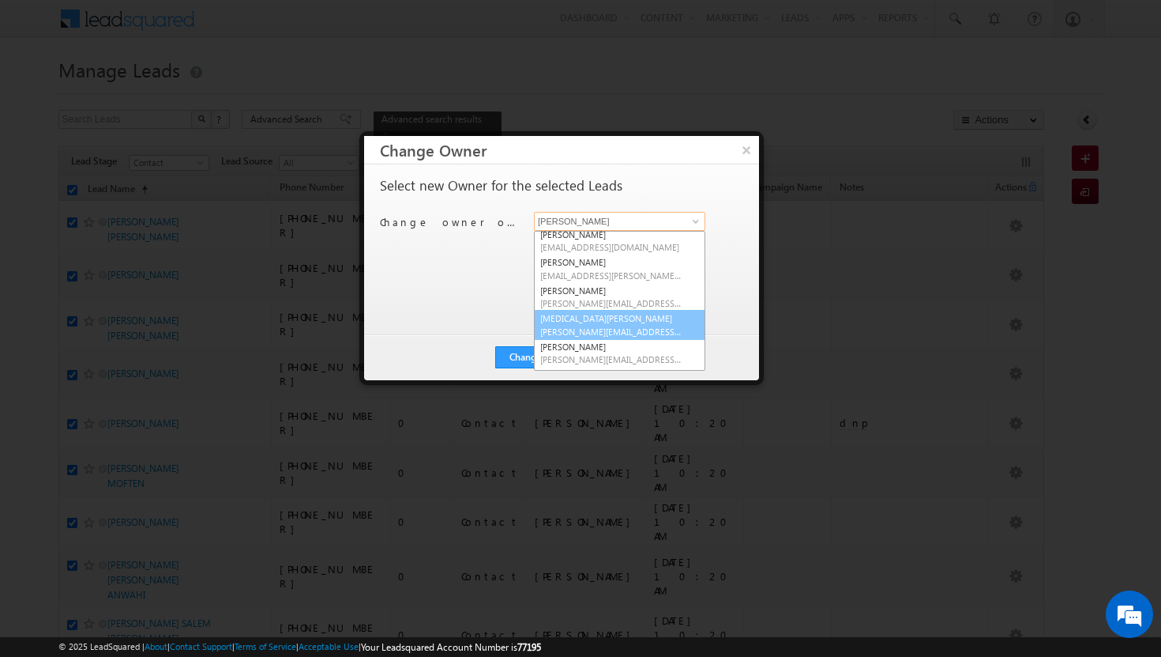
click at [602, 319] on link "[MEDICAL_DATA][PERSON_NAME] [MEDICAL_DATA][PERSON_NAME][EMAIL_ADDRESS][DOMAIN_N…" at bounding box center [619, 325] width 171 height 30
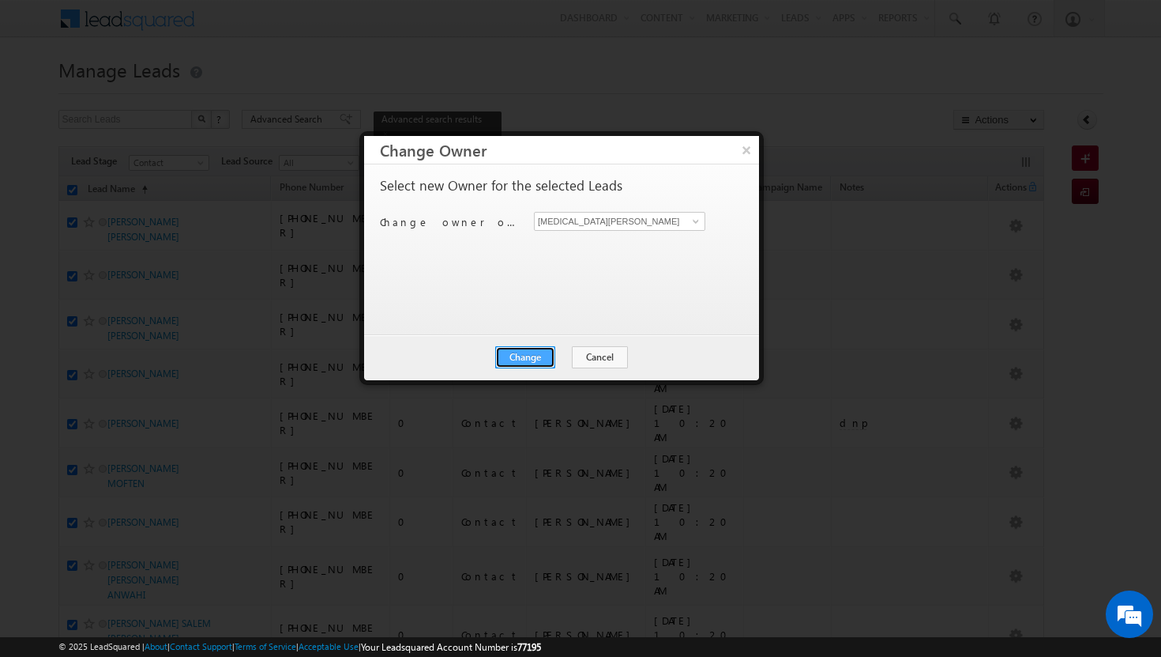
click at [536, 356] on button "Change" at bounding box center [525, 357] width 60 height 22
click at [561, 353] on button "Close" at bounding box center [564, 357] width 51 height 22
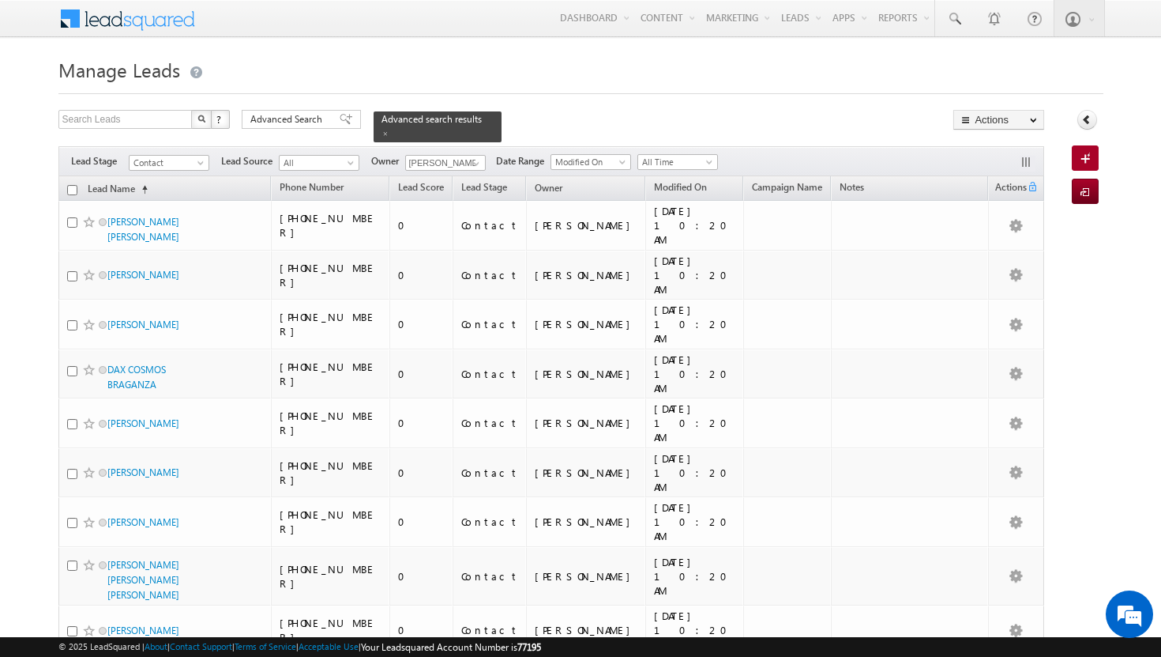
click at [72, 185] on input "checkbox" at bounding box center [72, 190] width 10 height 10
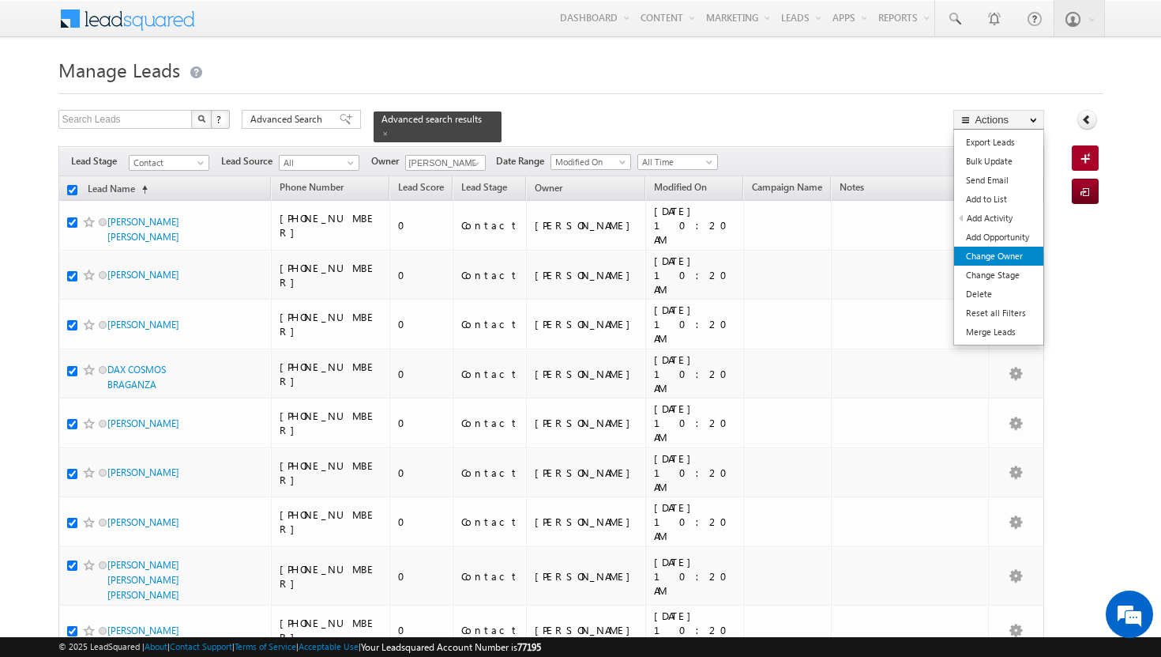
click at [992, 257] on link "Change Owner" at bounding box center [998, 256] width 89 height 19
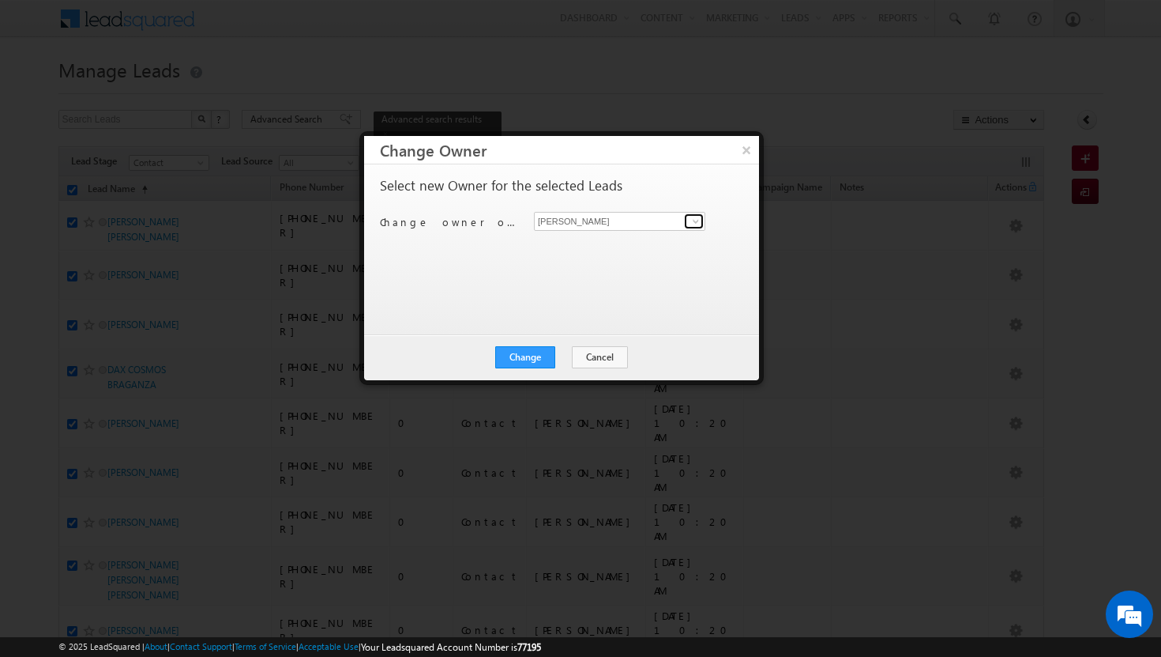
click at [699, 224] on span at bounding box center [696, 221] width 13 height 13
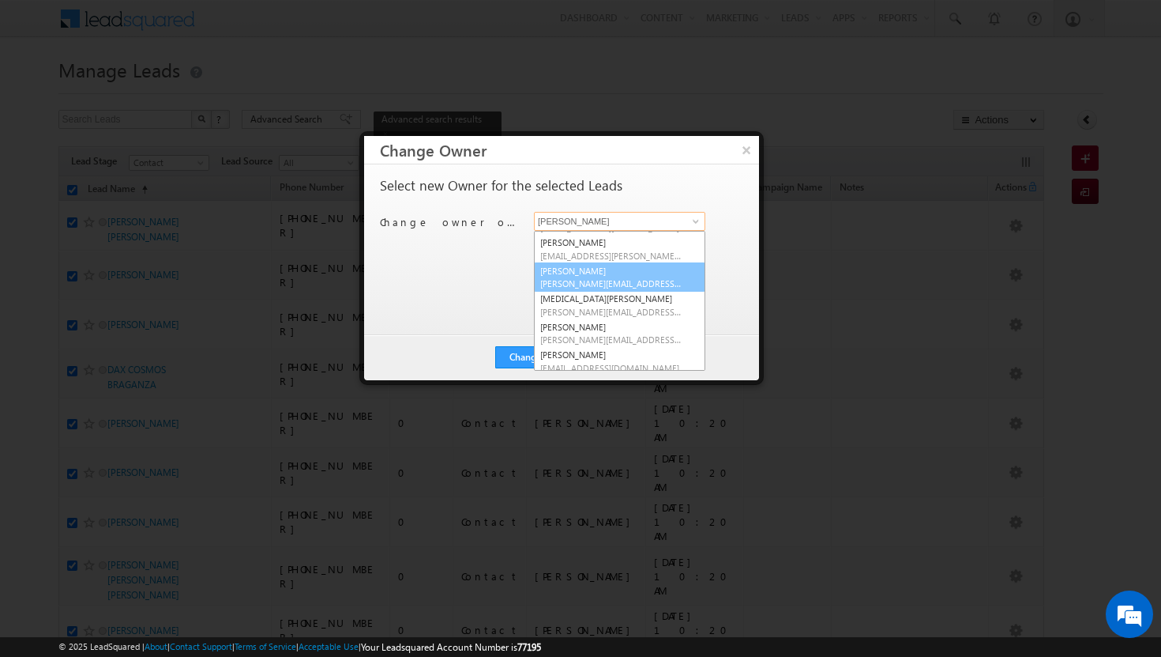
scroll to position [142, 0]
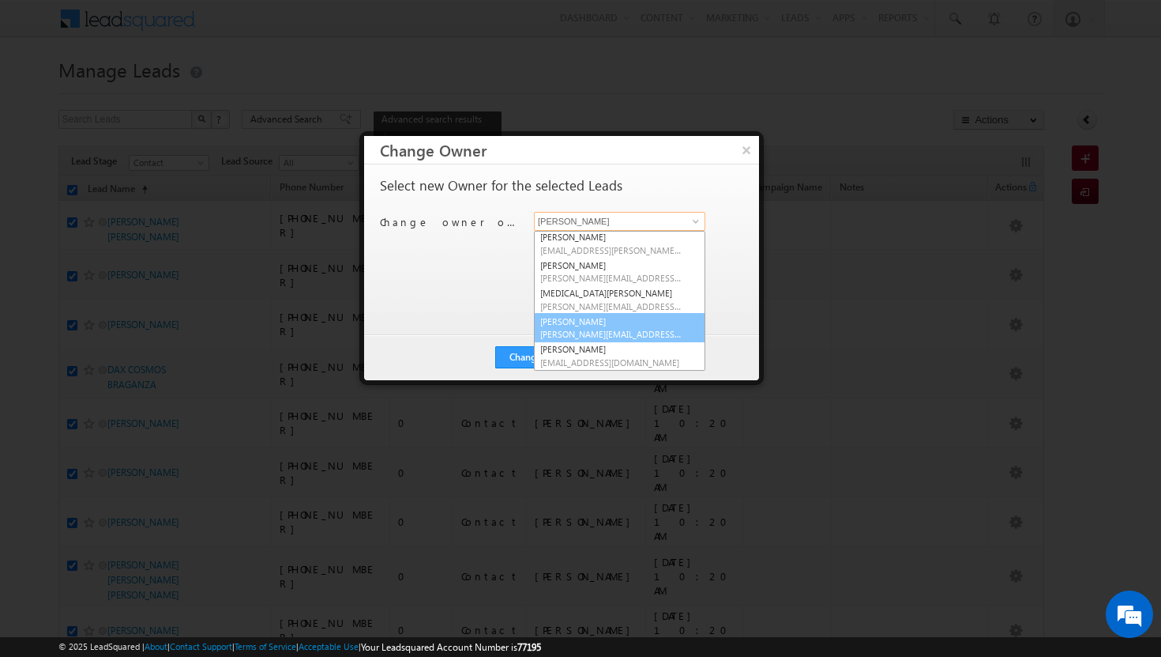
click at [617, 329] on span "[PERSON_NAME][EMAIL_ADDRESS][DOMAIN_NAME]" at bounding box center [611, 334] width 142 height 12
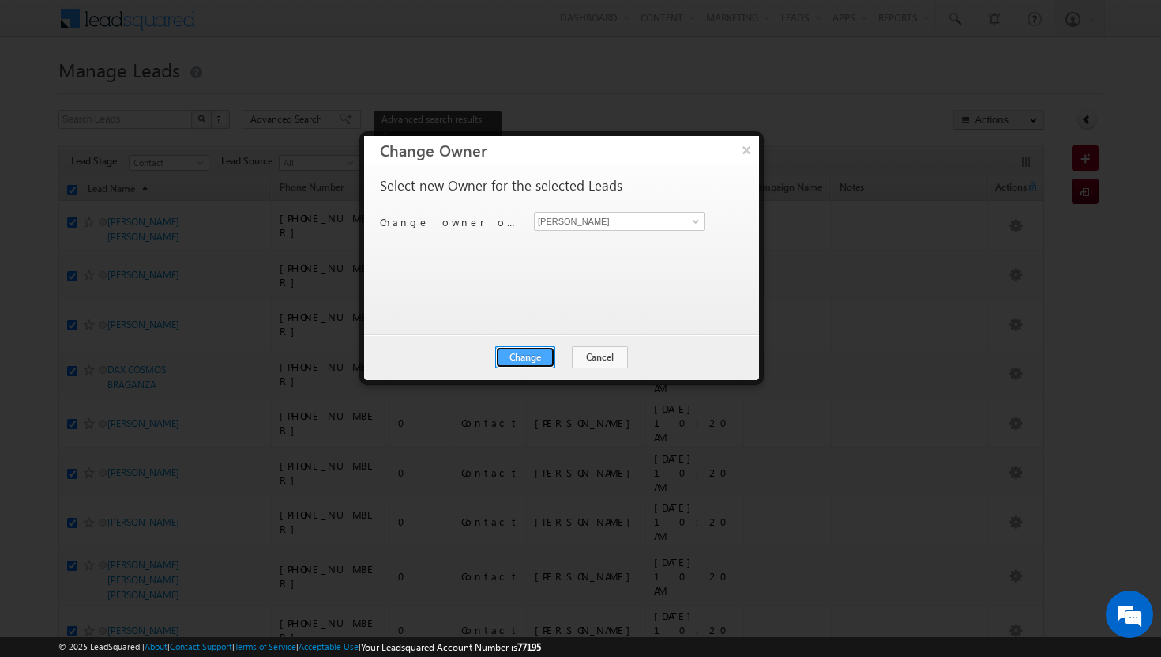
click at [545, 351] on button "Change" at bounding box center [525, 357] width 60 height 22
click at [567, 355] on button "Close" at bounding box center [564, 357] width 51 height 22
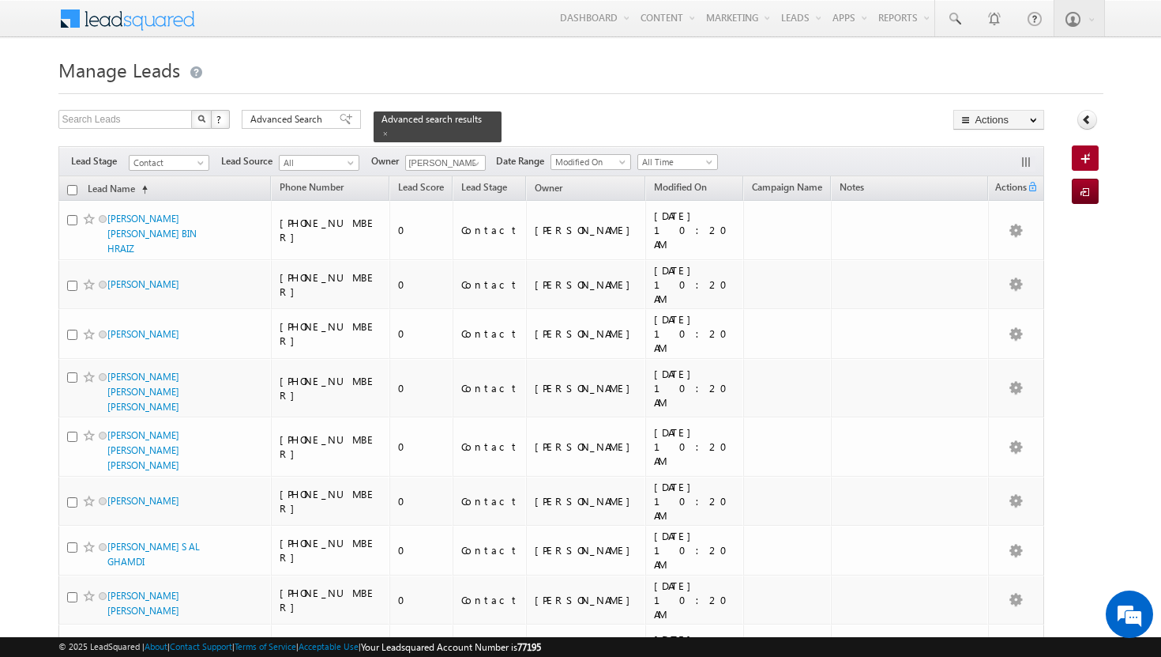
click at [73, 185] on input "checkbox" at bounding box center [72, 190] width 10 height 10
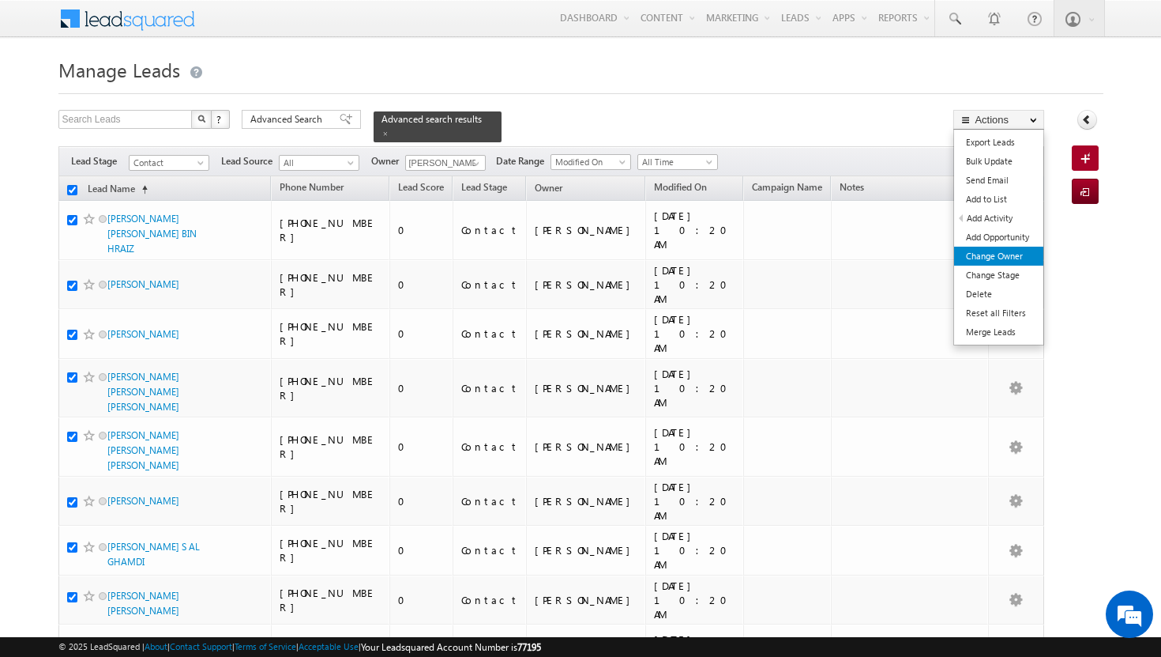
click at [1008, 255] on link "Change Owner" at bounding box center [998, 256] width 89 height 19
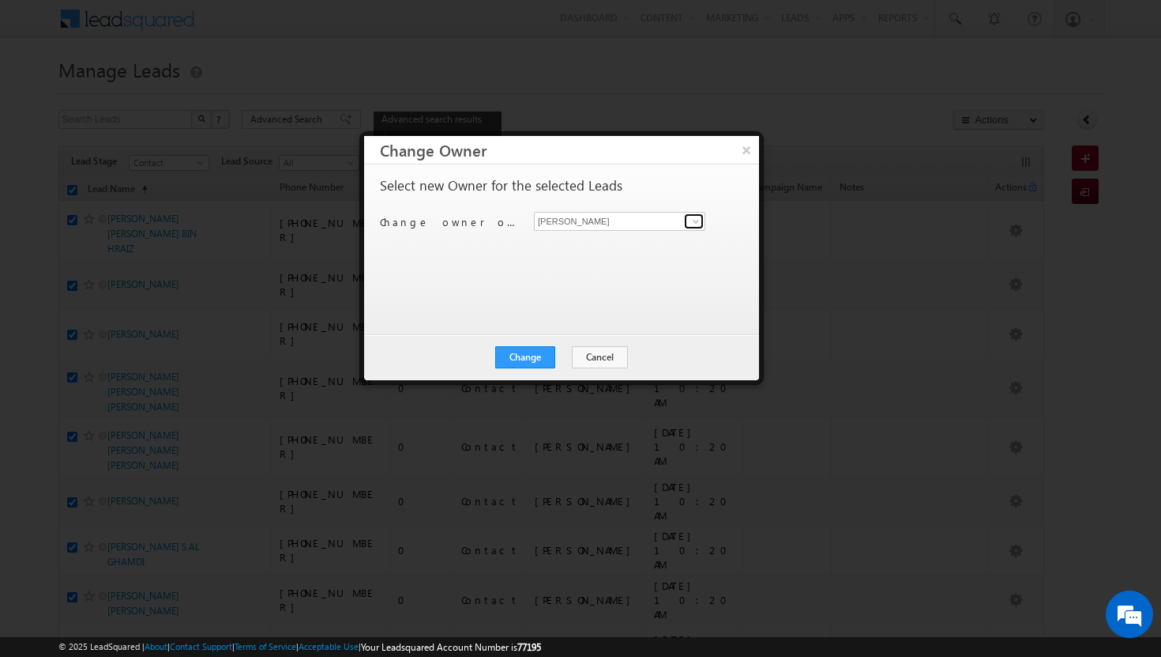
click at [695, 224] on span at bounding box center [696, 221] width 13 height 13
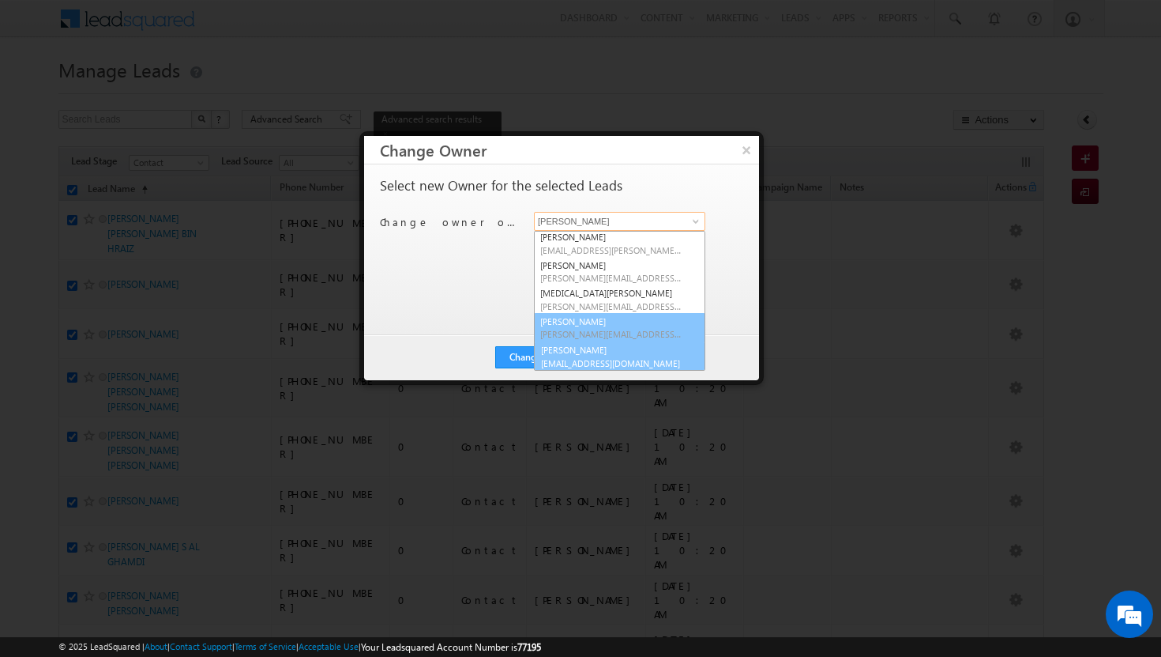
scroll to position [143, 0]
click at [647, 342] on link "[PERSON_NAME] [PERSON_NAME][EMAIL_ADDRESS][DOMAIN_NAME]" at bounding box center [619, 355] width 171 height 30
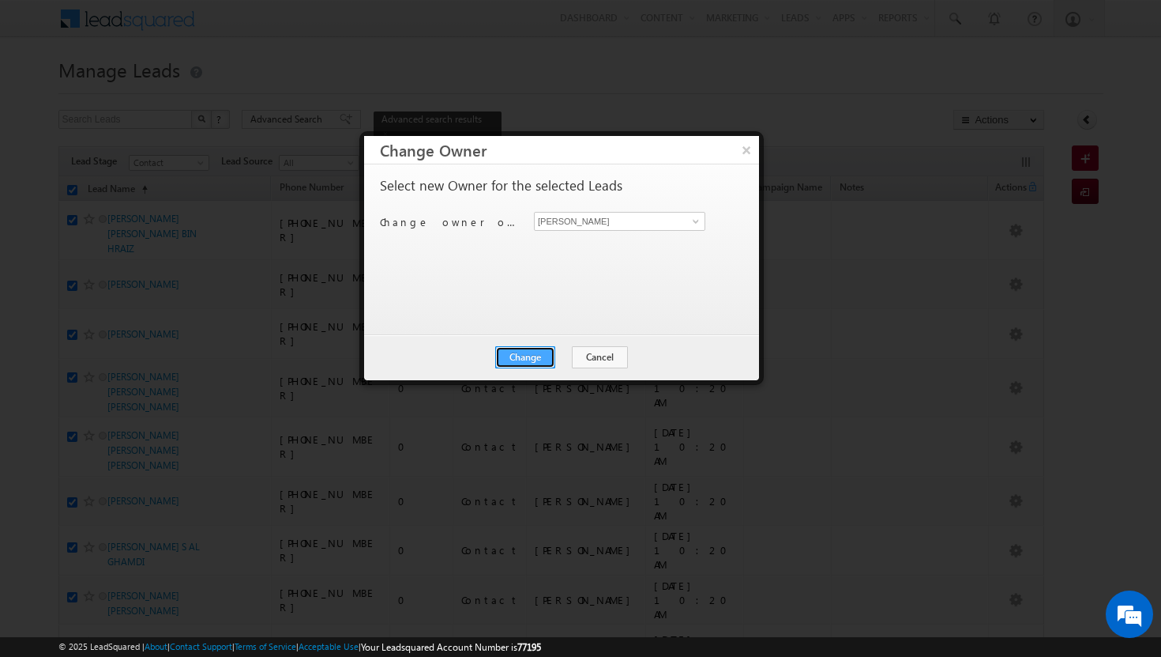
click at [540, 362] on button "Change" at bounding box center [525, 357] width 60 height 22
click at [557, 359] on button "Close" at bounding box center [564, 357] width 51 height 22
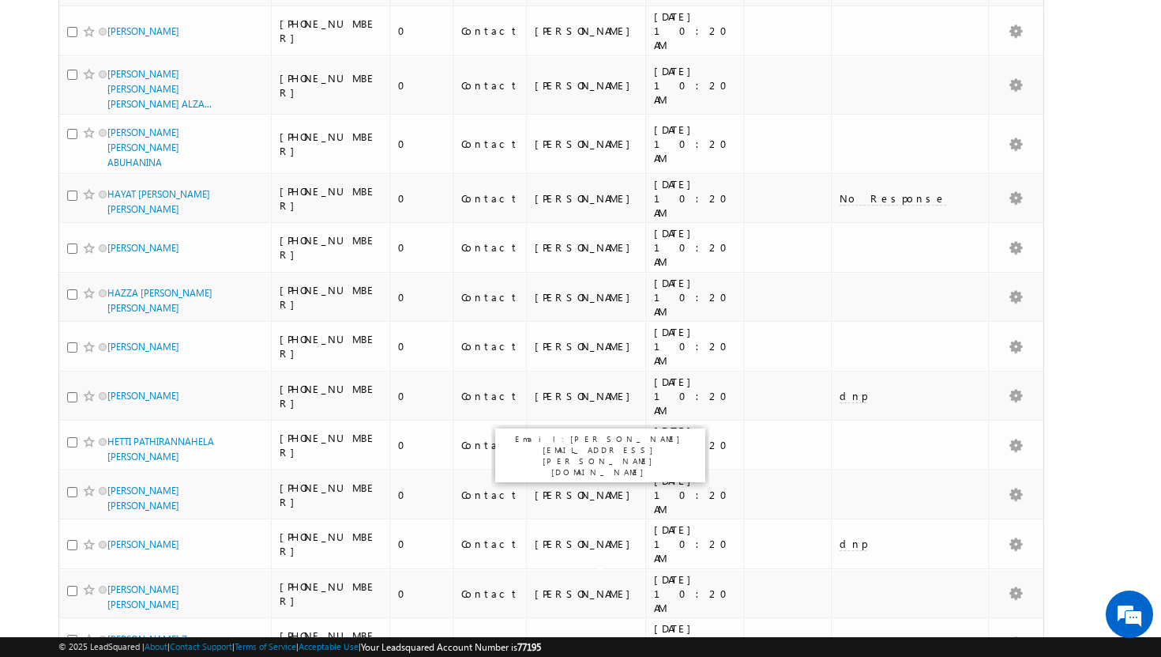
scroll to position [0, 0]
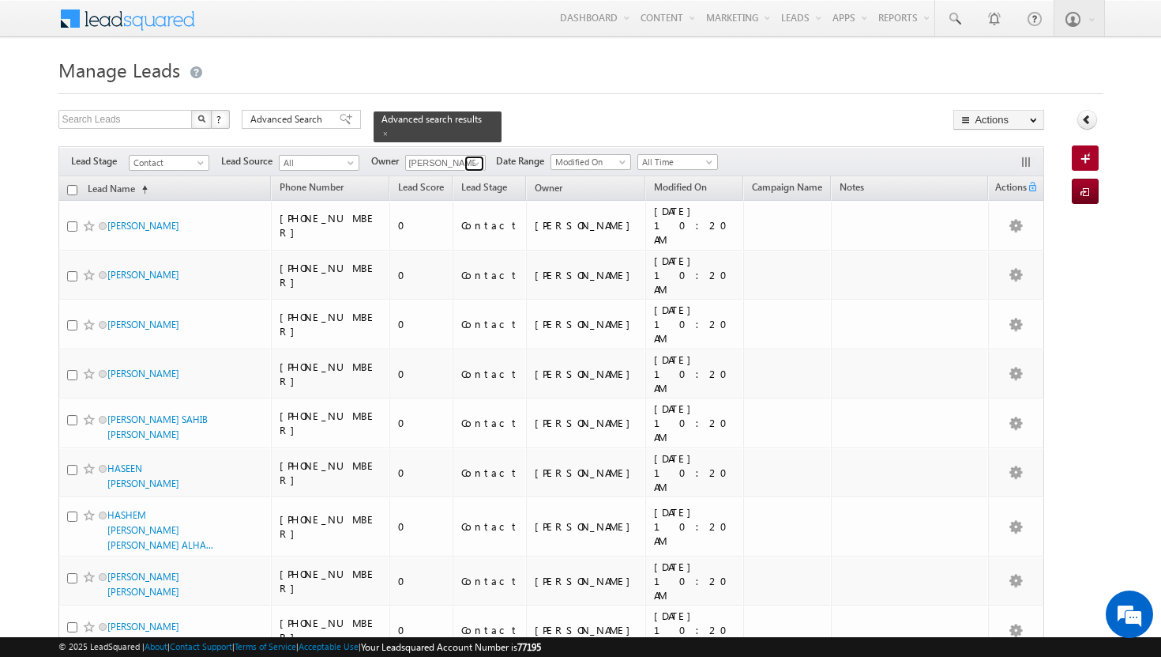
click at [476, 157] on span at bounding box center [476, 163] width 13 height 13
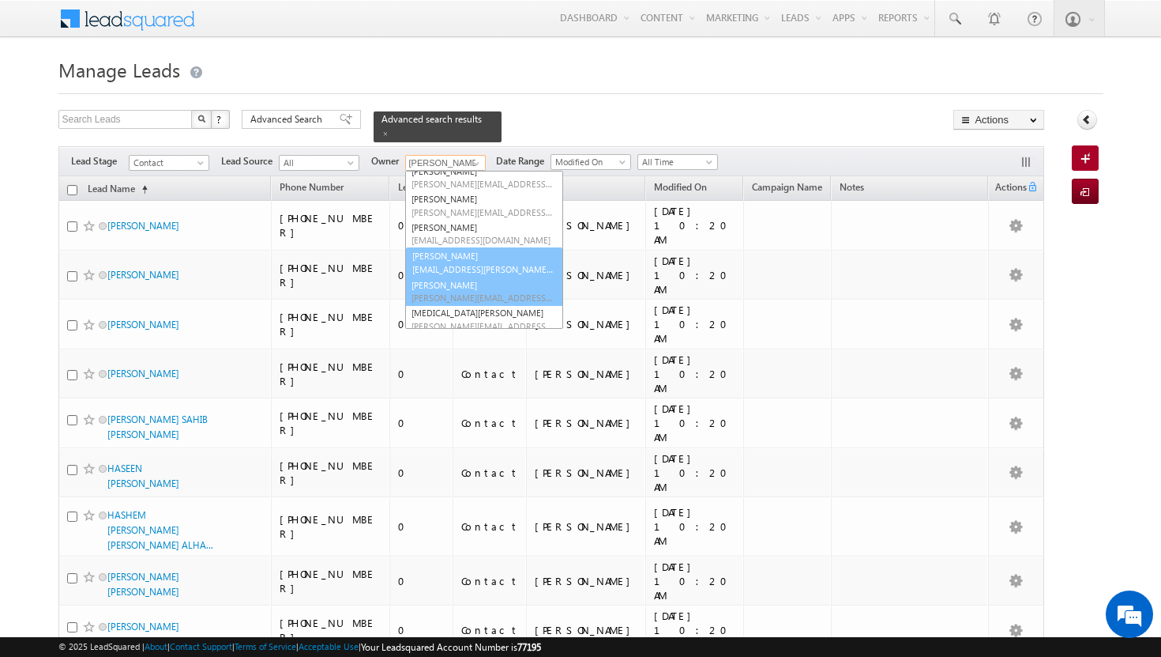
scroll to position [122, 0]
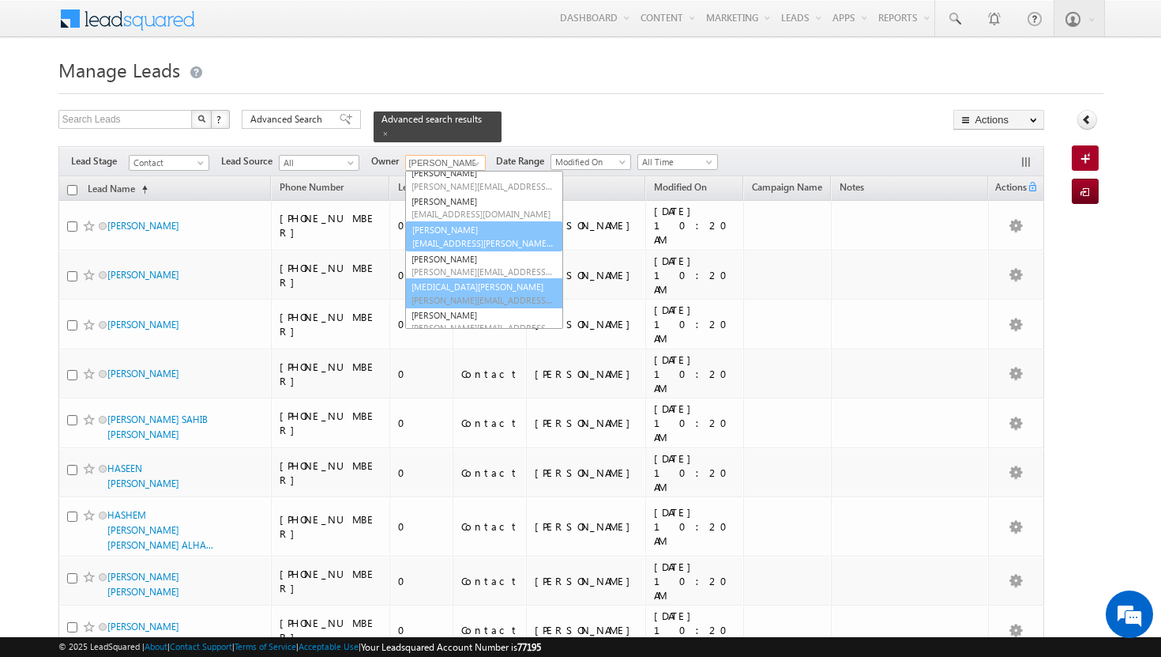
click at [459, 280] on link "[MEDICAL_DATA][PERSON_NAME] [MEDICAL_DATA][PERSON_NAME][EMAIL_ADDRESS][DOMAIN_N…" at bounding box center [484, 293] width 158 height 30
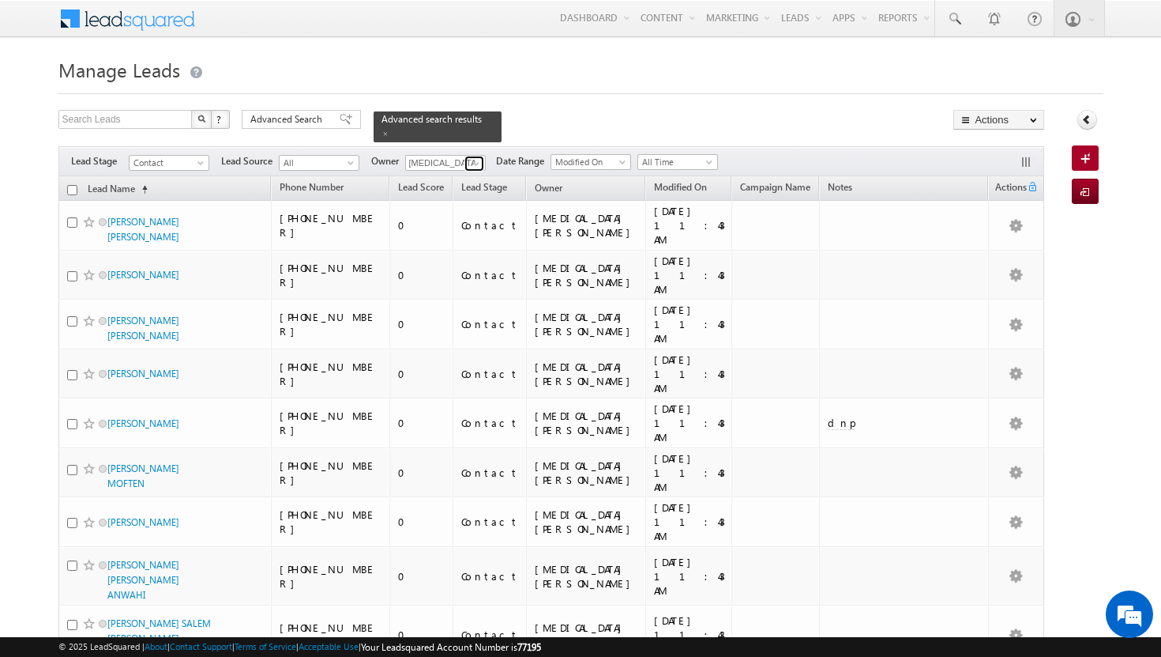
click at [474, 157] on span at bounding box center [476, 163] width 13 height 13
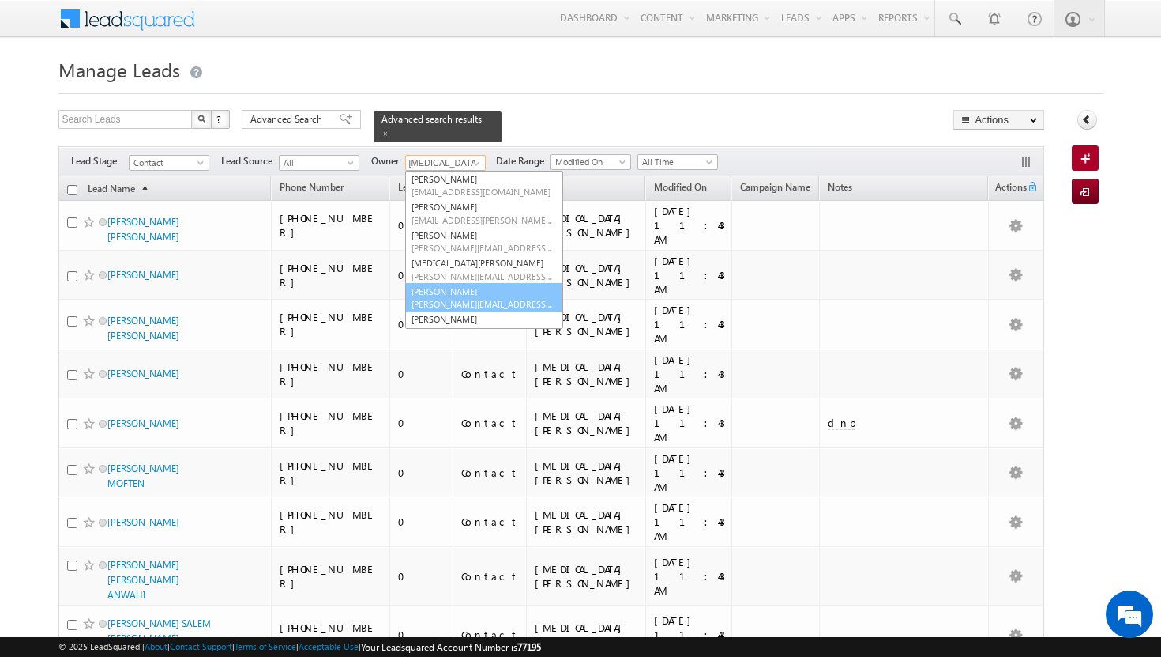
scroll to position [156, 0]
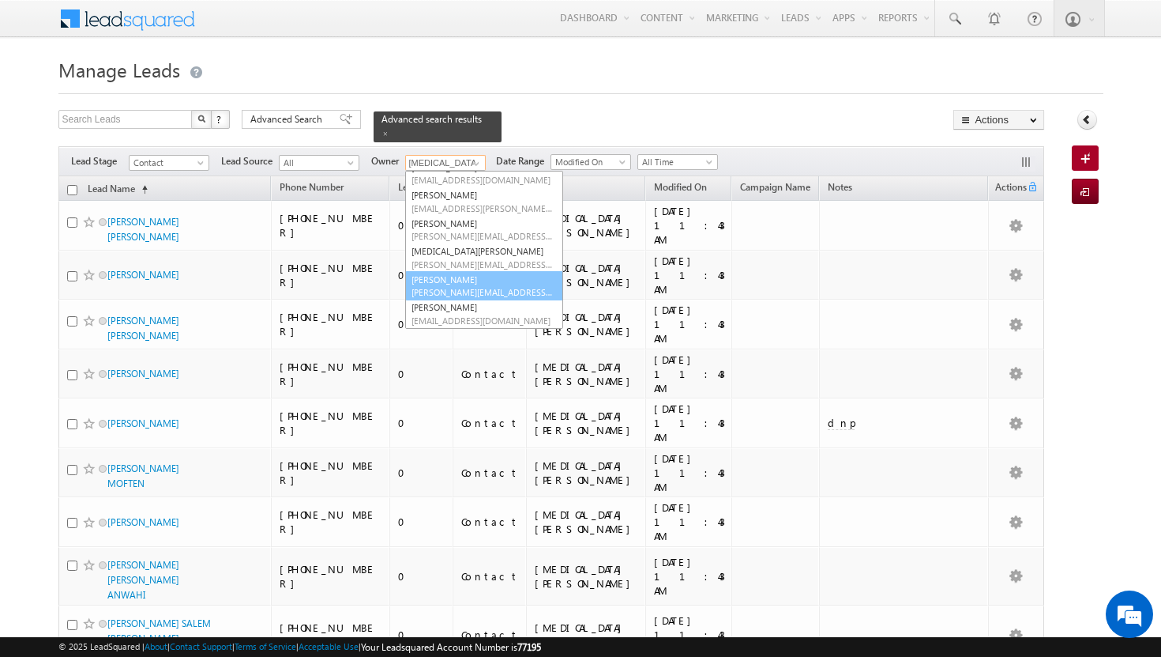
click at [456, 286] on span "[PERSON_NAME][EMAIL_ADDRESS][DOMAIN_NAME]" at bounding box center [483, 292] width 142 height 12
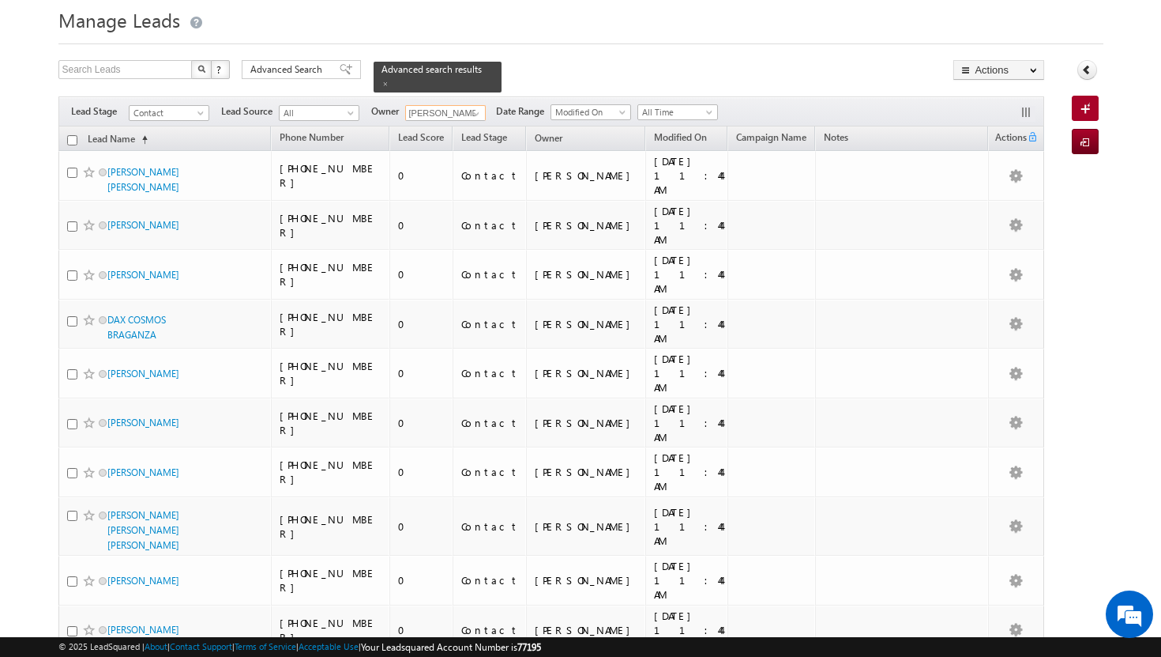
scroll to position [0, 0]
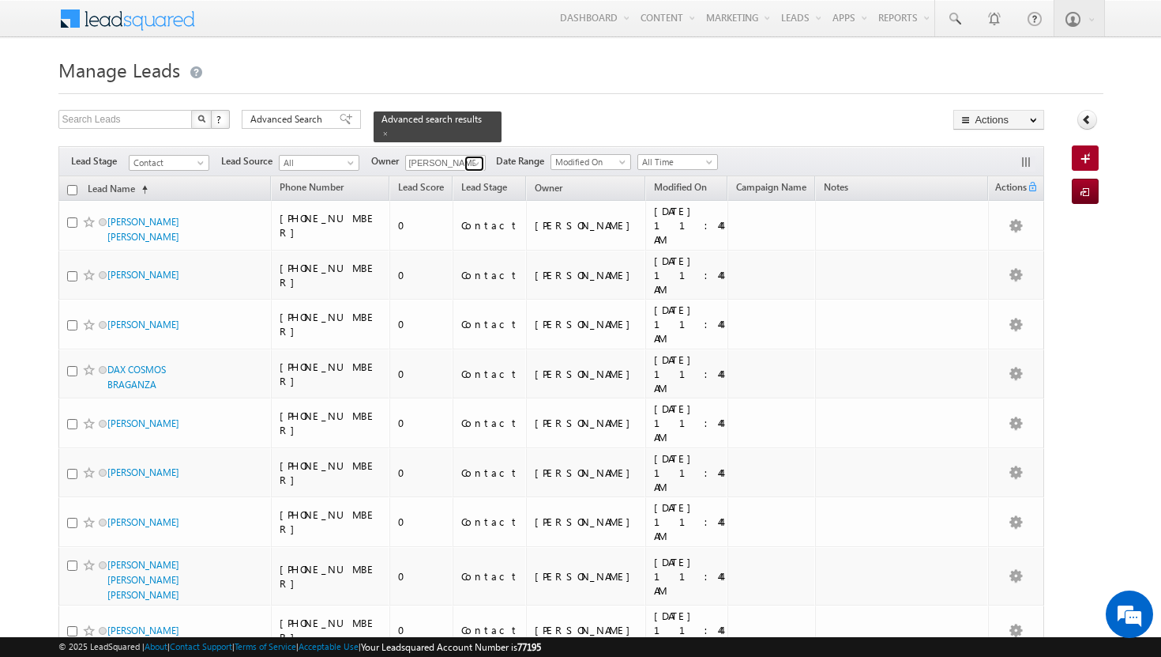
click at [477, 157] on span at bounding box center [476, 163] width 13 height 13
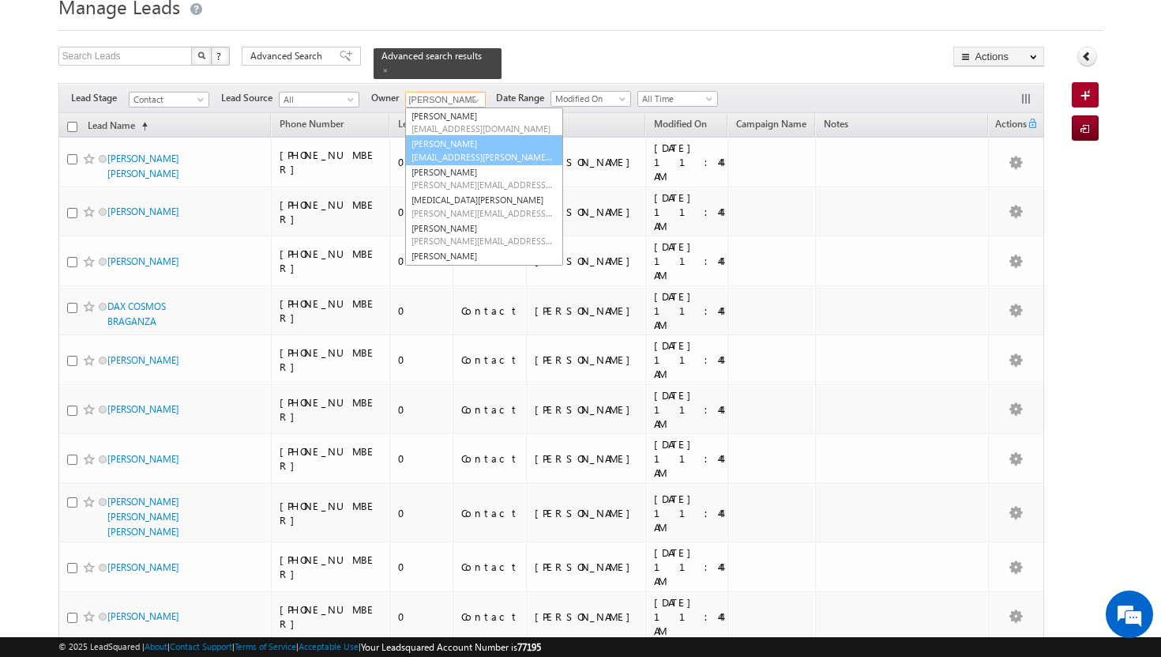
scroll to position [156, 0]
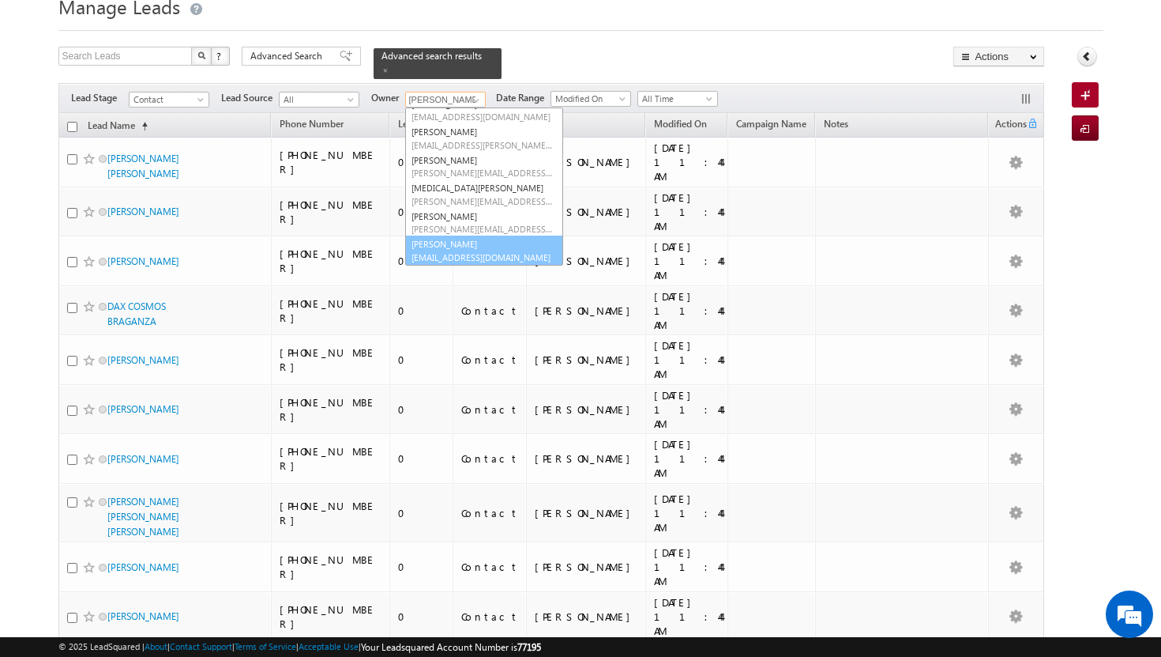
click at [457, 251] on span "[EMAIL_ADDRESS][DOMAIN_NAME]" at bounding box center [483, 257] width 142 height 12
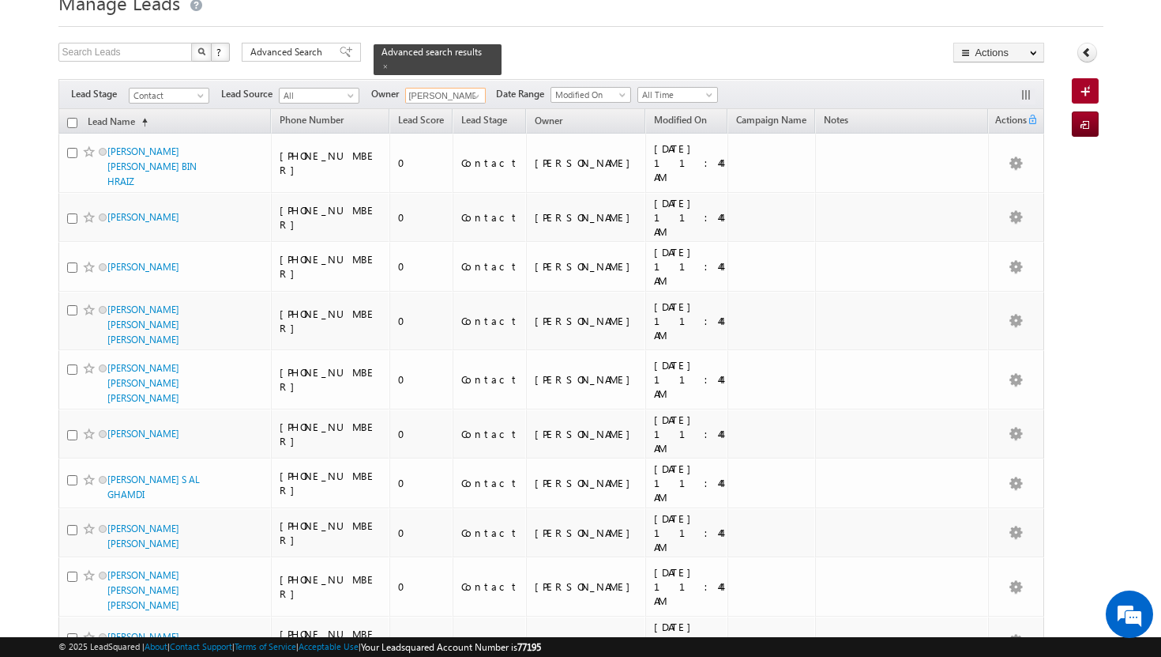
scroll to position [0, 0]
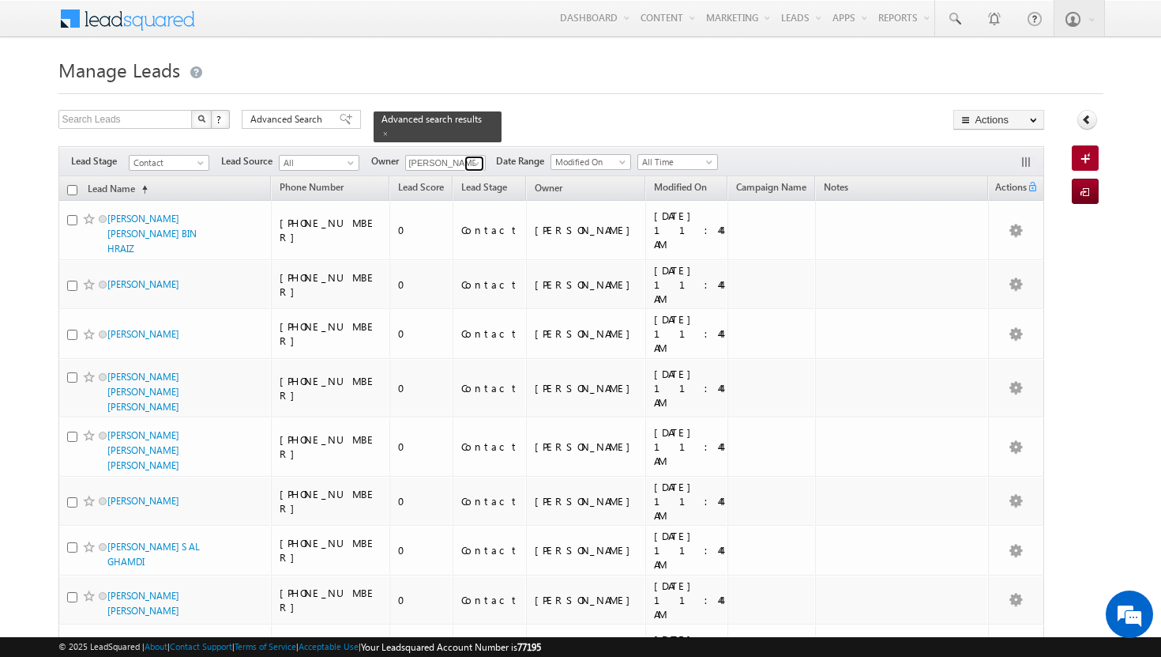
click at [475, 157] on span at bounding box center [476, 163] width 13 height 13
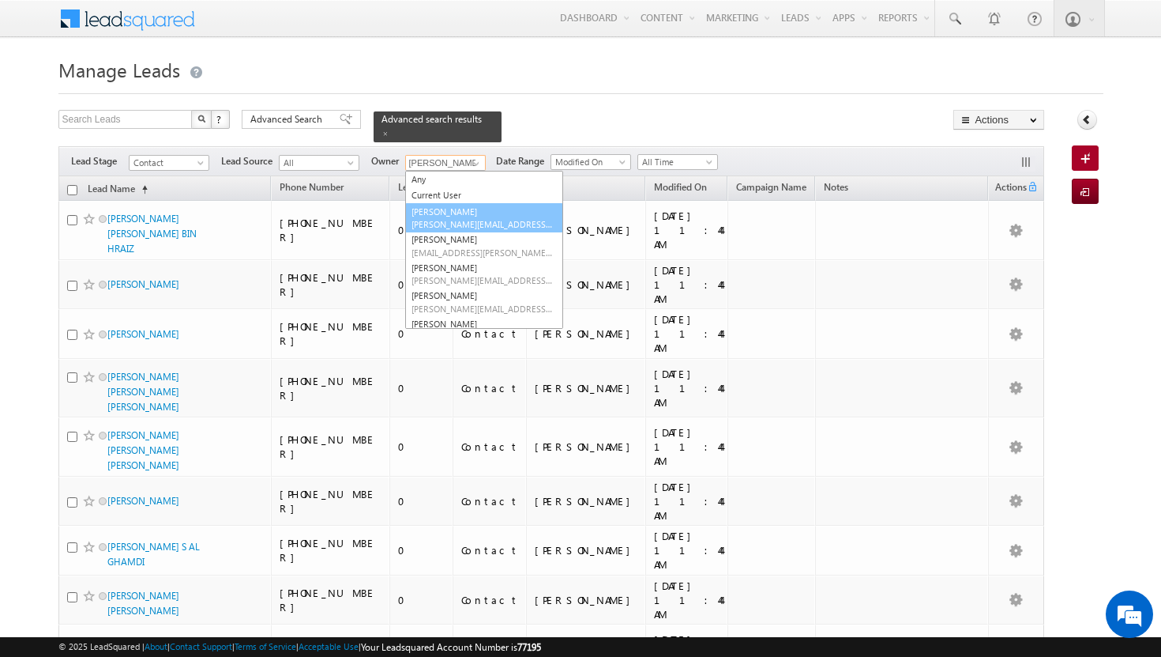
click at [479, 218] on span "[PERSON_NAME][EMAIL_ADDRESS][DOMAIN_NAME]" at bounding box center [483, 224] width 142 height 12
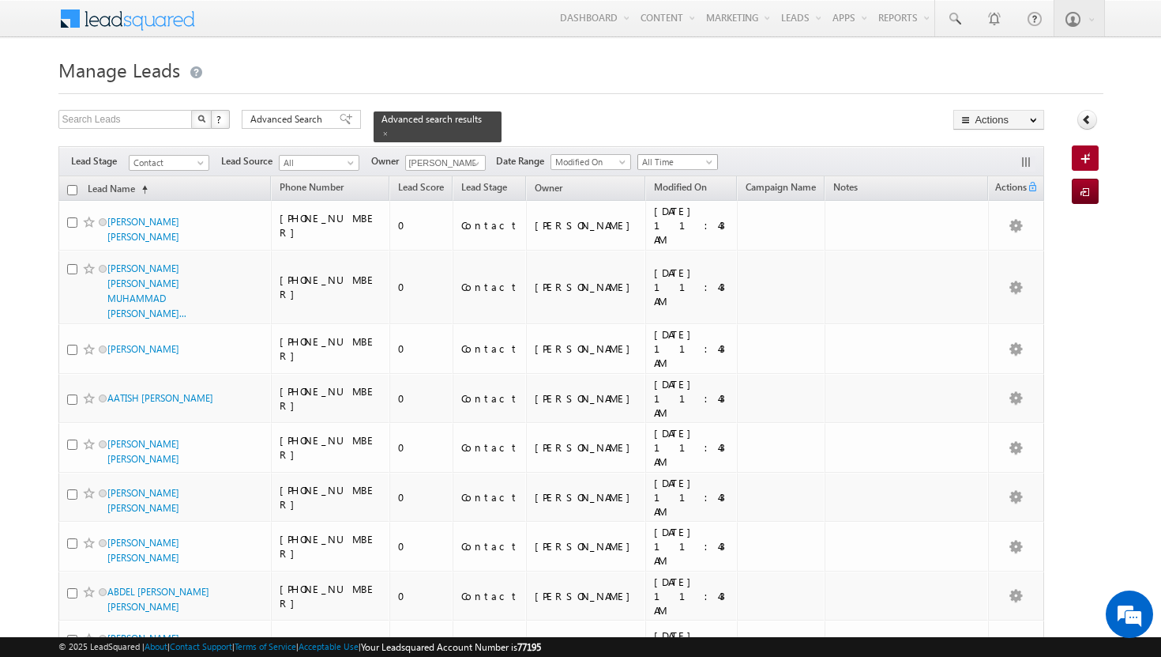
click at [708, 155] on span "All Time" at bounding box center [675, 162] width 75 height 14
click at [683, 220] on link "[DATE]" at bounding box center [681, 220] width 80 height 14
click at [480, 157] on span at bounding box center [476, 163] width 13 height 13
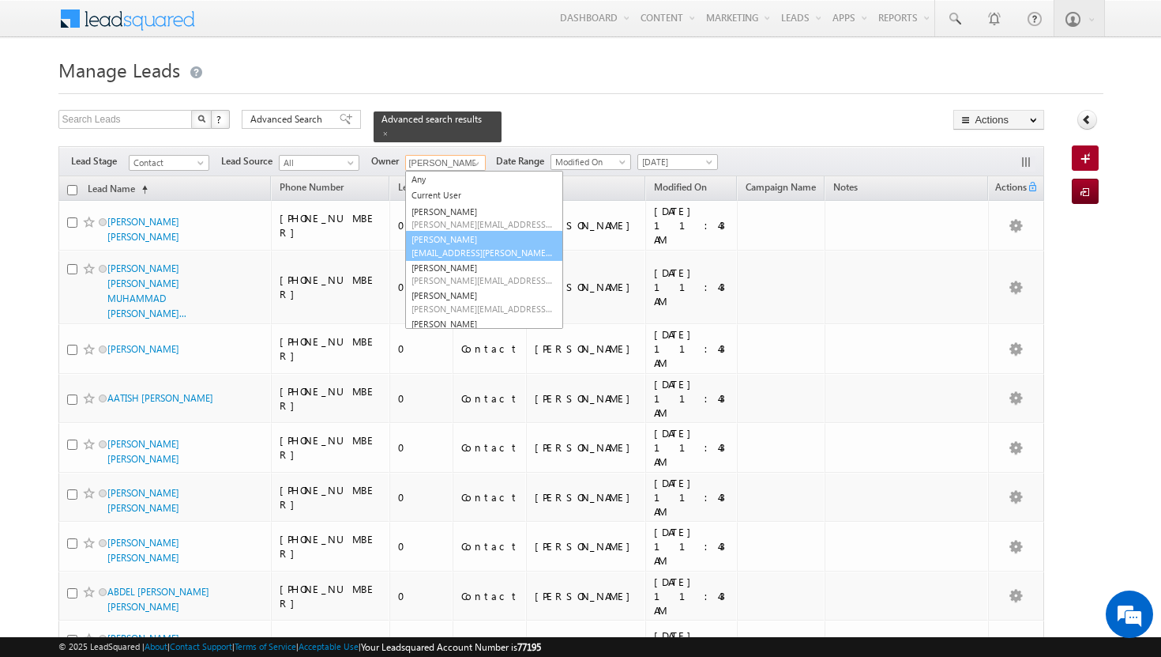
click at [473, 247] on span "[EMAIL_ADDRESS][PERSON_NAME][DOMAIN_NAME]" at bounding box center [483, 253] width 142 height 12
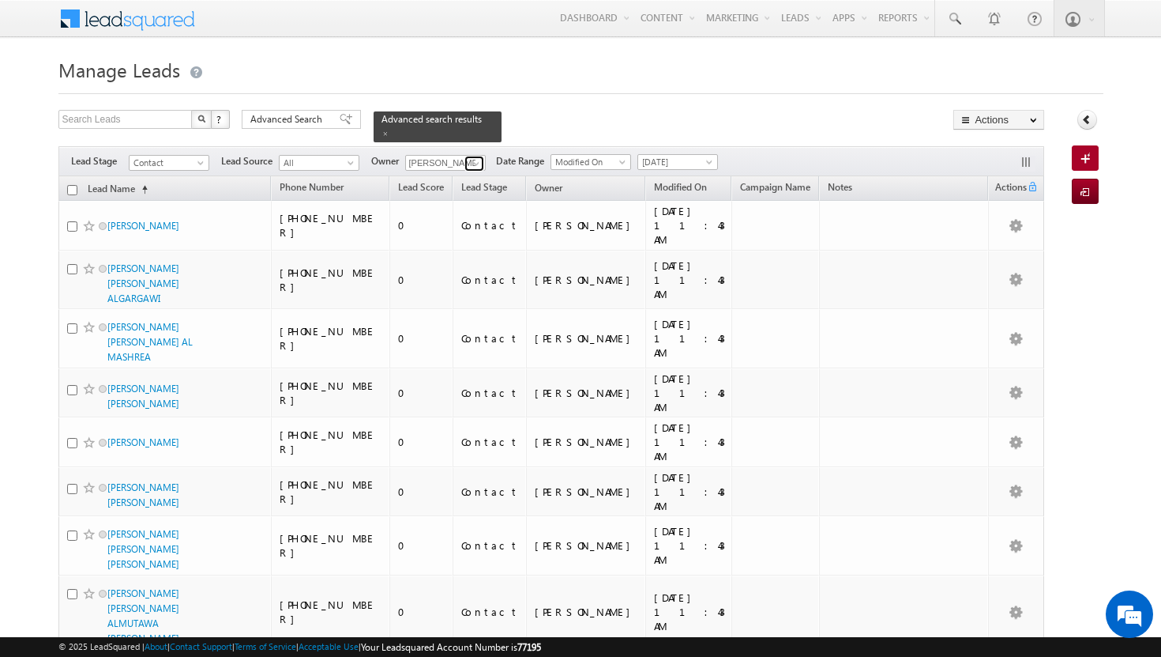
click at [481, 157] on span at bounding box center [476, 163] width 13 height 13
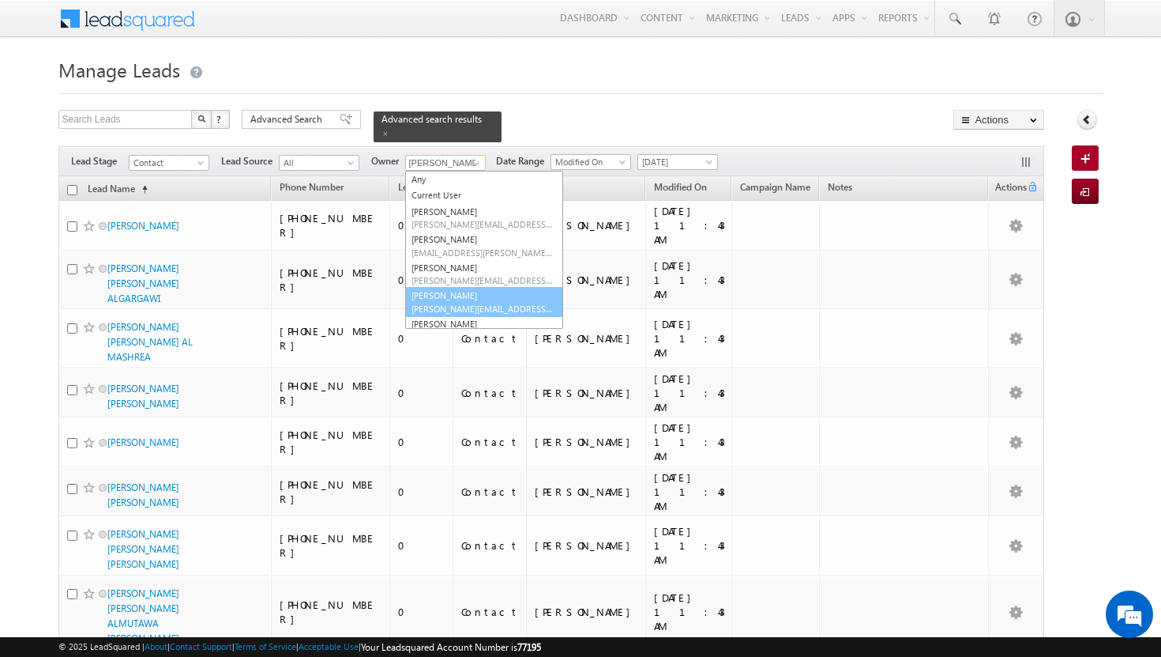
click at [467, 287] on link "[PERSON_NAME] Tp [EMAIL_ADDRESS][DOMAIN_NAME]" at bounding box center [484, 302] width 158 height 30
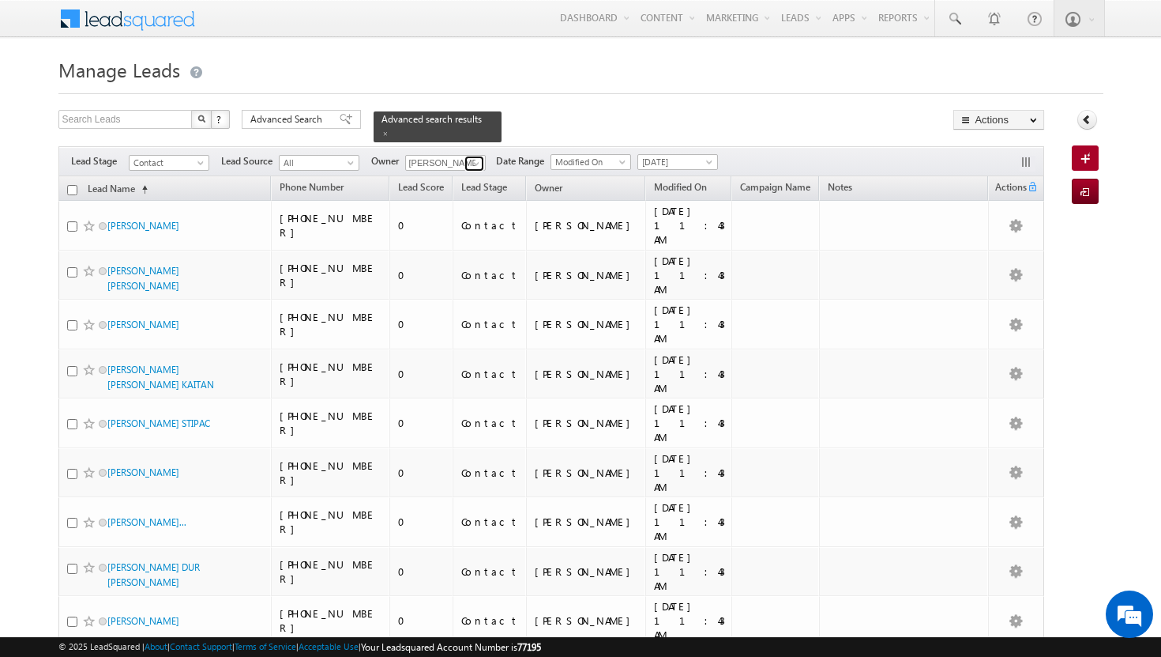
click at [480, 157] on span at bounding box center [476, 163] width 13 height 13
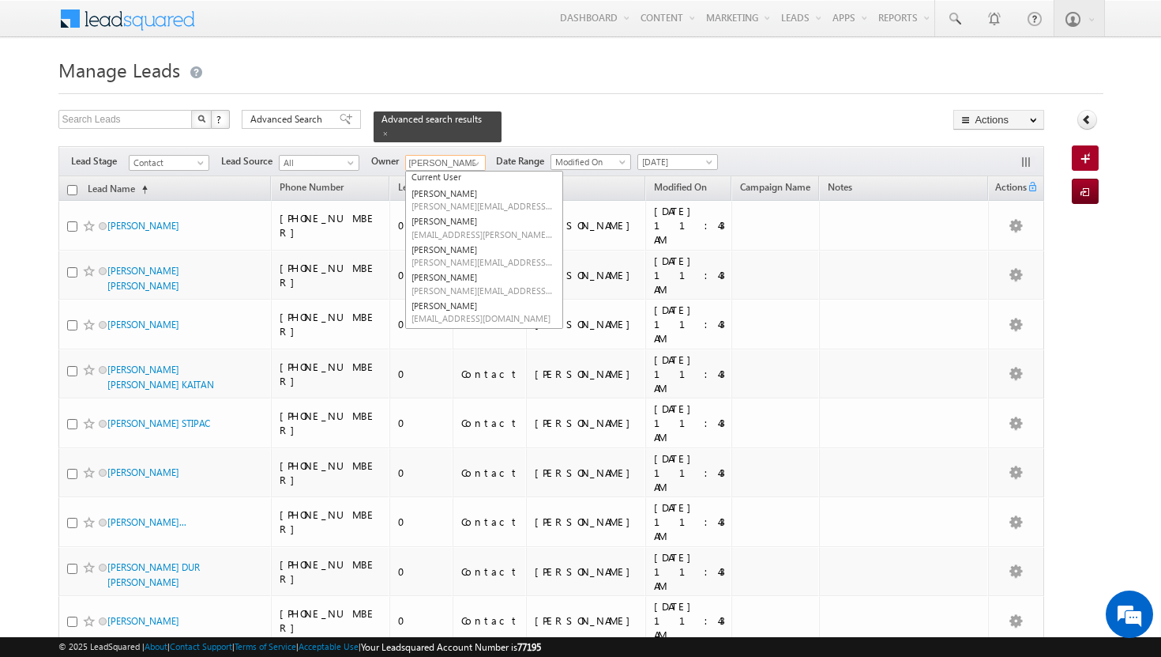
scroll to position [74, 0]
click at [483, 256] on span "[EMAIL_ADDRESS][DOMAIN_NAME]" at bounding box center [483, 262] width 142 height 12
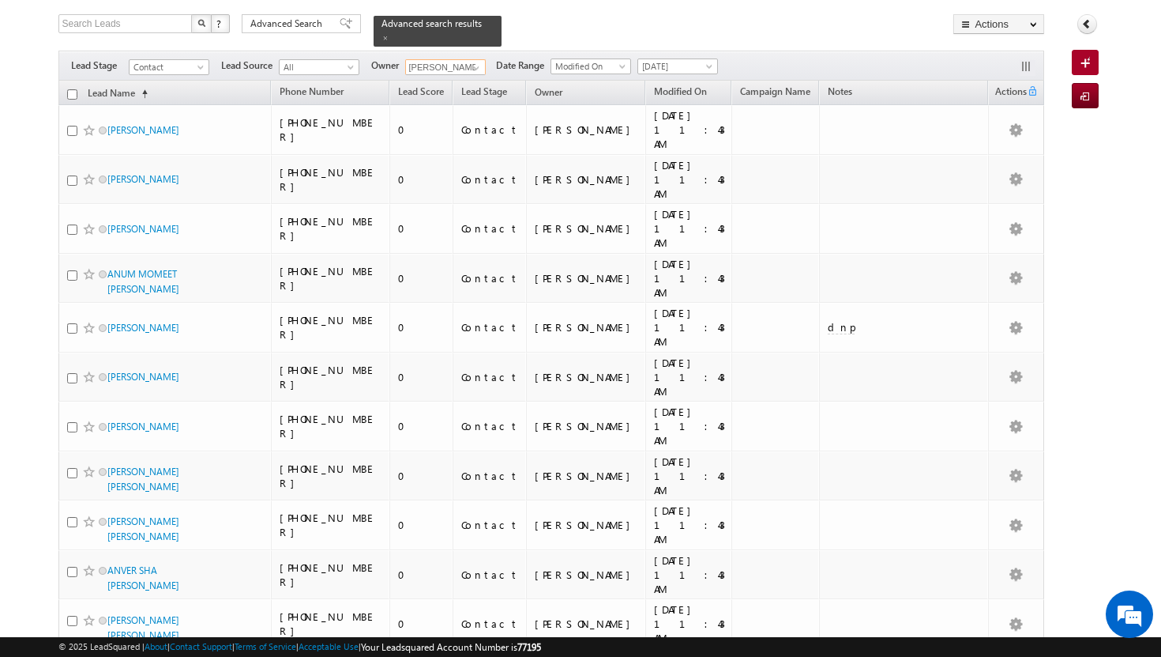
scroll to position [0, 0]
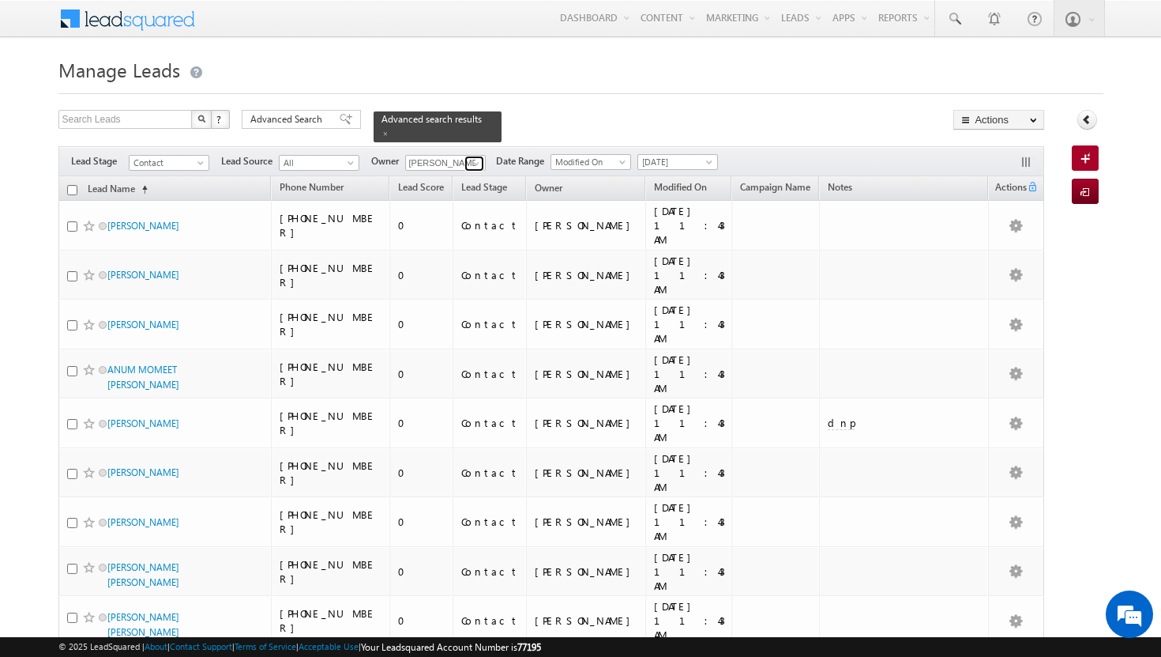
click at [476, 157] on span at bounding box center [476, 163] width 13 height 13
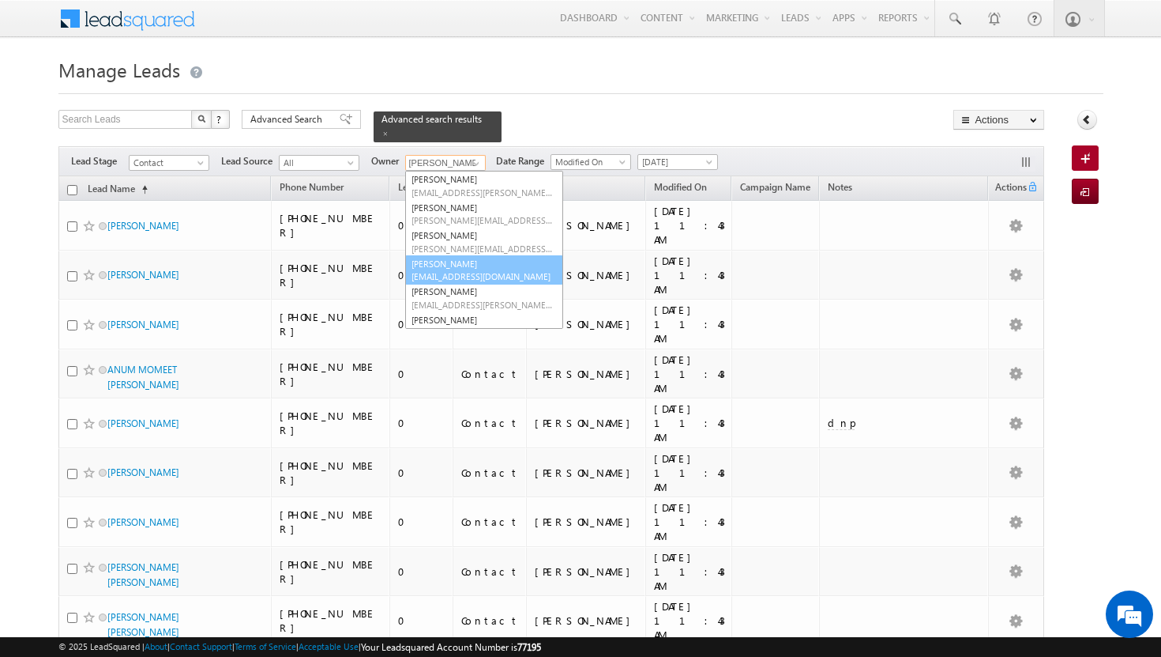
scroll to position [89, 0]
click at [465, 257] on link "[PERSON_NAME] [PERSON_NAME][EMAIL_ADDRESS][PERSON_NAME][DOMAIN_NAME]" at bounding box center [484, 269] width 158 height 30
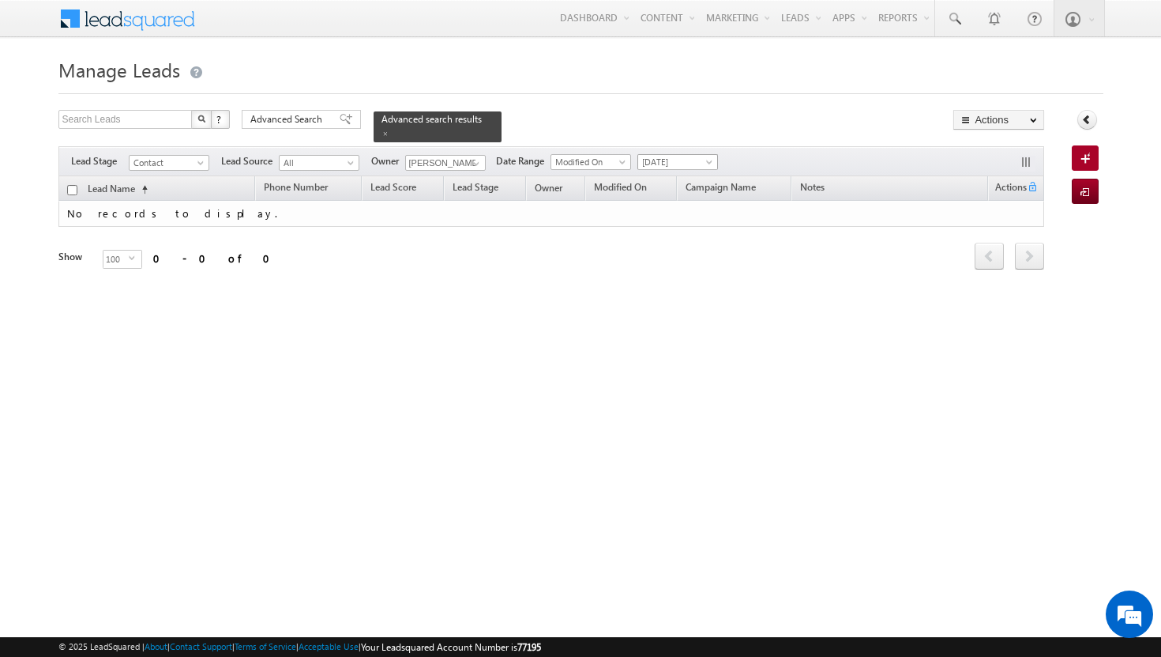
click at [715, 154] on link "[DATE]" at bounding box center [678, 162] width 81 height 16
click at [473, 157] on span at bounding box center [476, 163] width 13 height 13
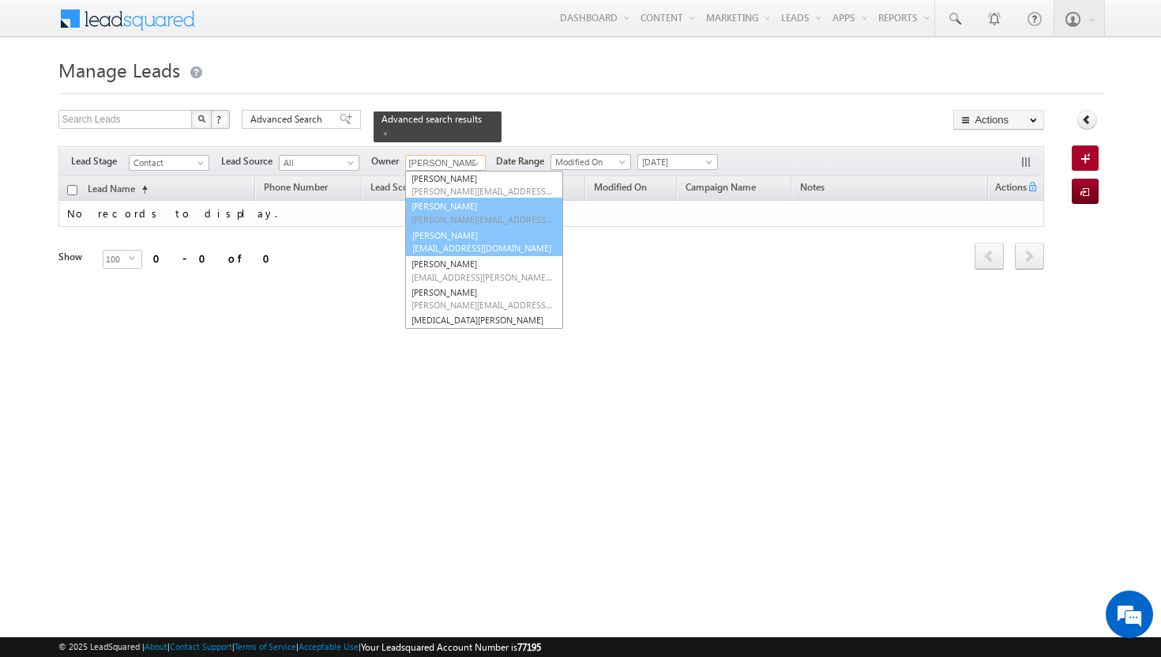
scroll to position [88, 0]
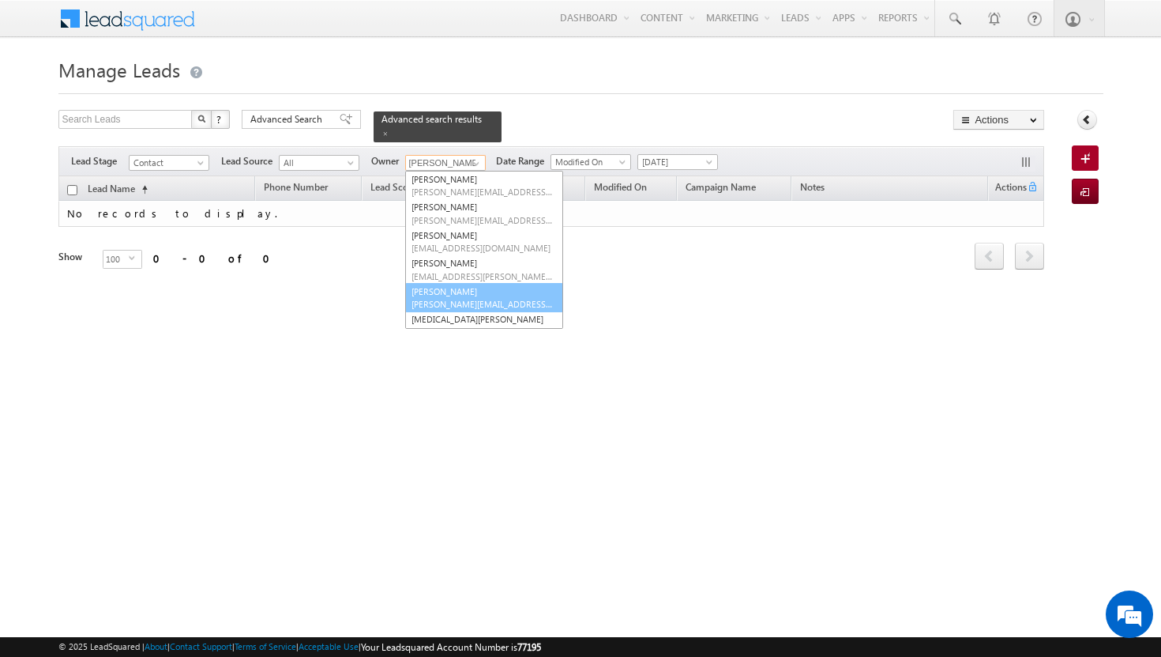
click at [457, 298] on span "[PERSON_NAME][EMAIL_ADDRESS][PERSON_NAME][DOMAIN_NAME]" at bounding box center [483, 304] width 142 height 12
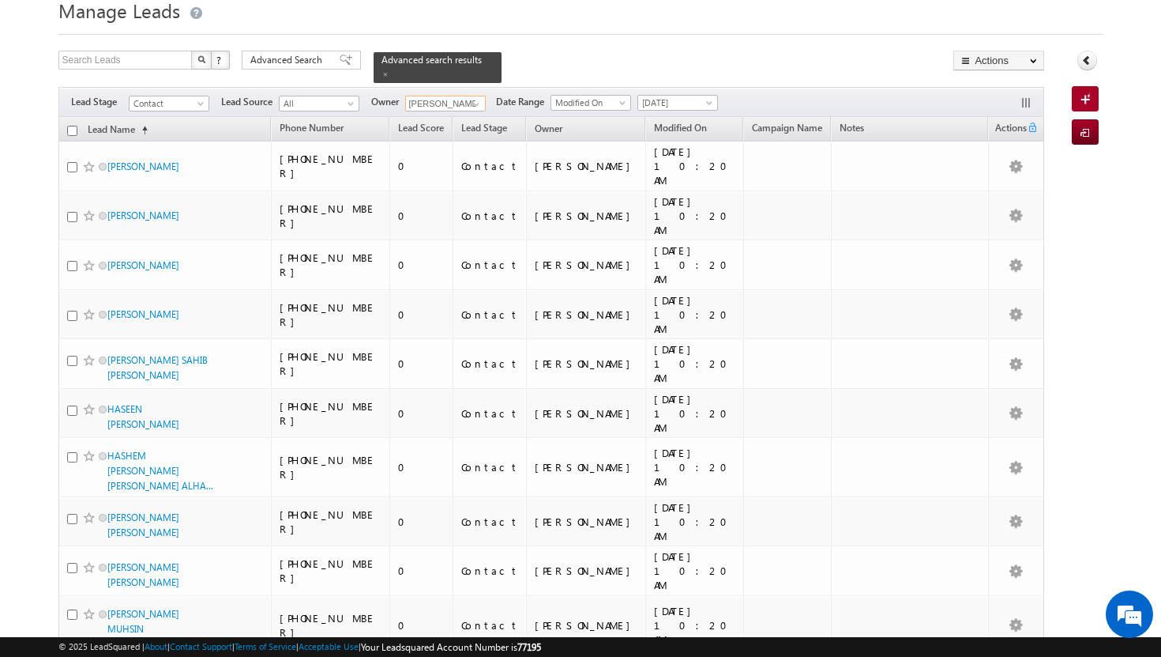
scroll to position [0, 0]
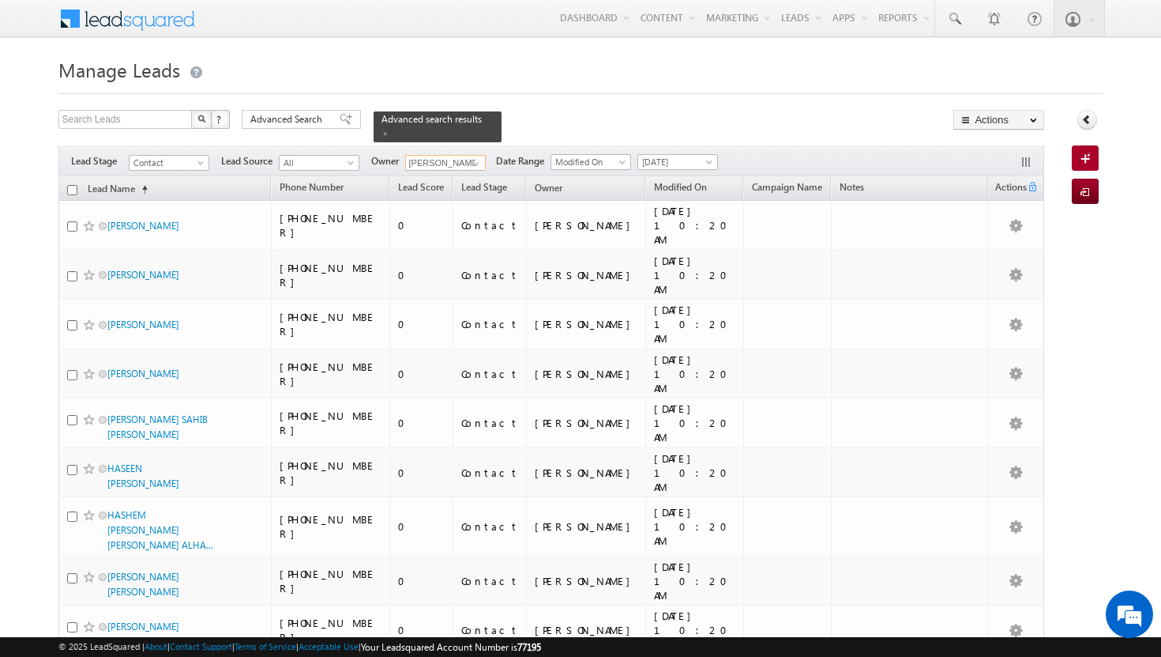
click at [70, 185] on input "checkbox" at bounding box center [72, 190] width 10 height 10
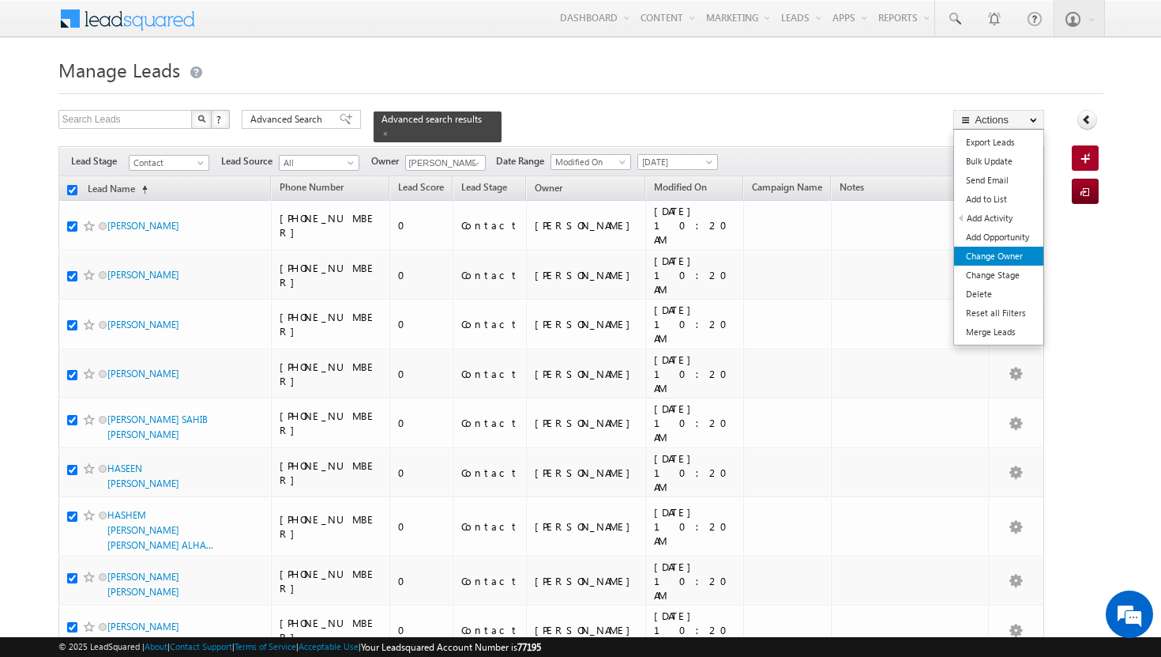
click at [1000, 259] on link "Change Owner" at bounding box center [998, 256] width 89 height 19
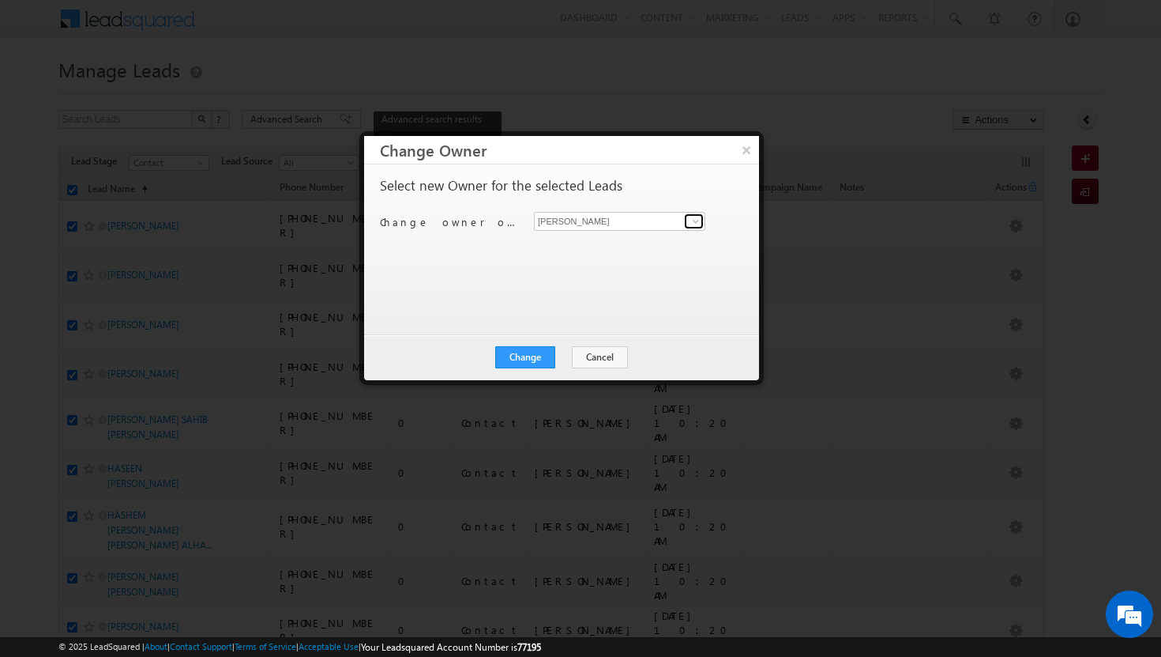
click at [695, 224] on span at bounding box center [696, 221] width 13 height 13
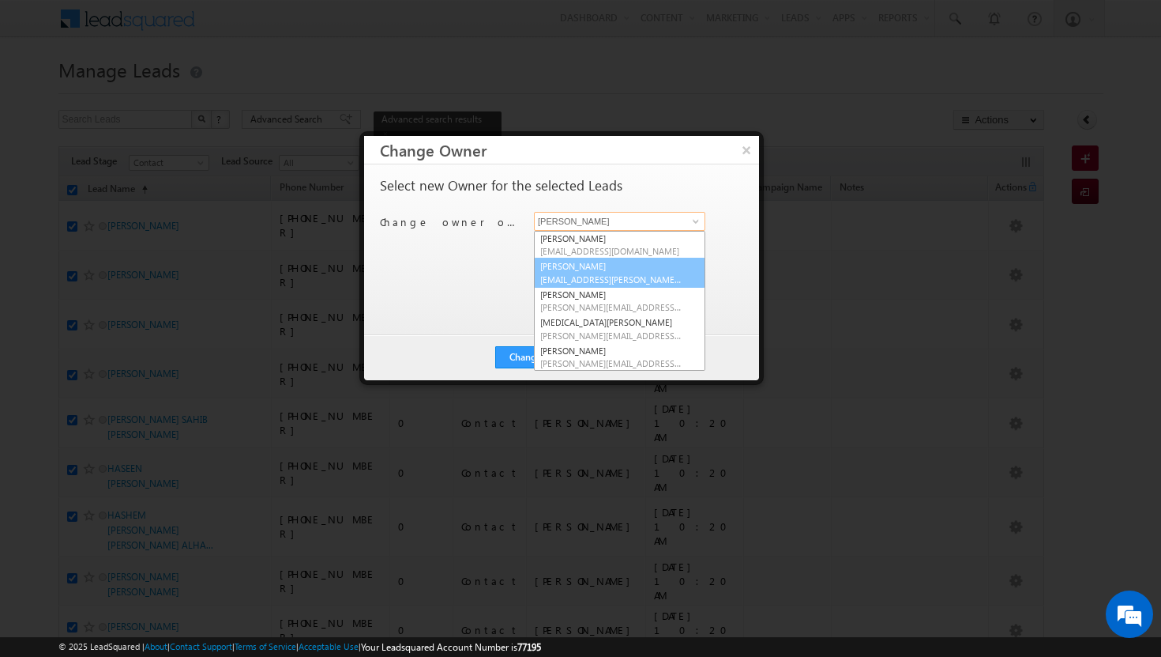
click at [604, 277] on span "[EMAIL_ADDRESS][PERSON_NAME][DOMAIN_NAME]" at bounding box center [611, 279] width 142 height 12
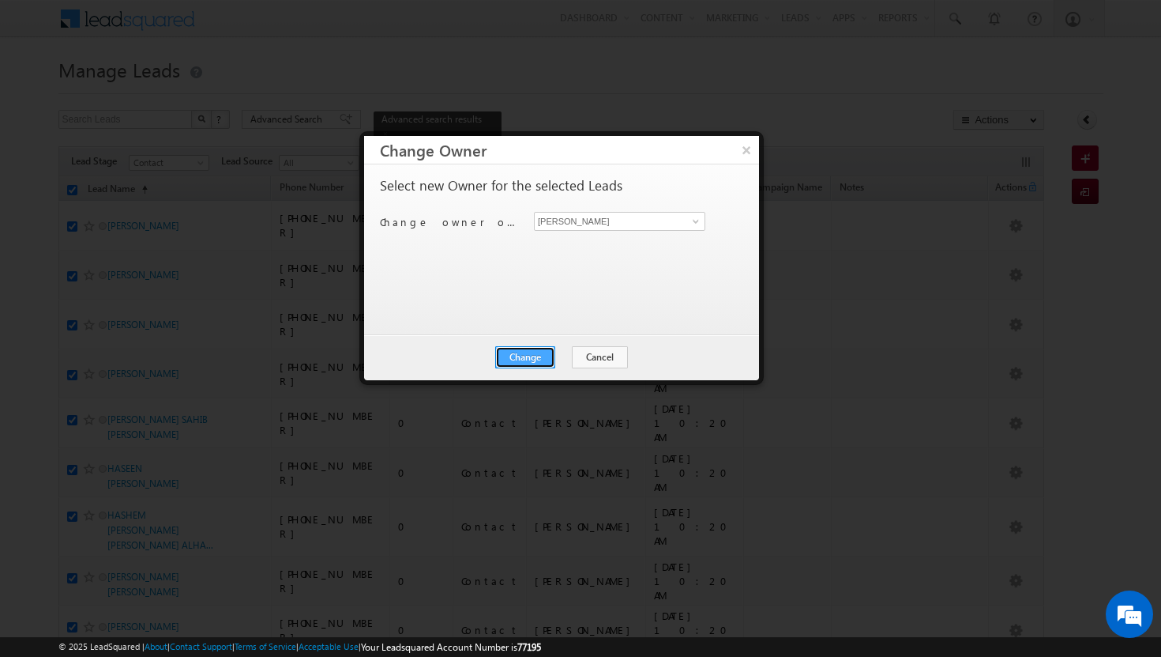
click at [520, 357] on button "Change" at bounding box center [525, 357] width 60 height 22
click at [558, 356] on button "Close" at bounding box center [564, 357] width 51 height 22
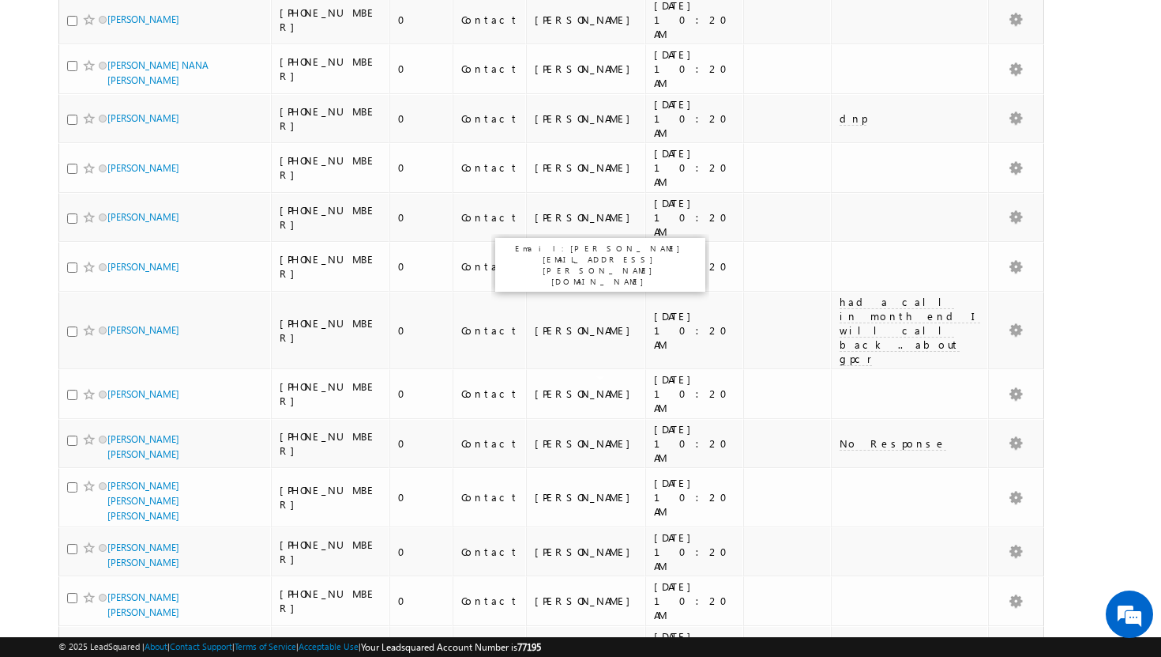
scroll to position [0, 0]
